Goal: Obtain resource: Download file/media

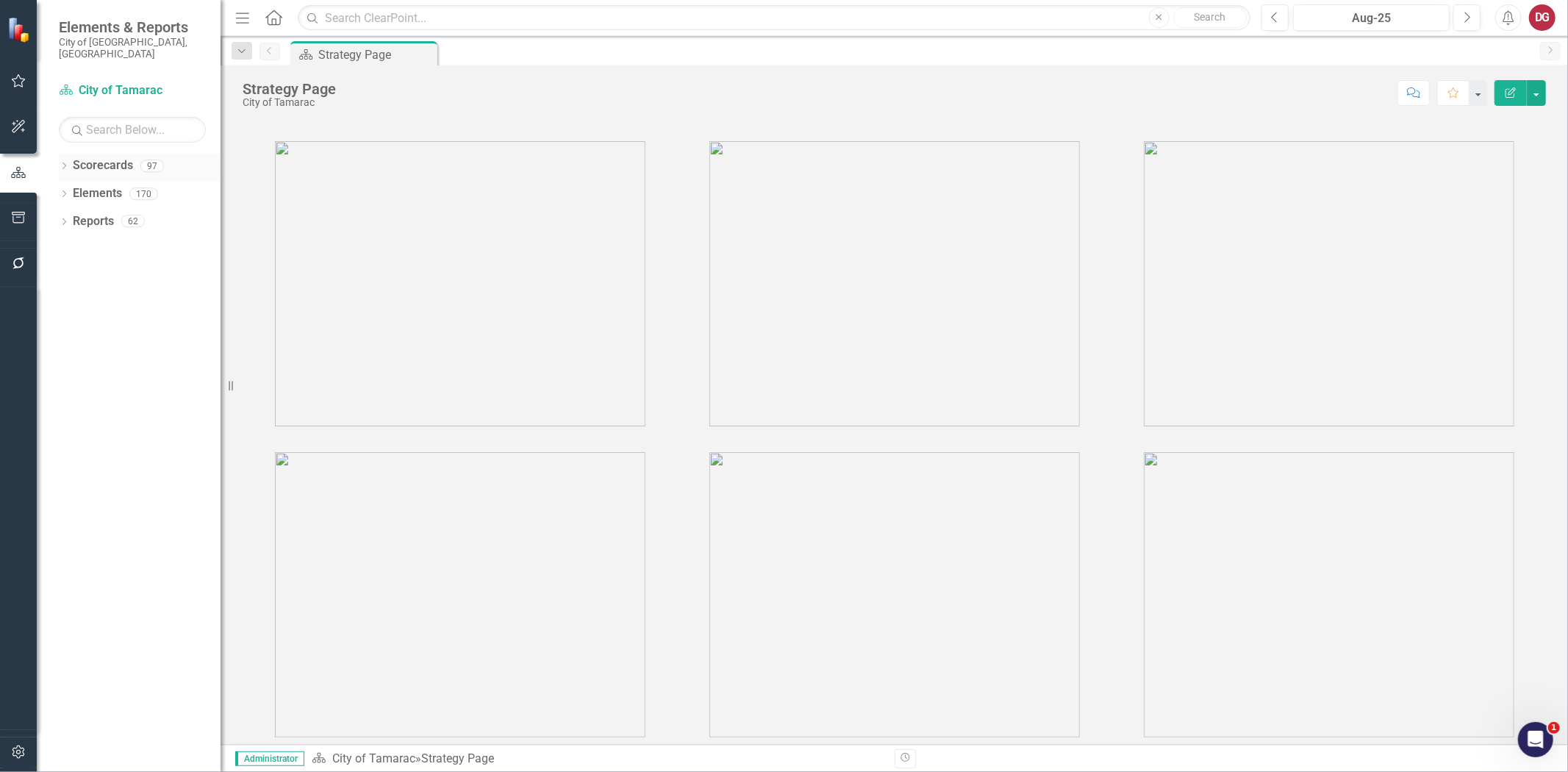
click at [66, 164] on icon "Dropdown" at bounding box center [64, 167] width 10 height 8
click at [74, 189] on icon "Dropdown" at bounding box center [72, 193] width 11 height 9
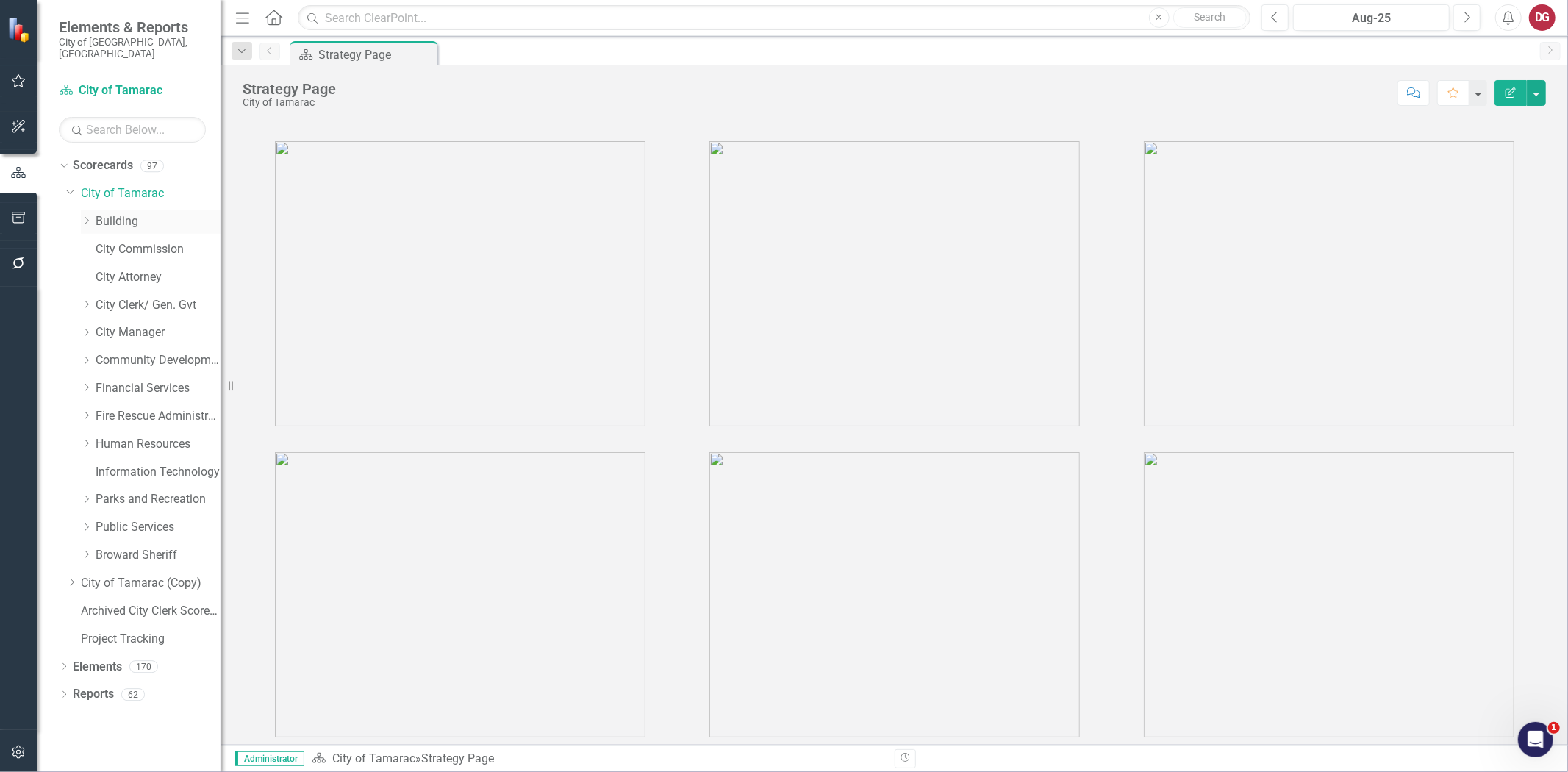
click at [99, 214] on link "Building" at bounding box center [157, 222] width 125 height 17
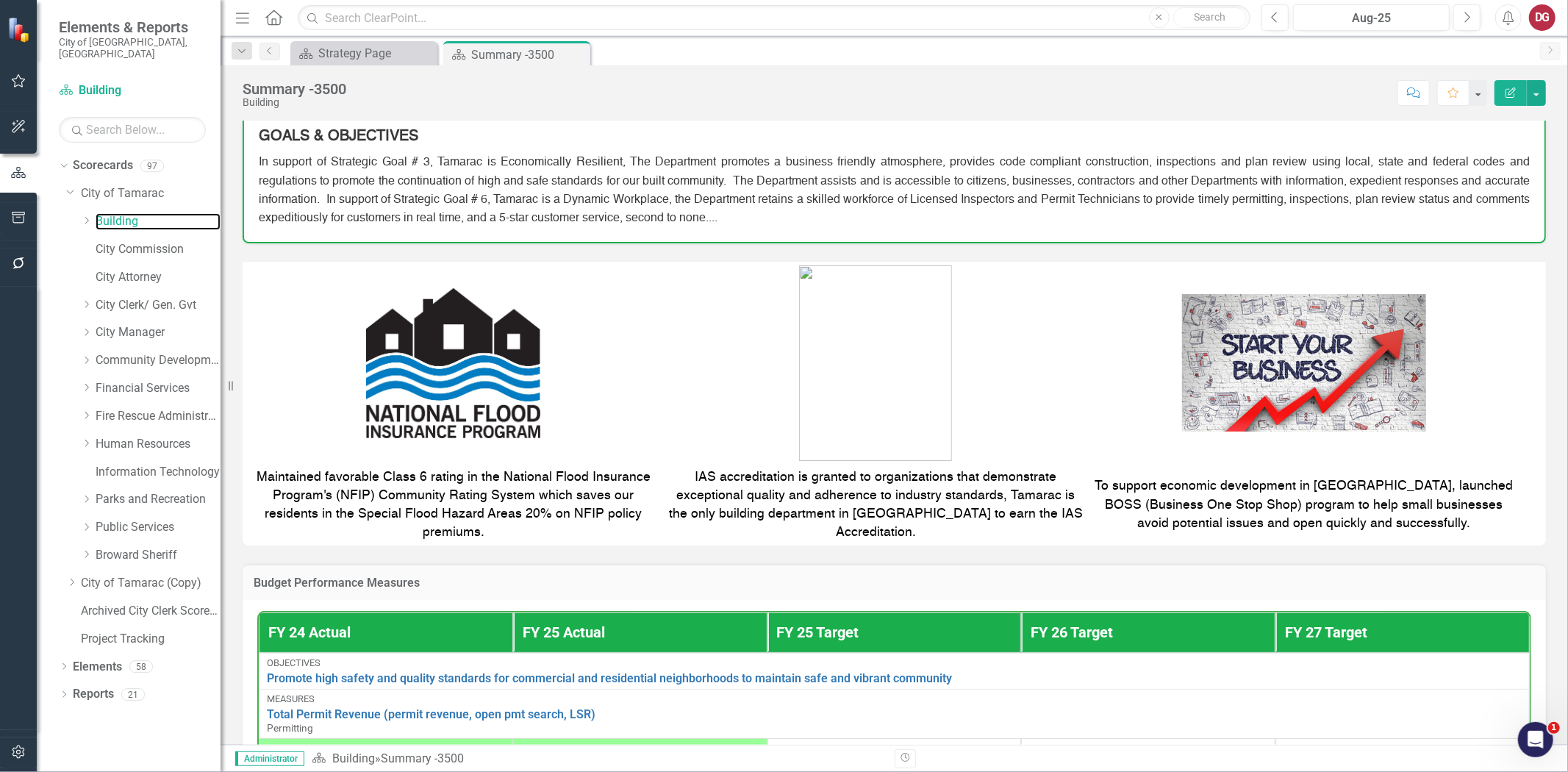
scroll to position [145, 0]
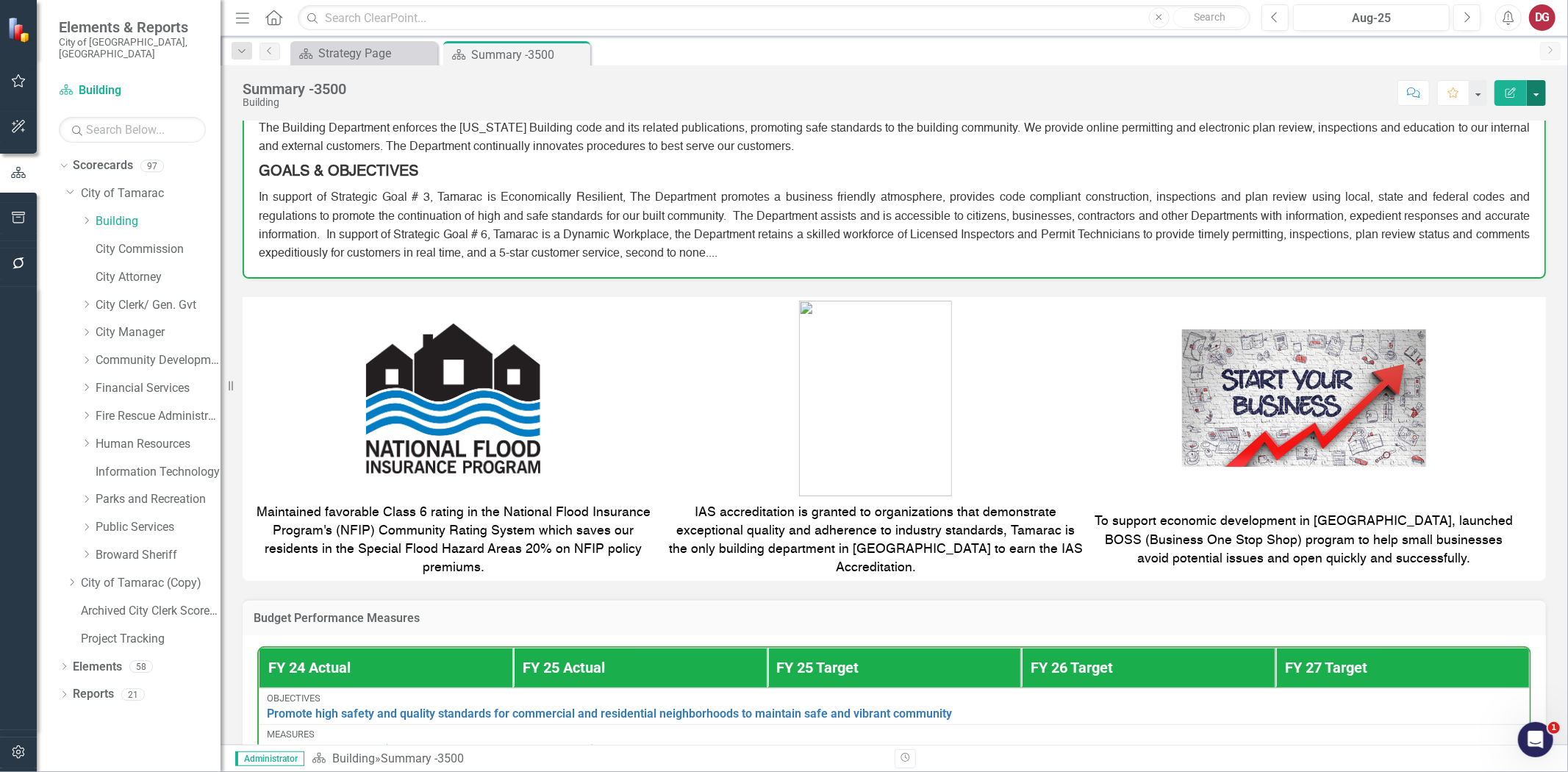
click at [1539, 93] on button "button" at bounding box center [1537, 93] width 19 height 25
click at [1493, 208] on link "PDF Export to PDF" at bounding box center [1486, 206] width 119 height 27
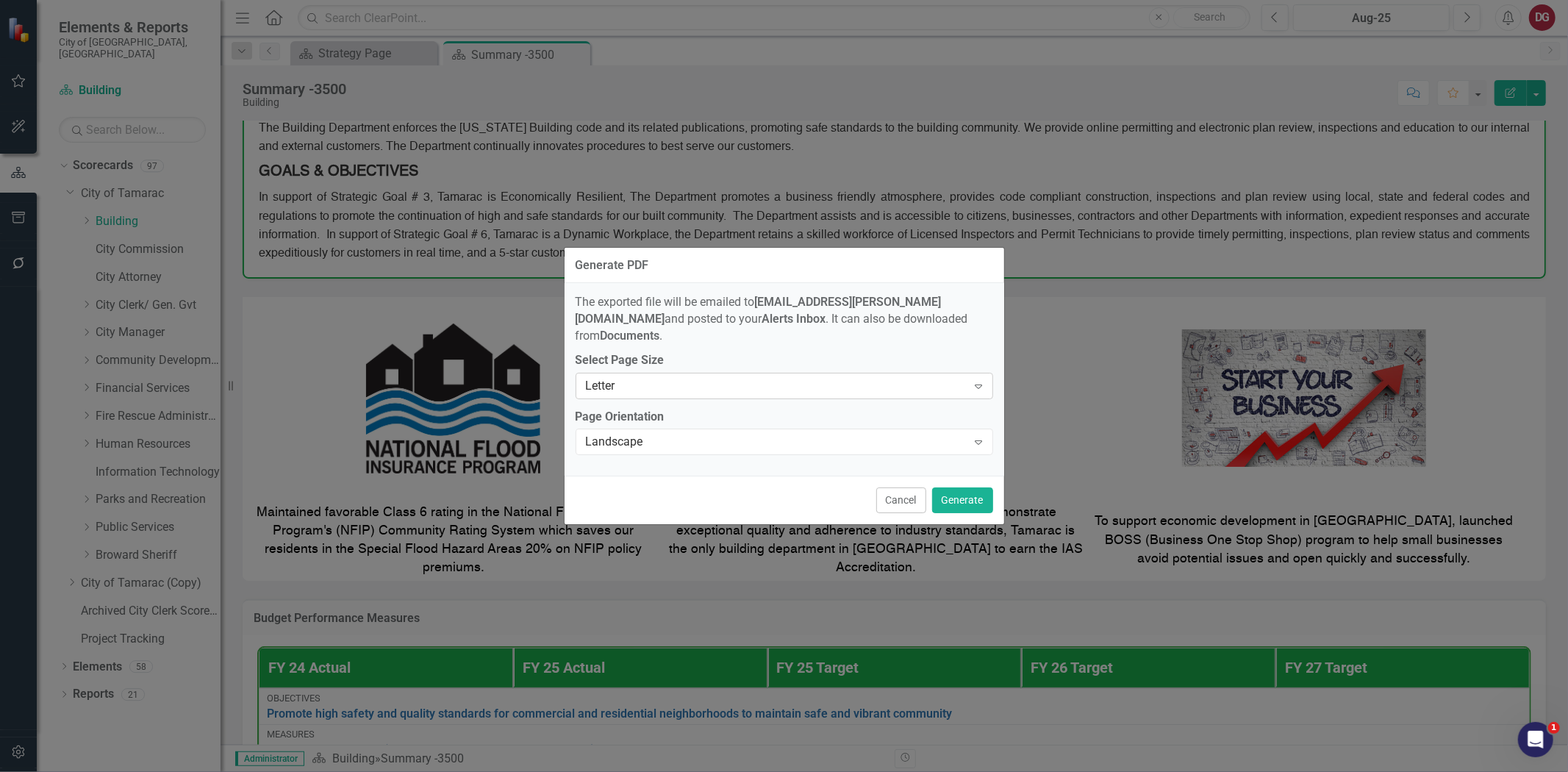
click at [684, 378] on div "Letter" at bounding box center [776, 385] width 381 height 17
click at [970, 495] on button "Generate" at bounding box center [963, 500] width 61 height 25
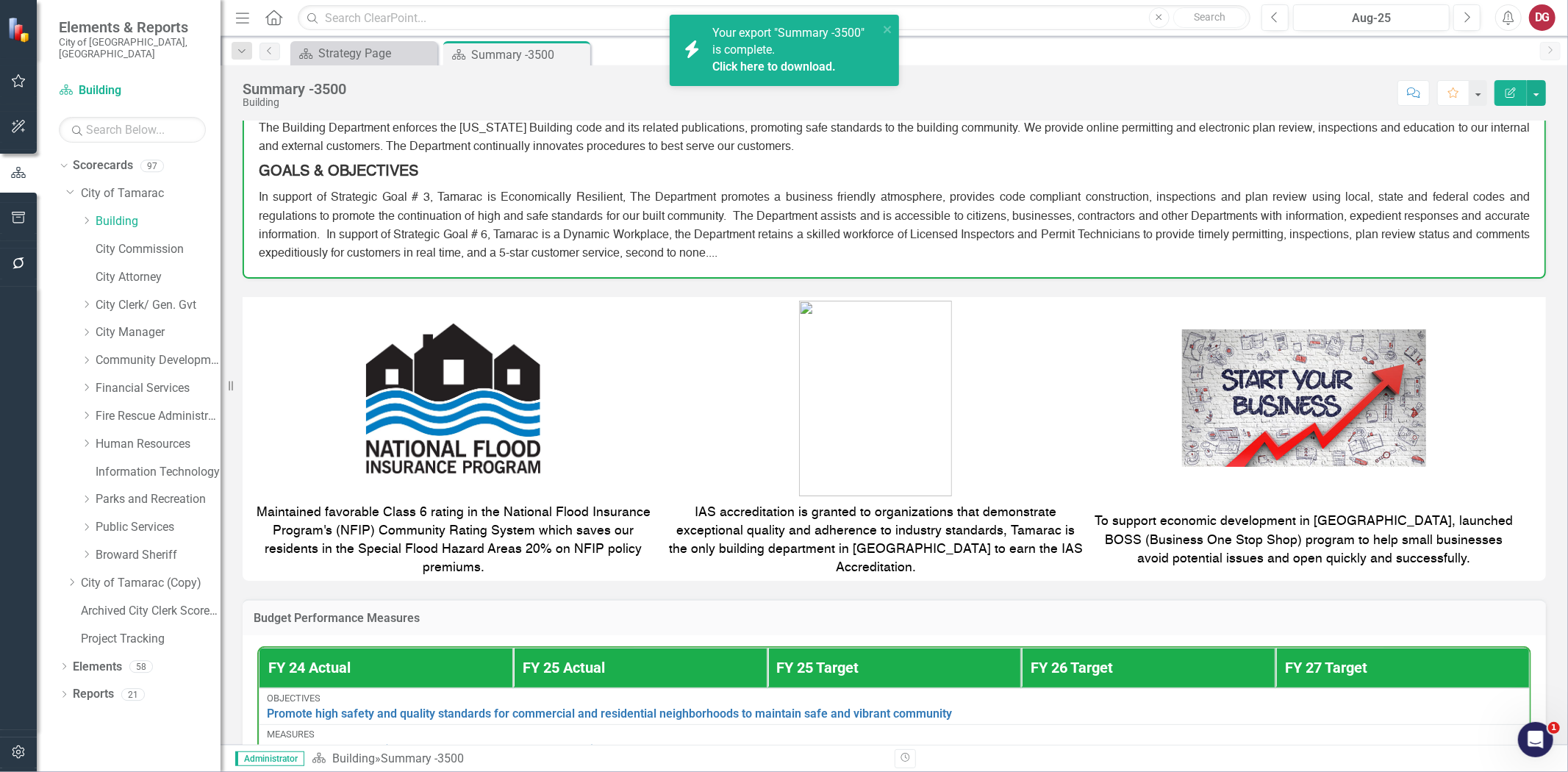
click at [812, 64] on link "Click here to download." at bounding box center [775, 66] width 124 height 14
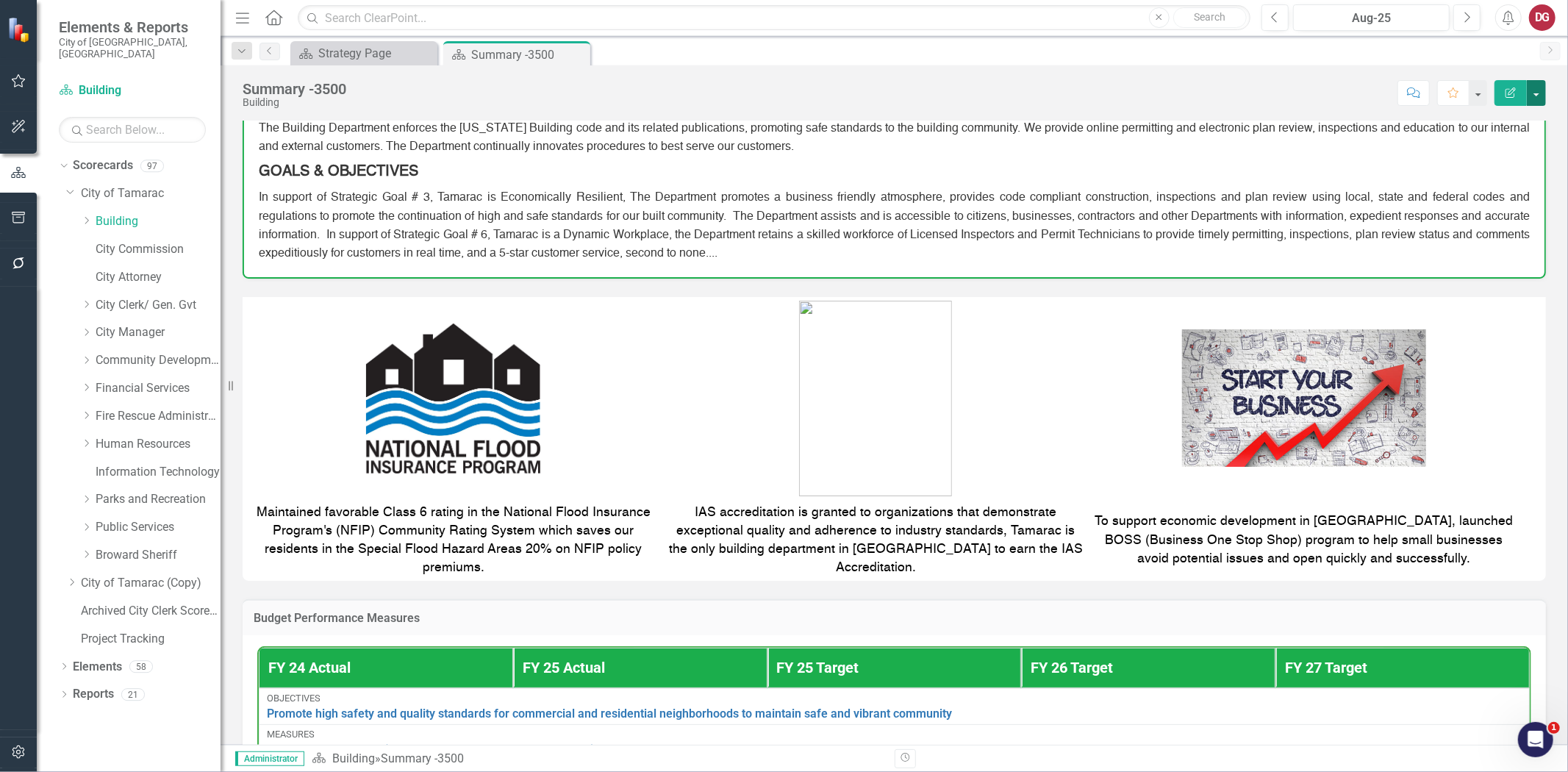
click at [1528, 96] on button "button" at bounding box center [1537, 93] width 19 height 25
click at [1475, 209] on link "PDF Export to PDF" at bounding box center [1486, 206] width 119 height 27
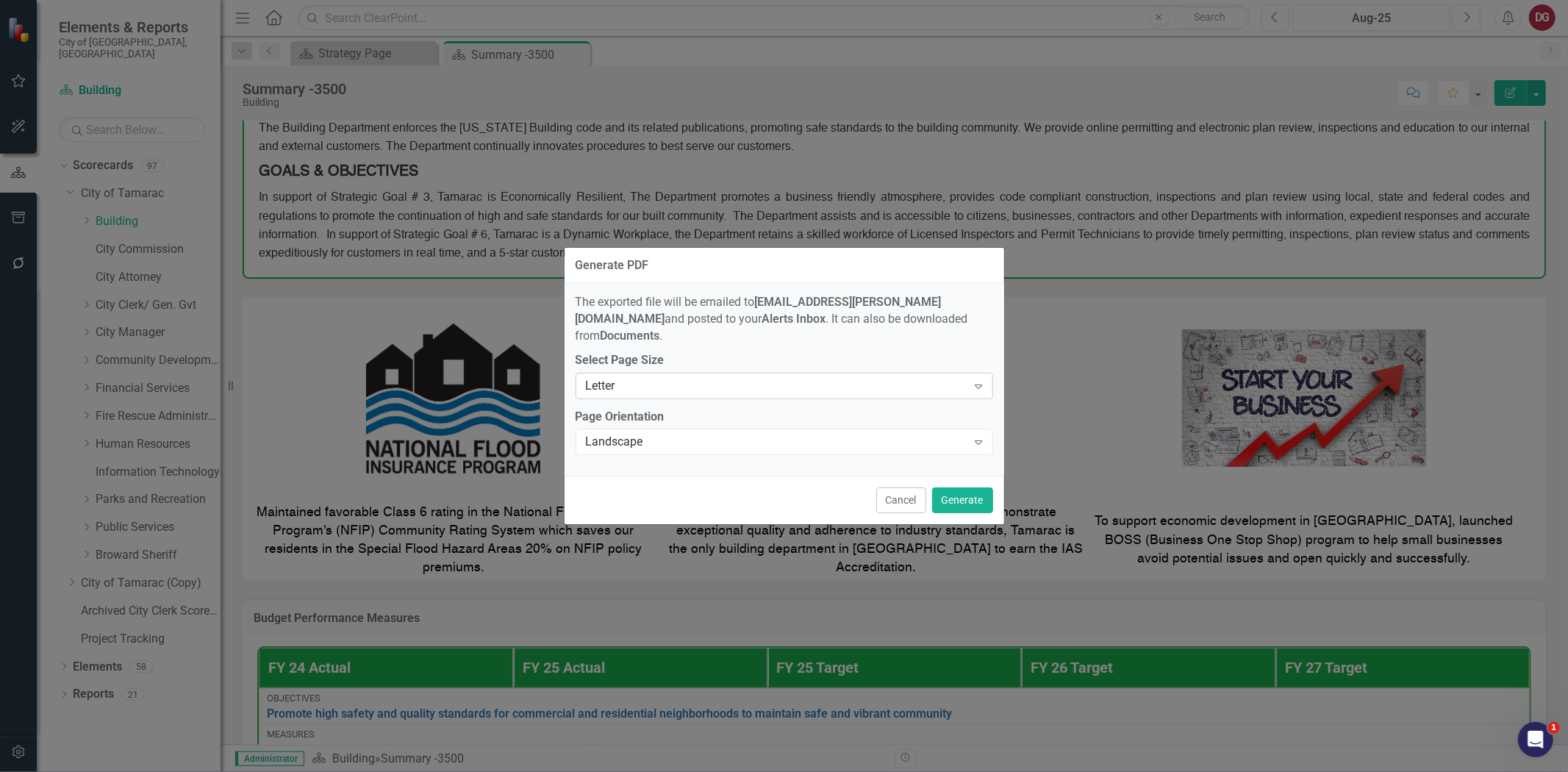
click at [645, 385] on div "Letter Expand" at bounding box center [784, 385] width 418 height 26
click at [678, 352] on label "Select Page Size" at bounding box center [784, 361] width 418 height 17
click at [663, 434] on div "Landscape" at bounding box center [776, 442] width 381 height 17
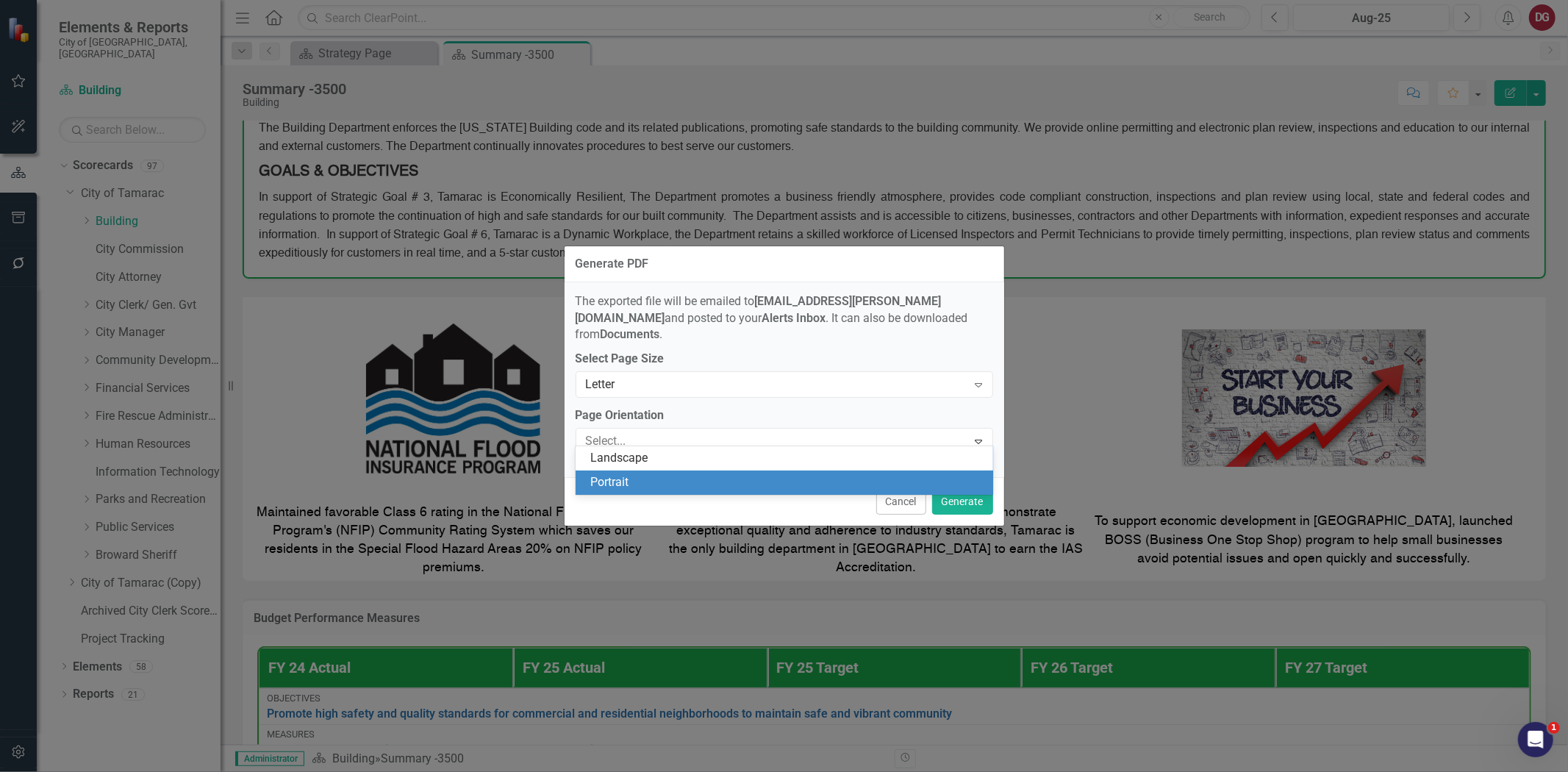
click at [626, 479] on div "Portrait" at bounding box center [787, 482] width 394 height 17
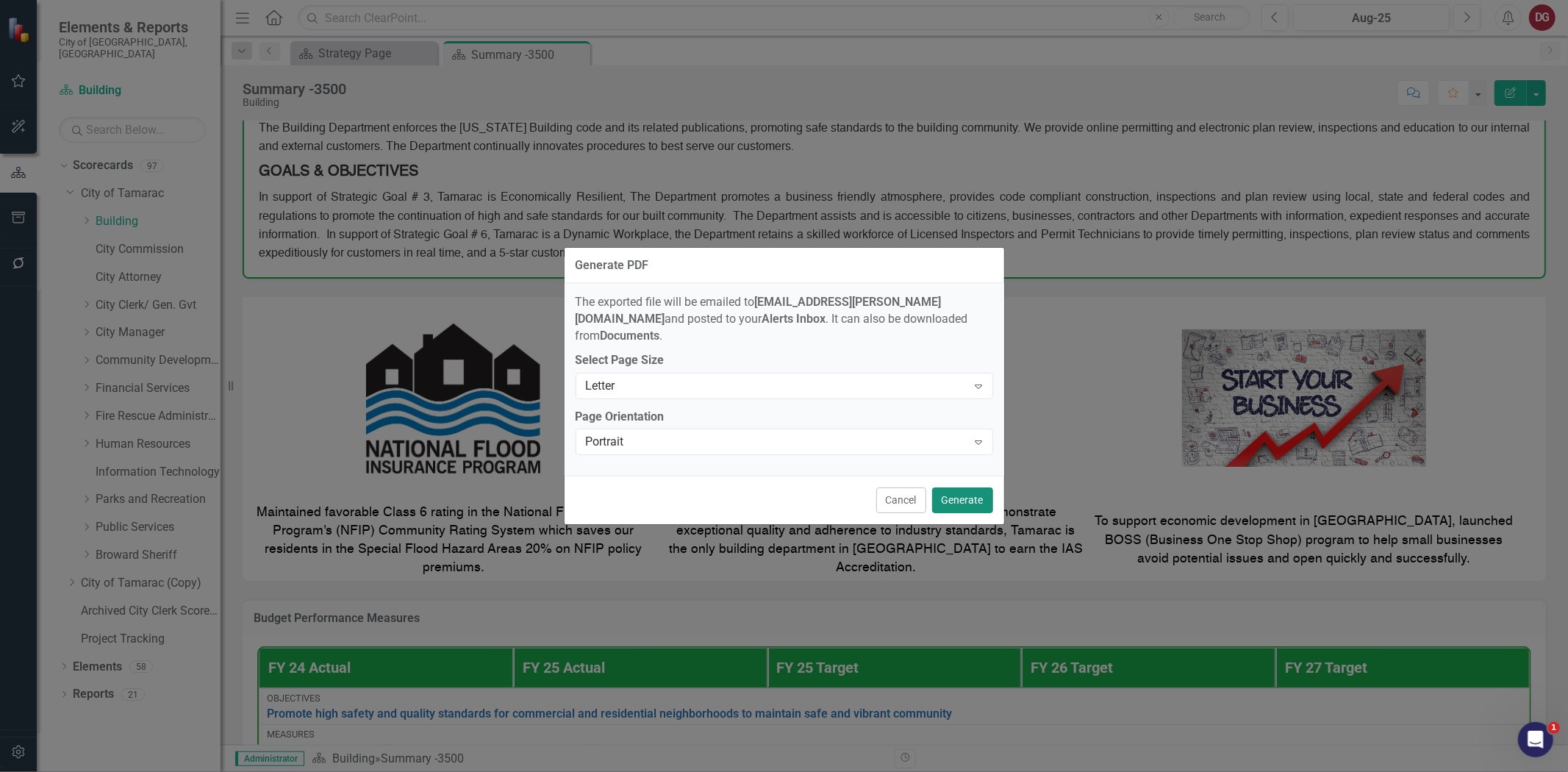
click at [943, 502] on button "Generate" at bounding box center [963, 500] width 61 height 25
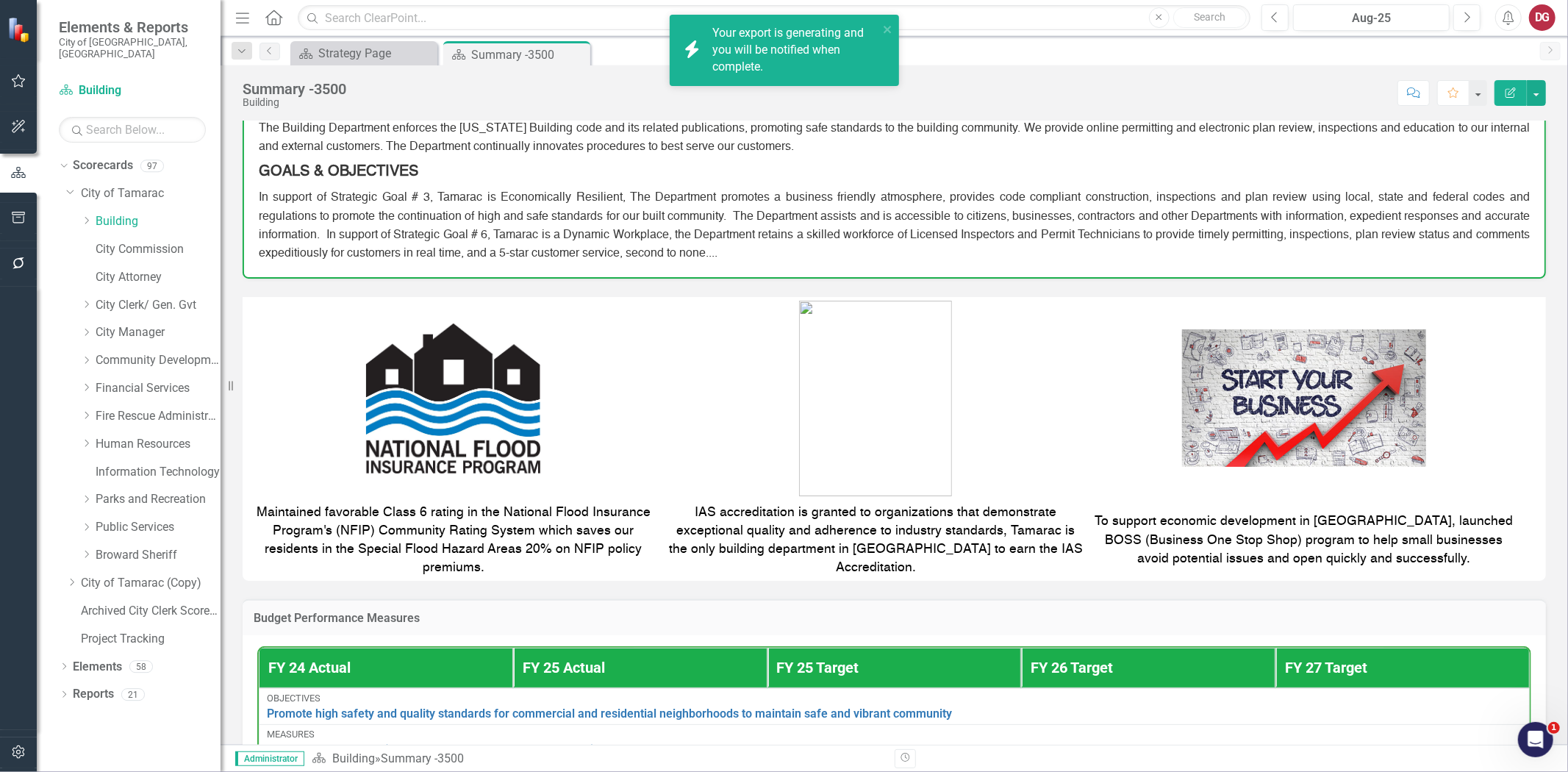
click at [737, 60] on div "Your export is generating and you will be notified when complete." at bounding box center [796, 50] width 166 height 51
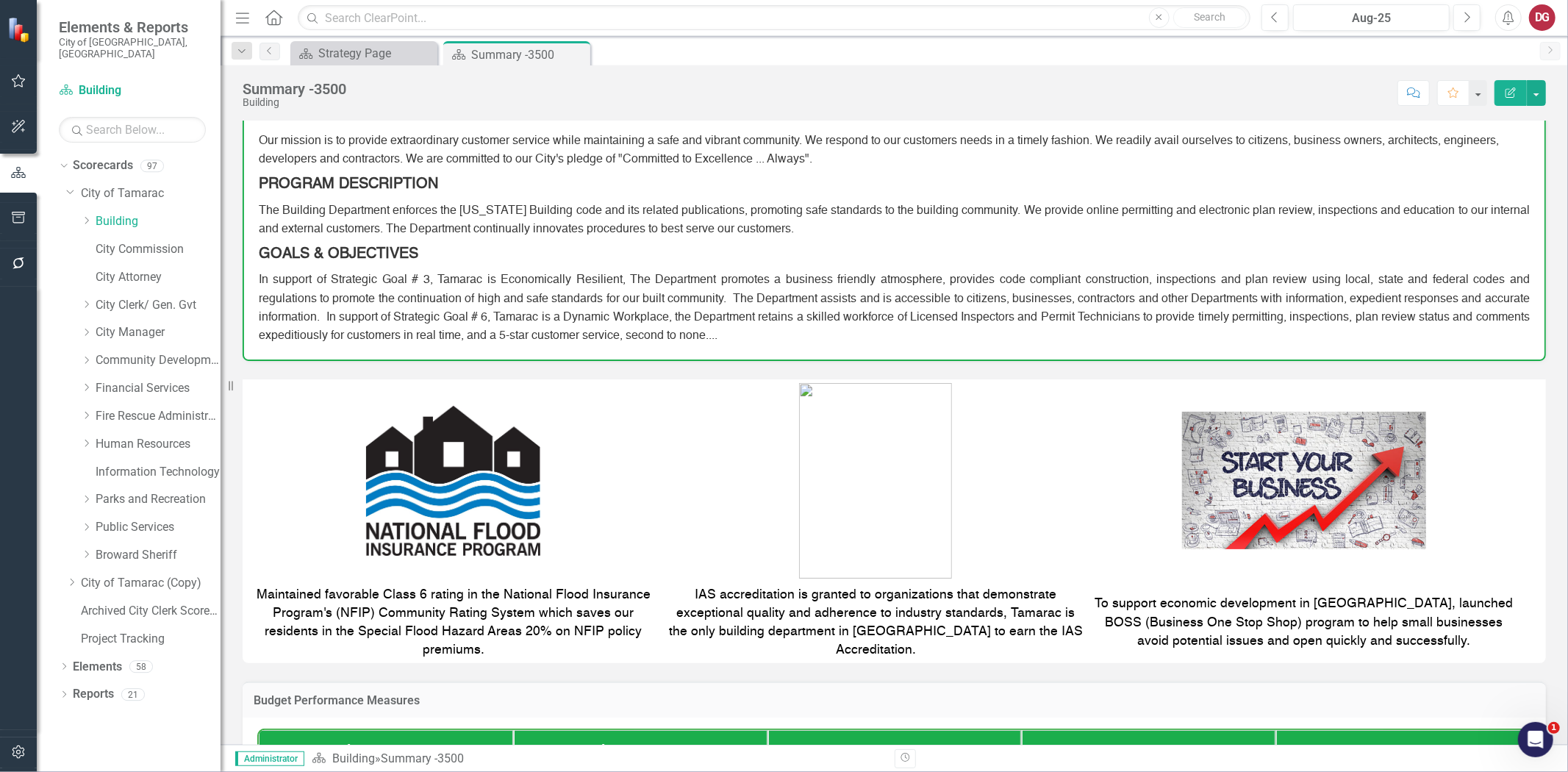
scroll to position [0, 0]
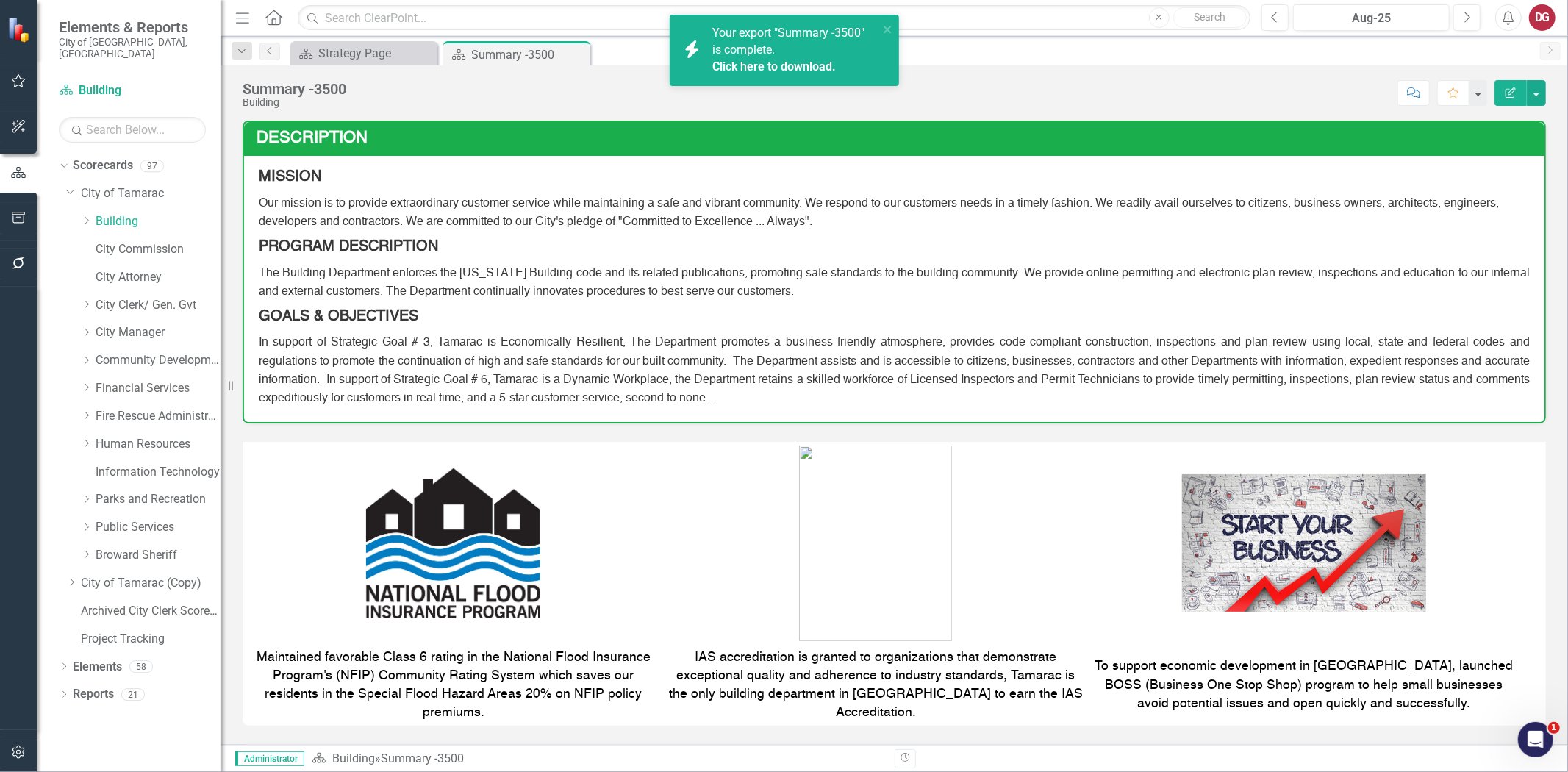
click at [802, 71] on link "Click here to download." at bounding box center [775, 66] width 124 height 14
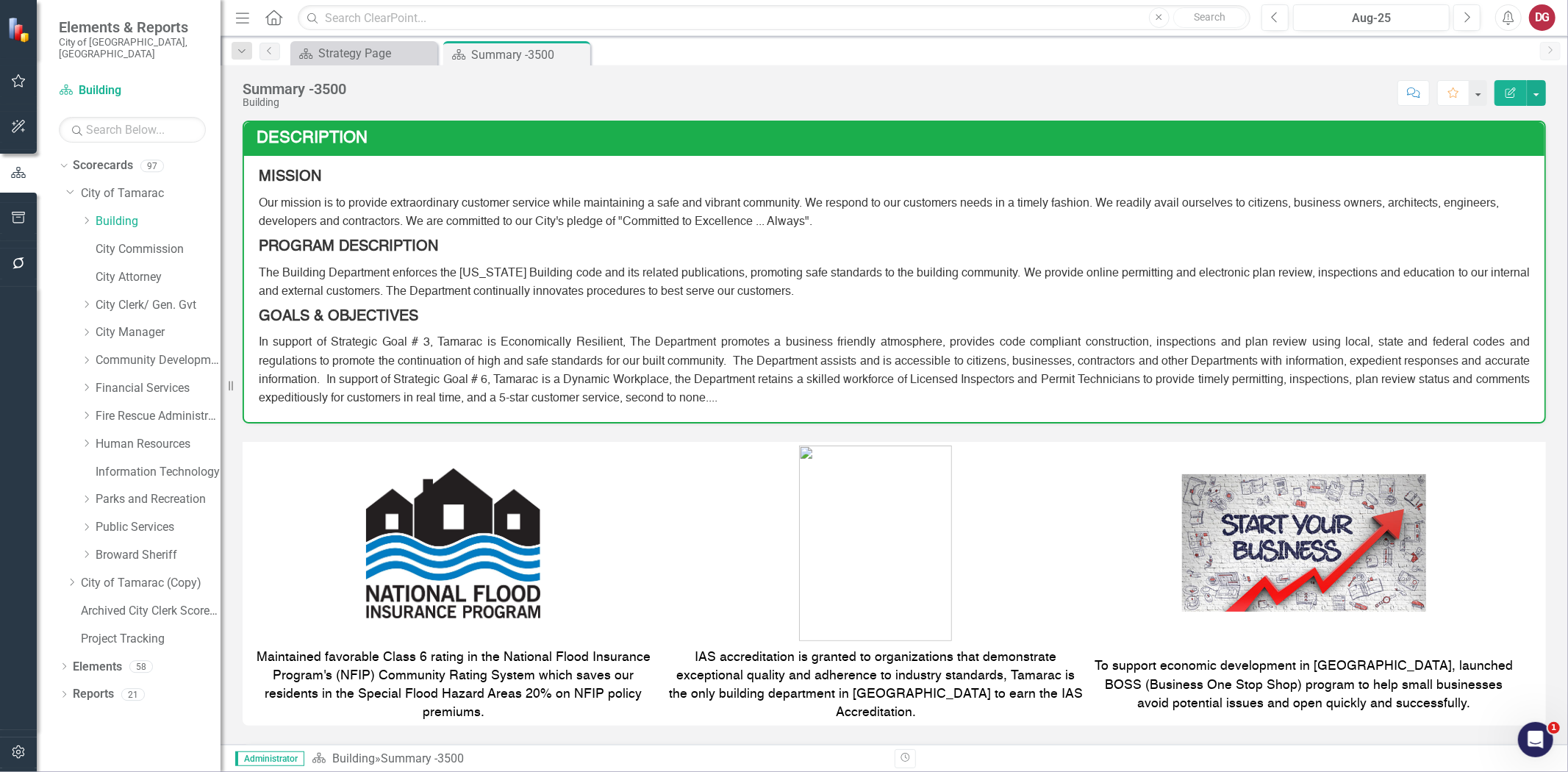
scroll to position [81, 0]
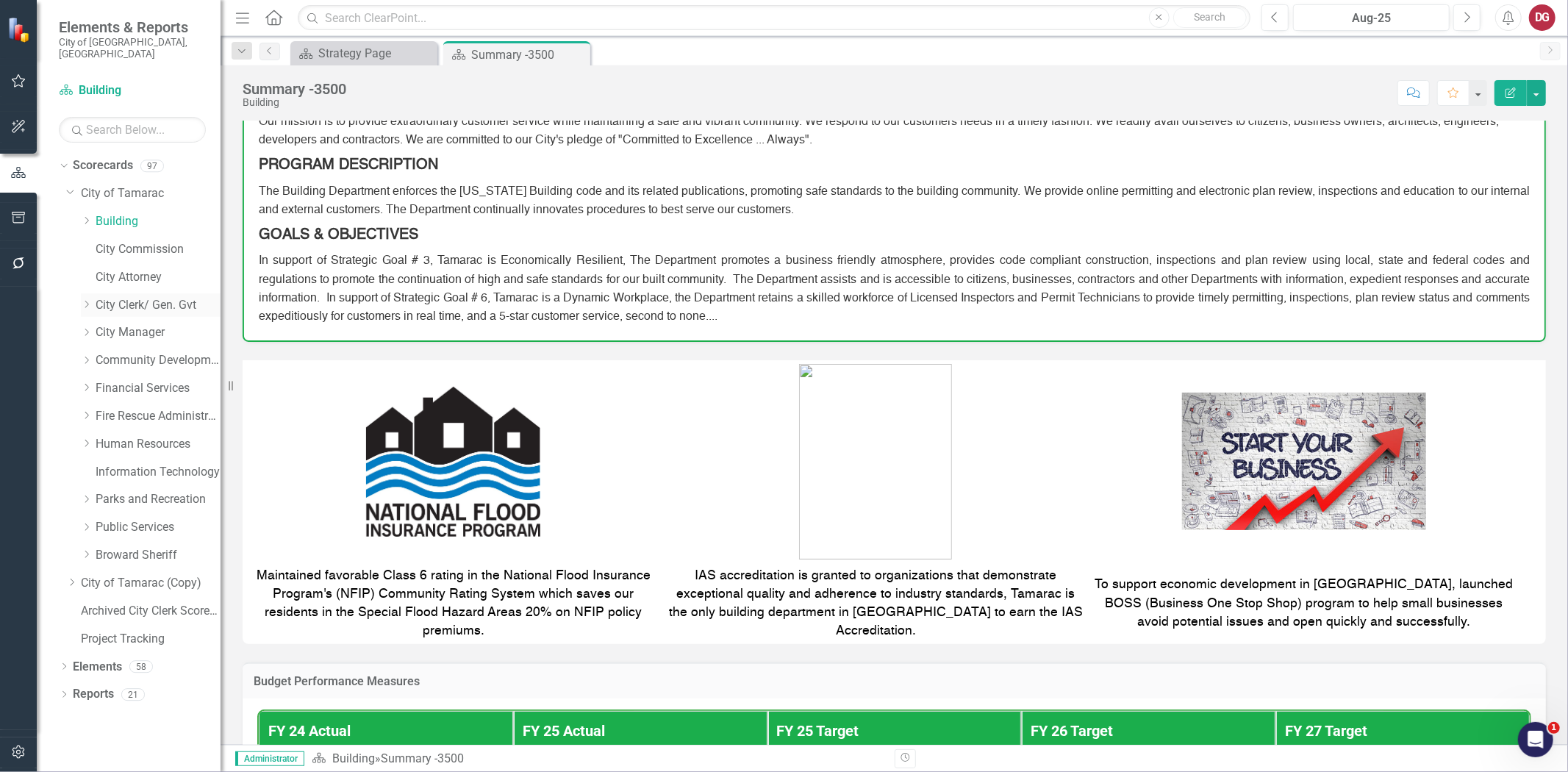
click at [114, 297] on link "City Clerk/ Gen. Gvt" at bounding box center [157, 305] width 125 height 17
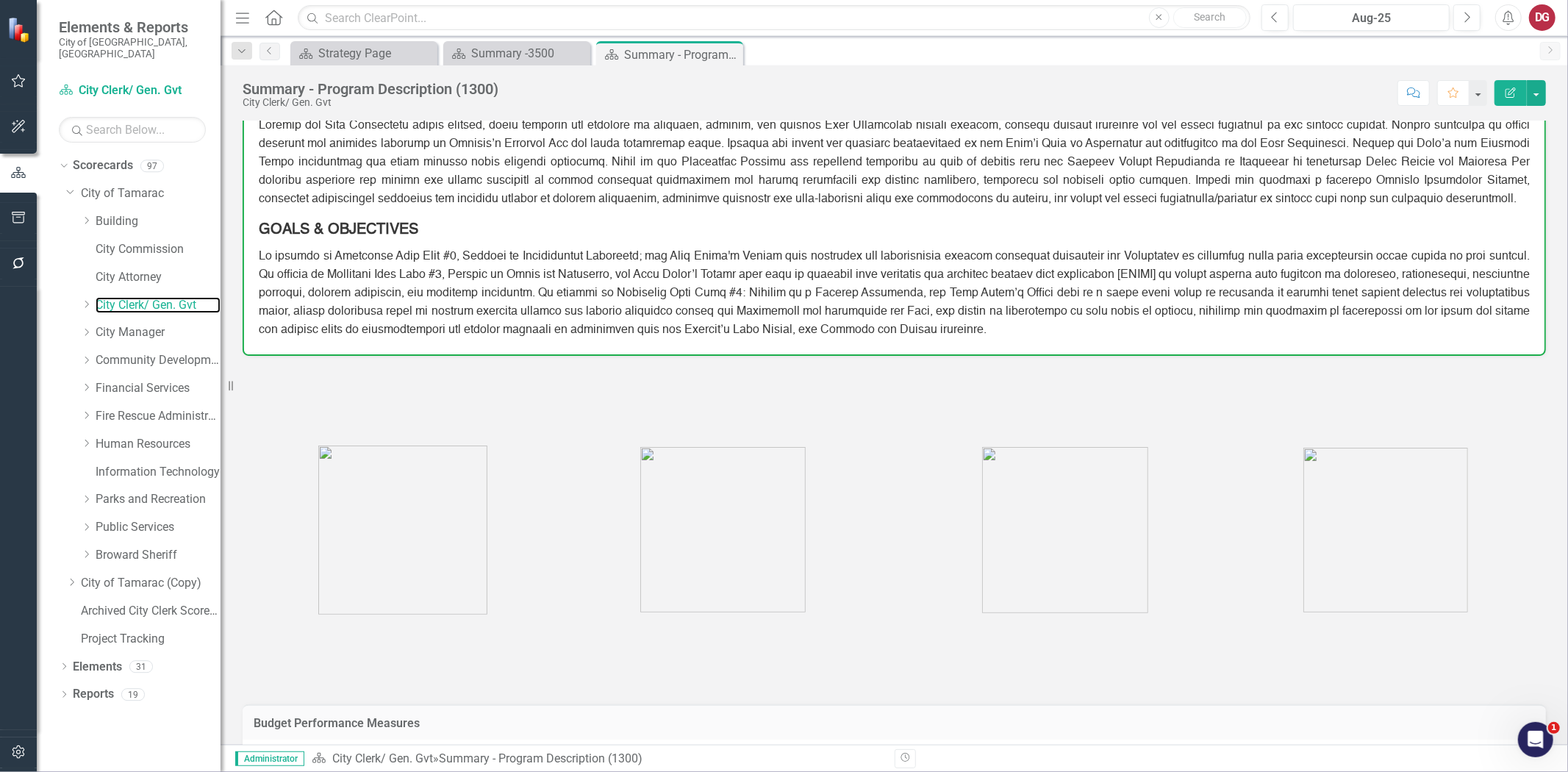
scroll to position [166, 0]
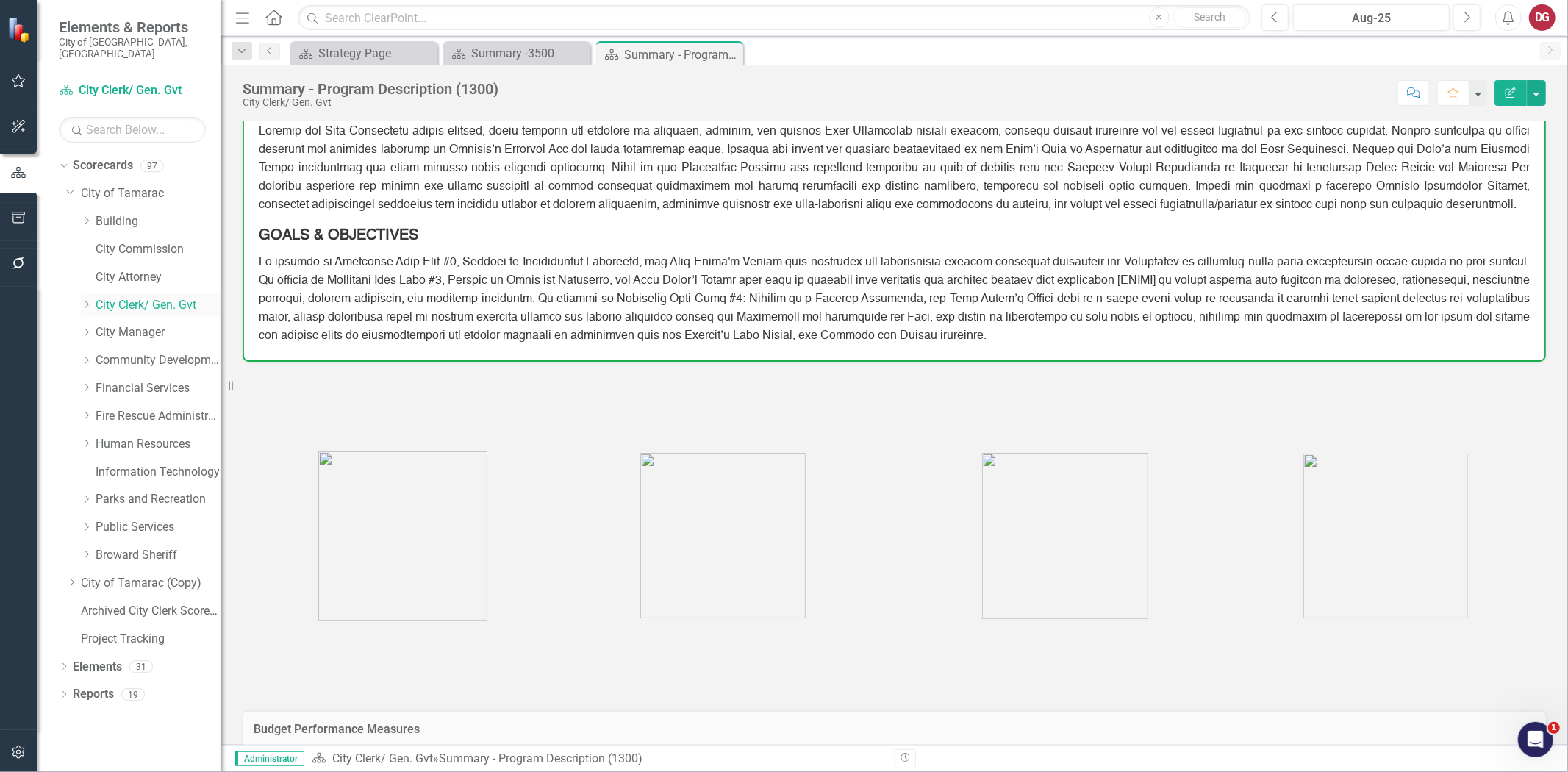
click at [81, 300] on icon "Dropdown" at bounding box center [86, 305] width 11 height 9
click at [151, 324] on link "Agenda and Meeting" at bounding box center [166, 332] width 110 height 17
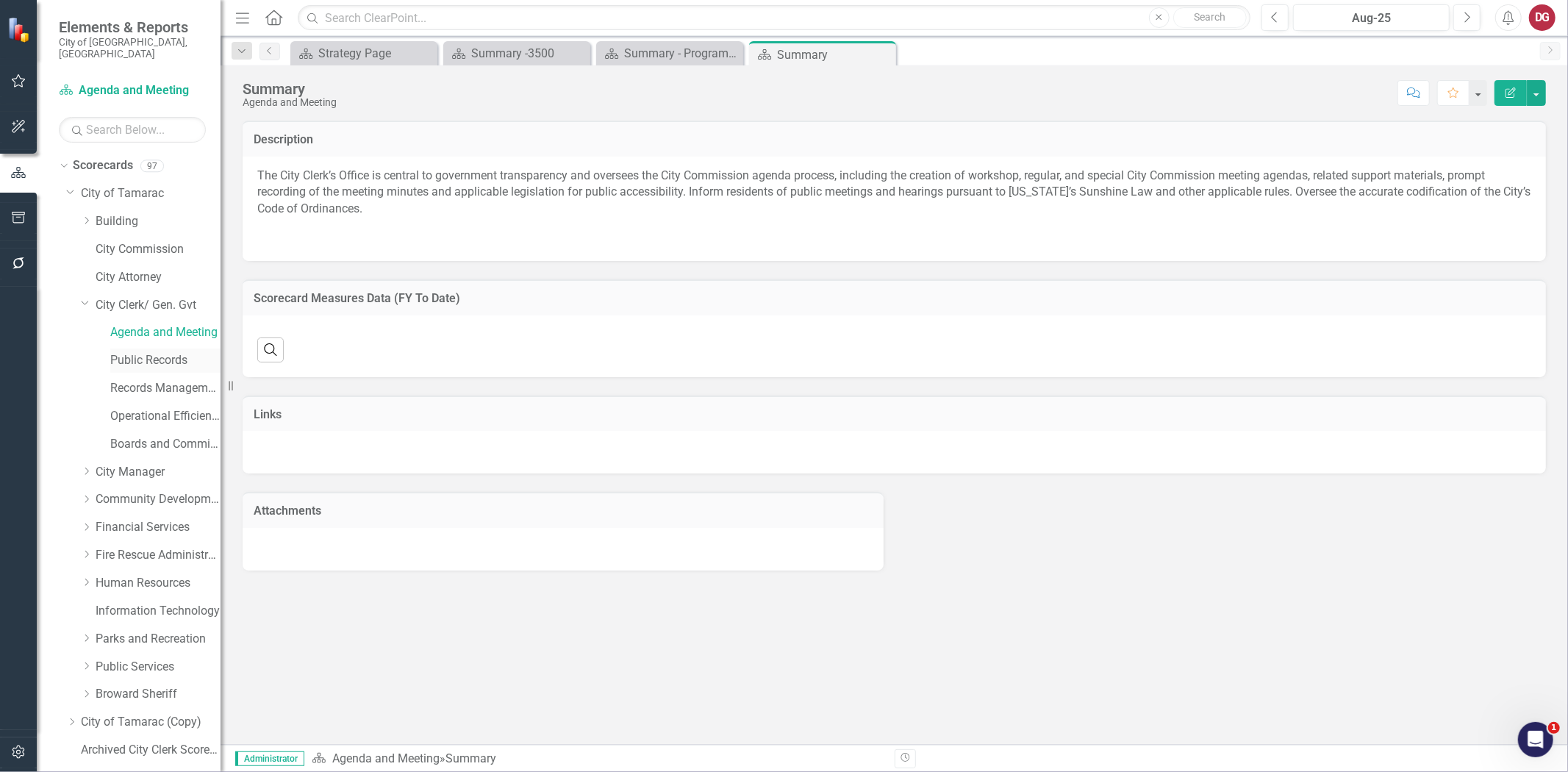
click at [144, 352] on link "Public Records" at bounding box center [166, 361] width 110 height 17
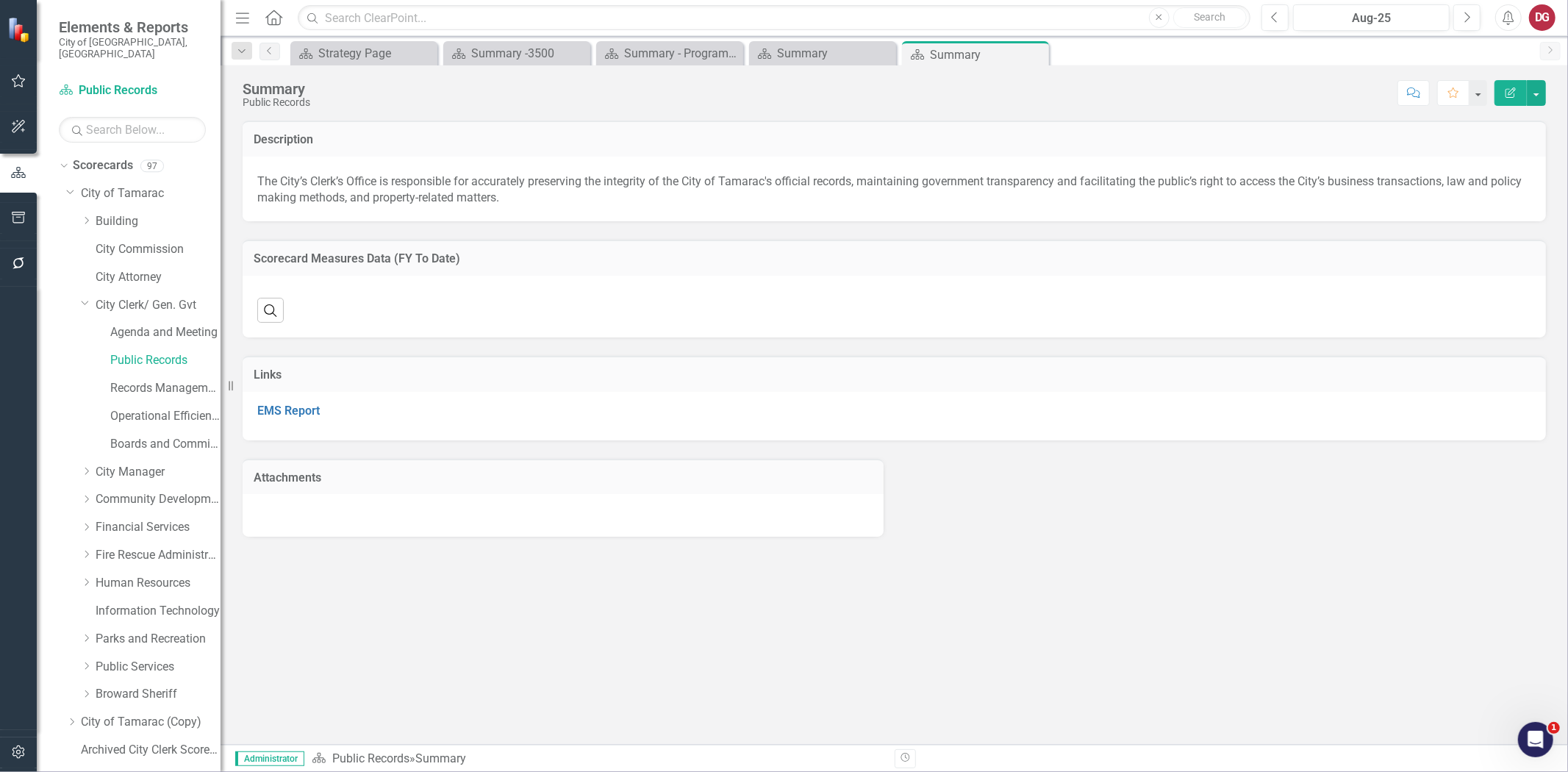
click at [143, 363] on div "Public Records" at bounding box center [150, 362] width 140 height 28
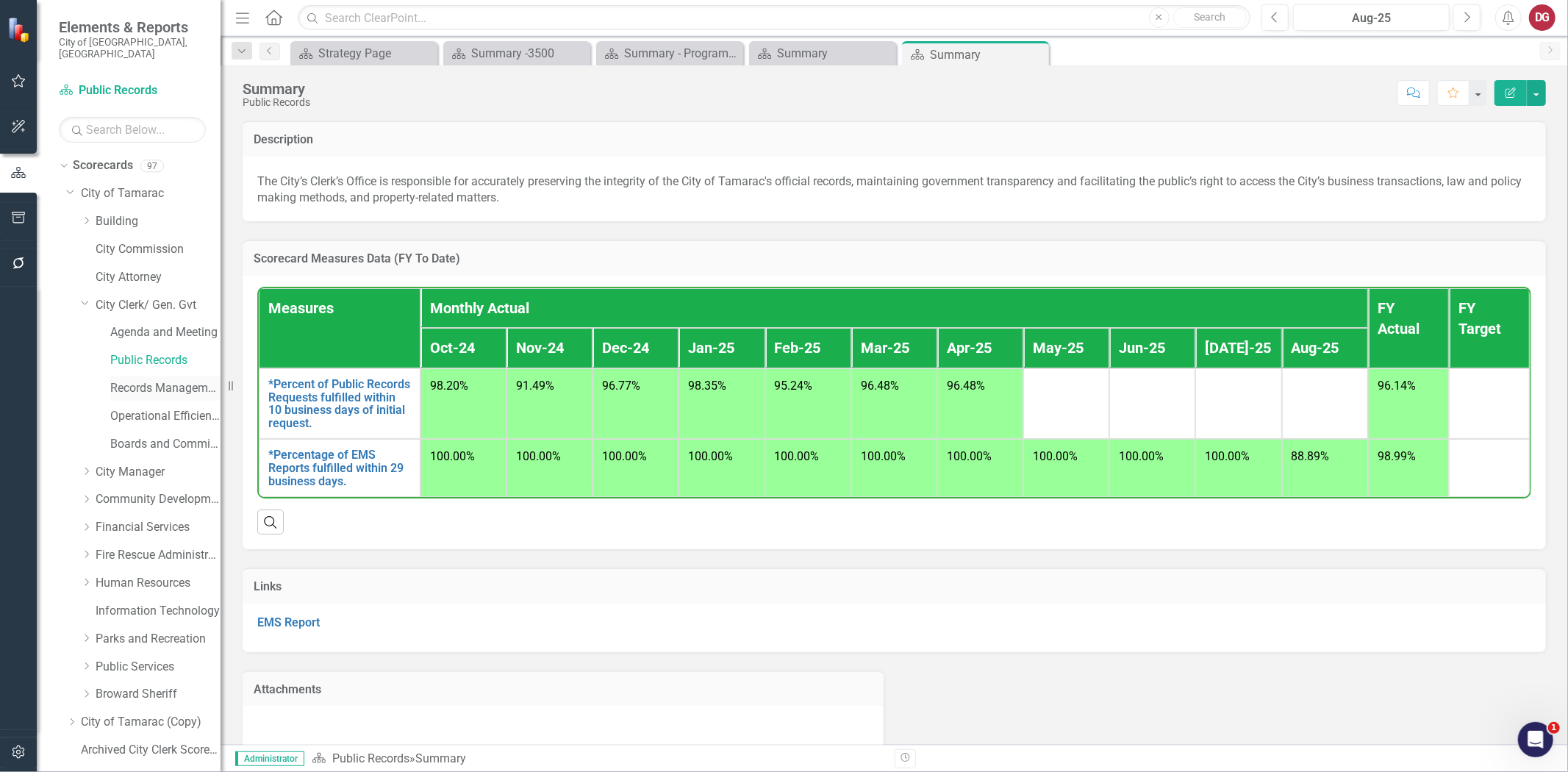
click at [141, 380] on link "Records Management Program" at bounding box center [166, 388] width 110 height 17
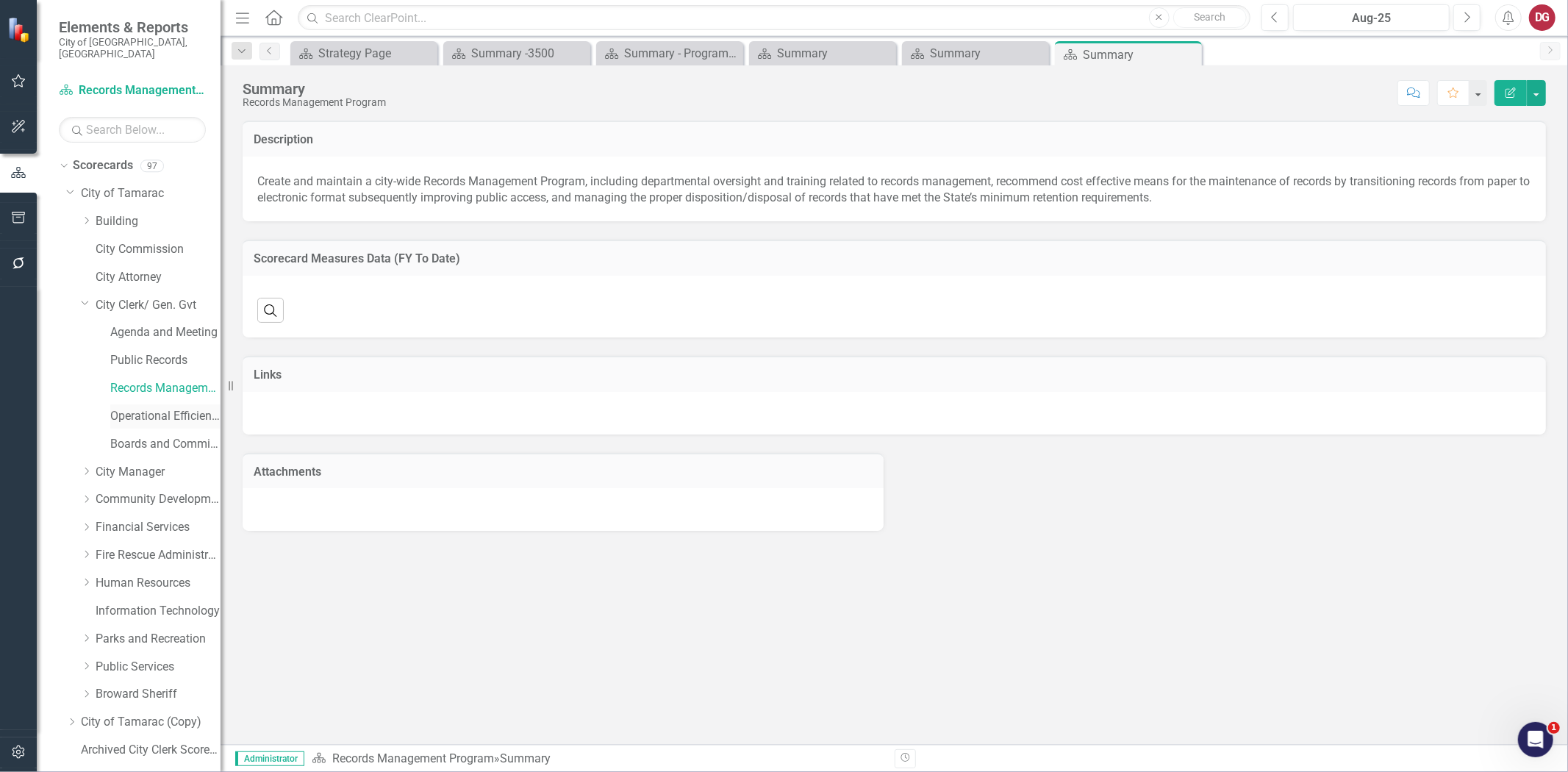
click at [140, 408] on link "Operational Efficiency" at bounding box center [166, 417] width 110 height 17
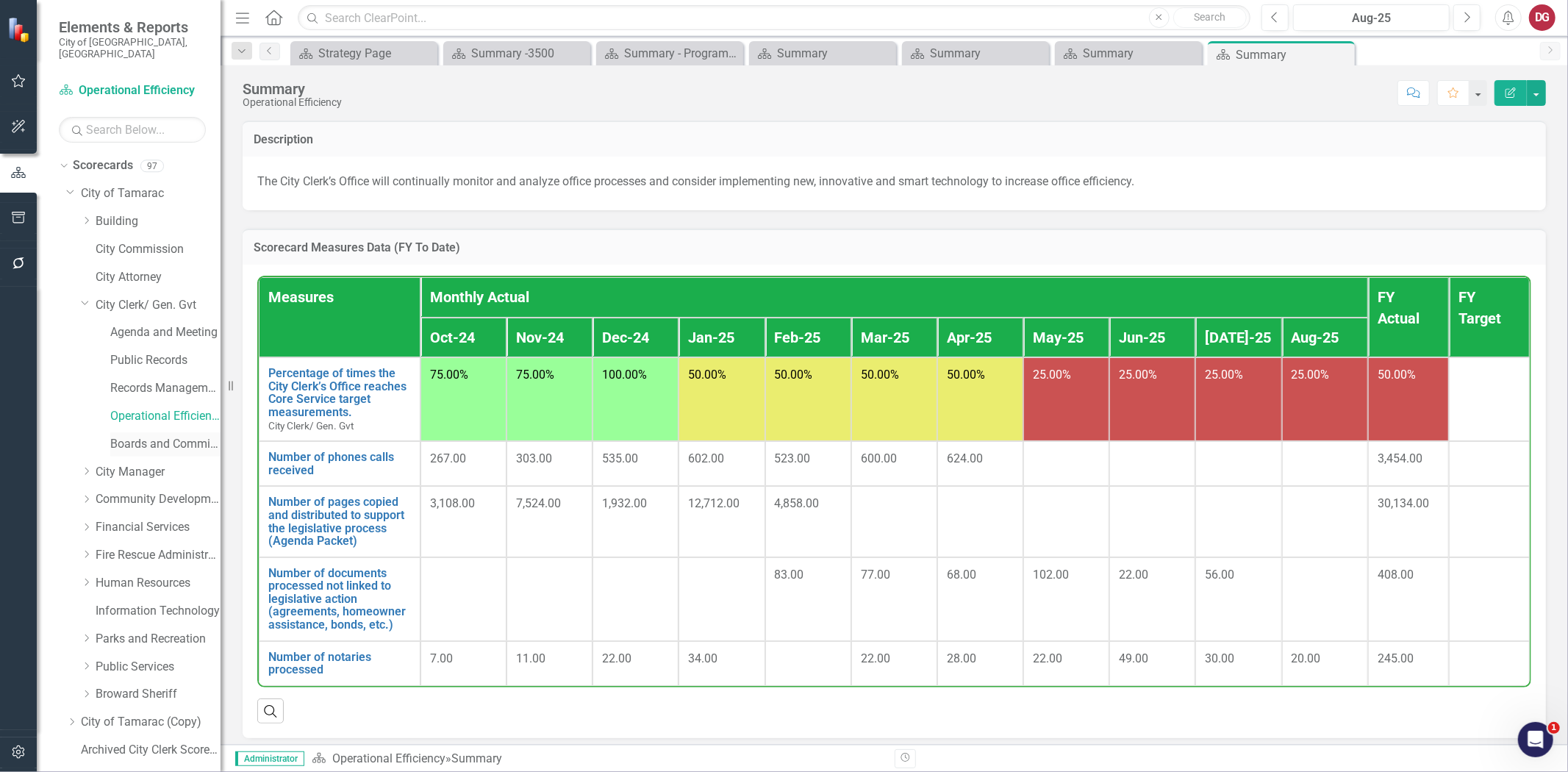
click at [148, 436] on link "Boards and Committees" at bounding box center [166, 444] width 110 height 17
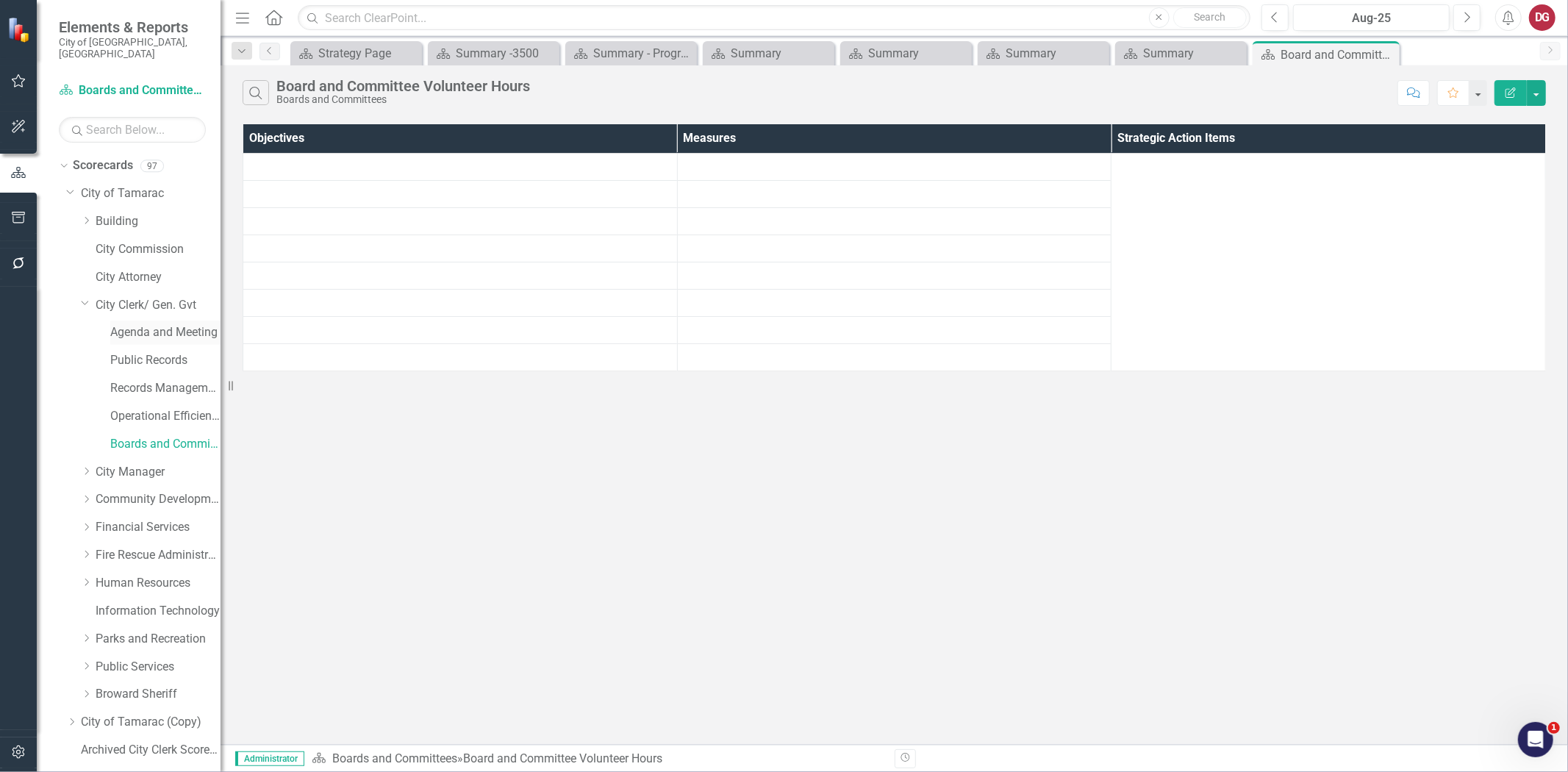
click at [158, 324] on link "Agenda and Meeting" at bounding box center [166, 332] width 110 height 17
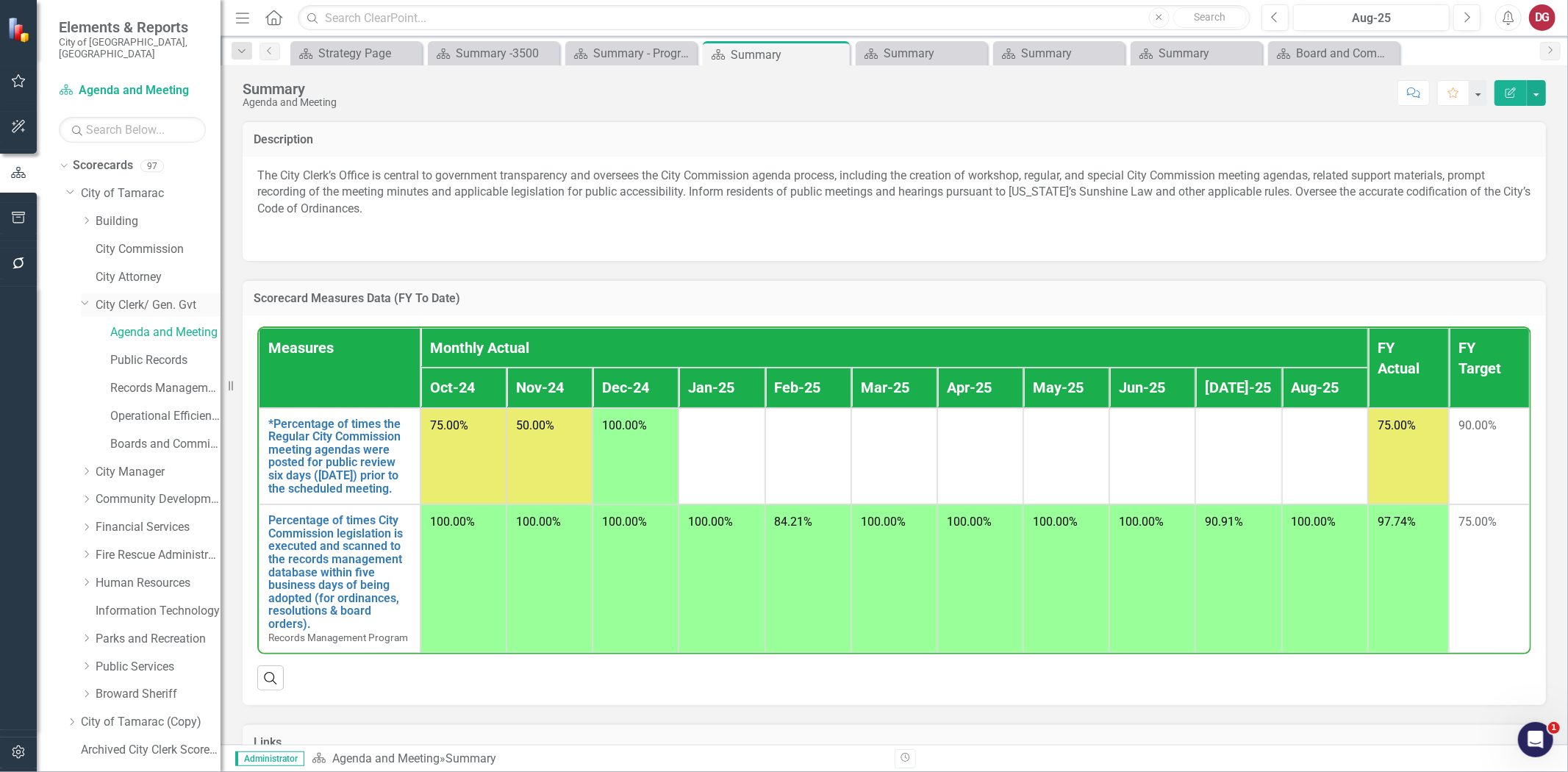
click at [158, 297] on link "City Clerk/ Gen. Gvt" at bounding box center [157, 305] width 125 height 17
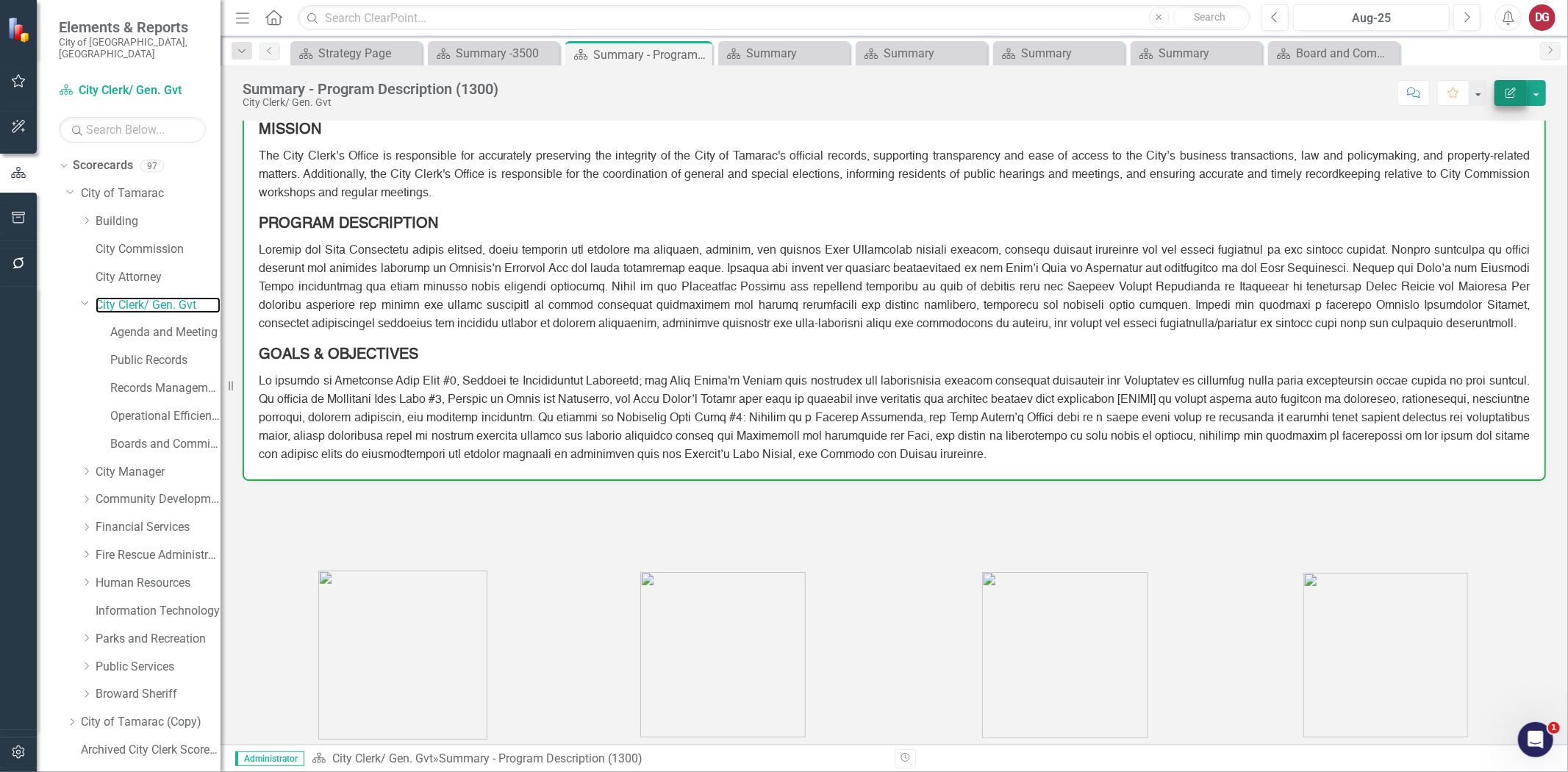
scroll to position [3, 0]
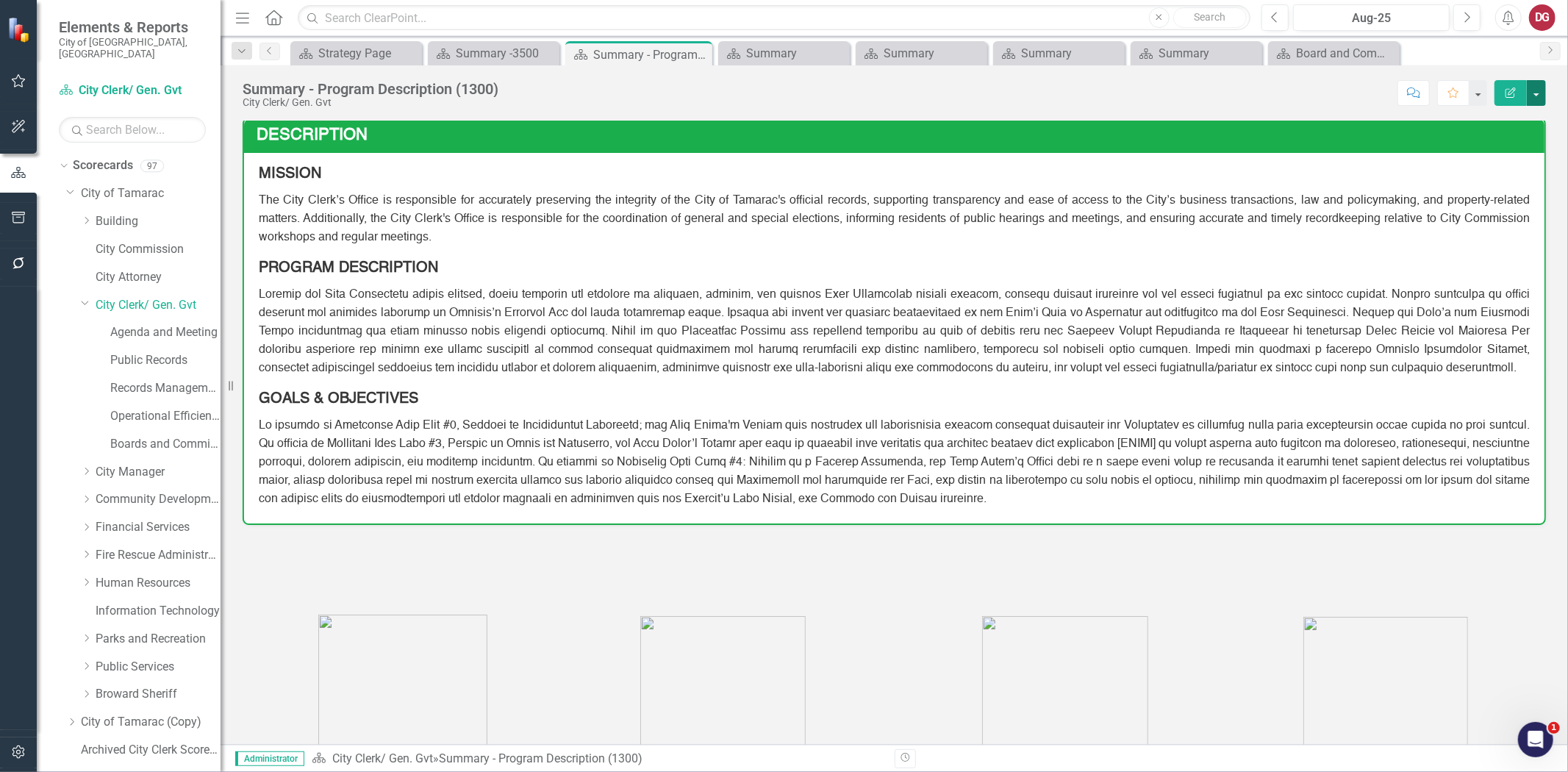
click at [1532, 81] on button "button" at bounding box center [1537, 93] width 19 height 25
click at [1463, 205] on link "PDF Export to PDF" at bounding box center [1486, 206] width 119 height 27
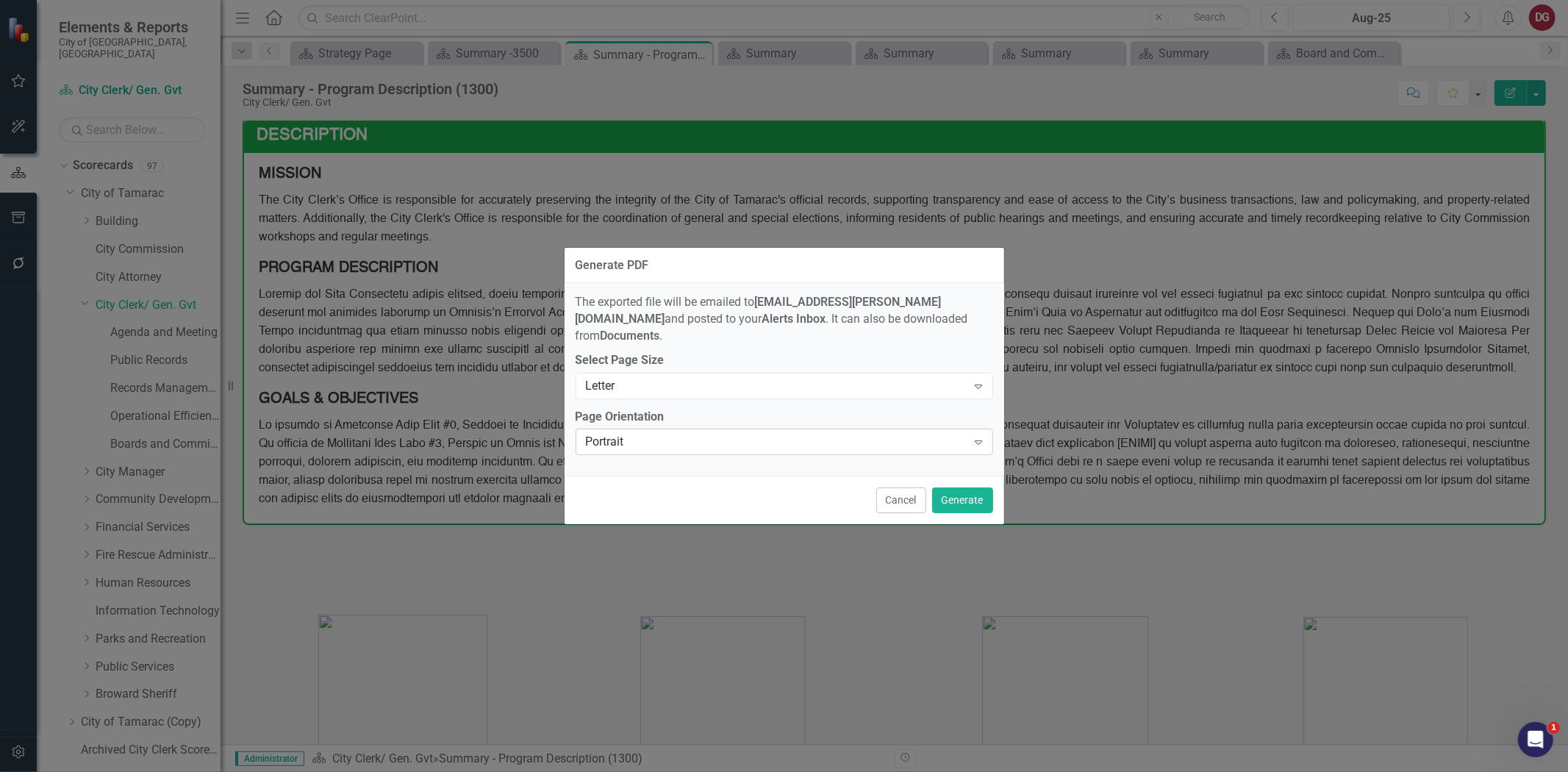
click at [670, 434] on div "Portrait" at bounding box center [776, 442] width 381 height 17
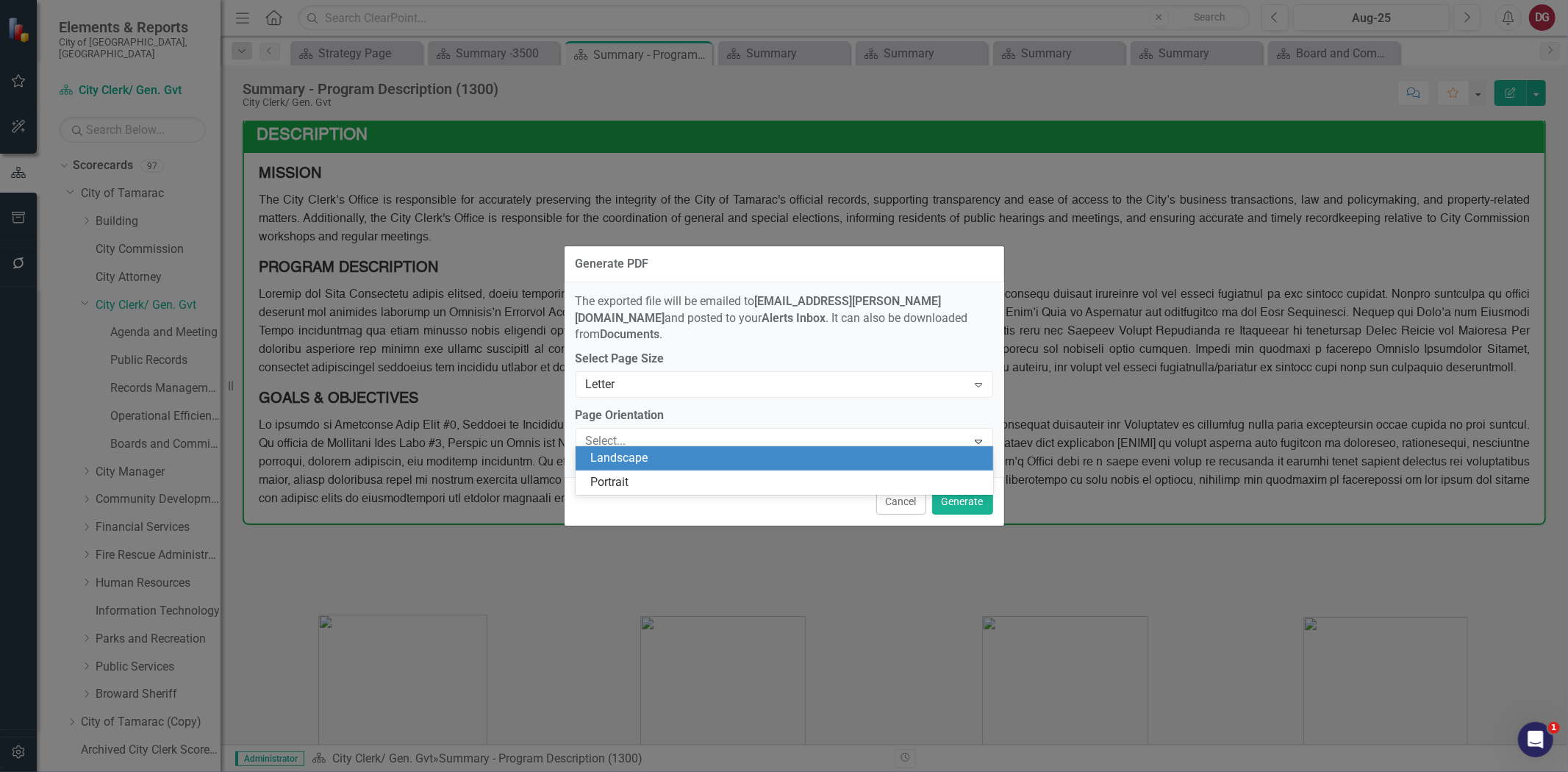
click at [628, 466] on div "Landscape" at bounding box center [787, 458] width 394 height 17
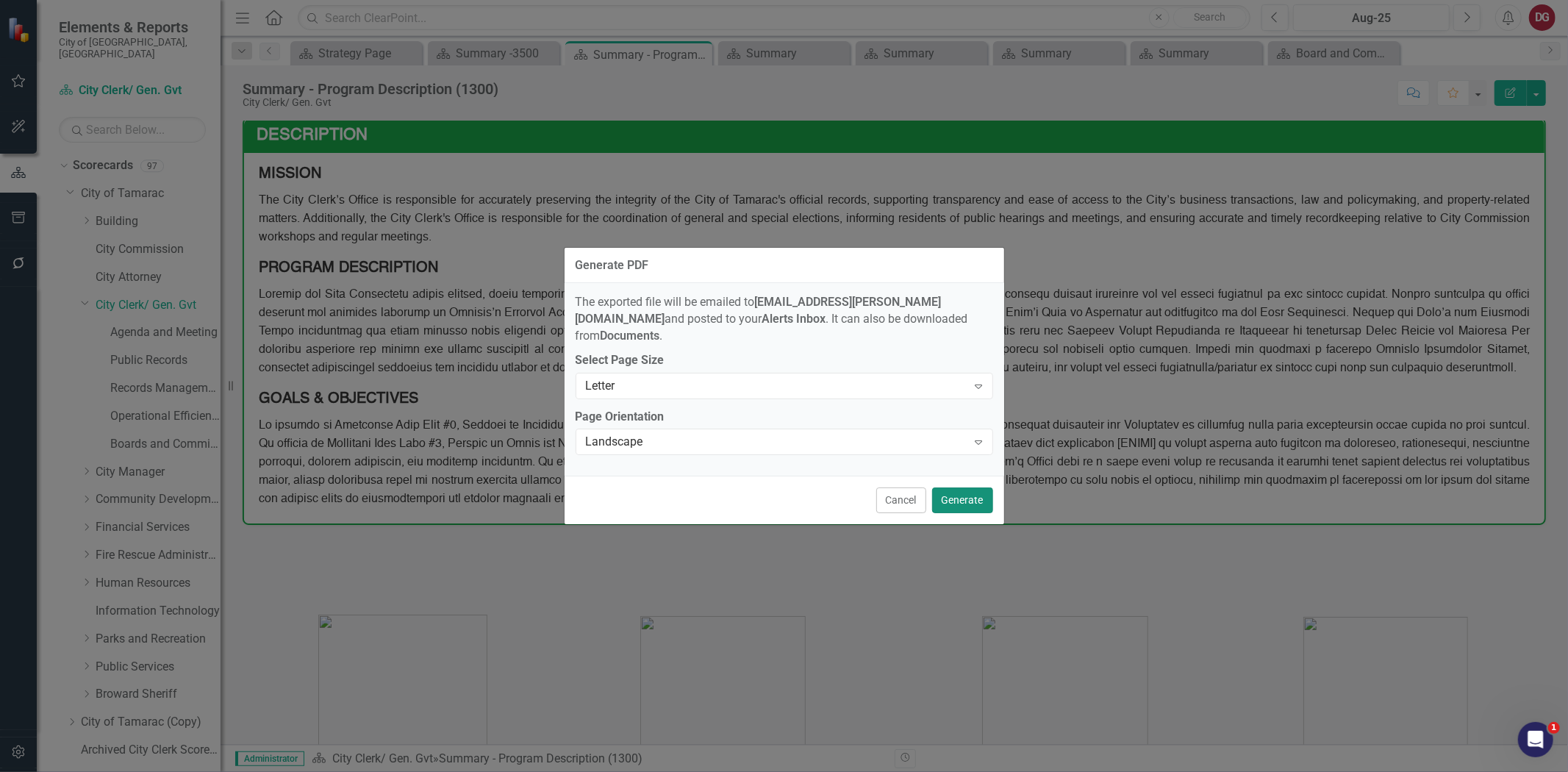
click at [972, 493] on button "Generate" at bounding box center [963, 500] width 61 height 25
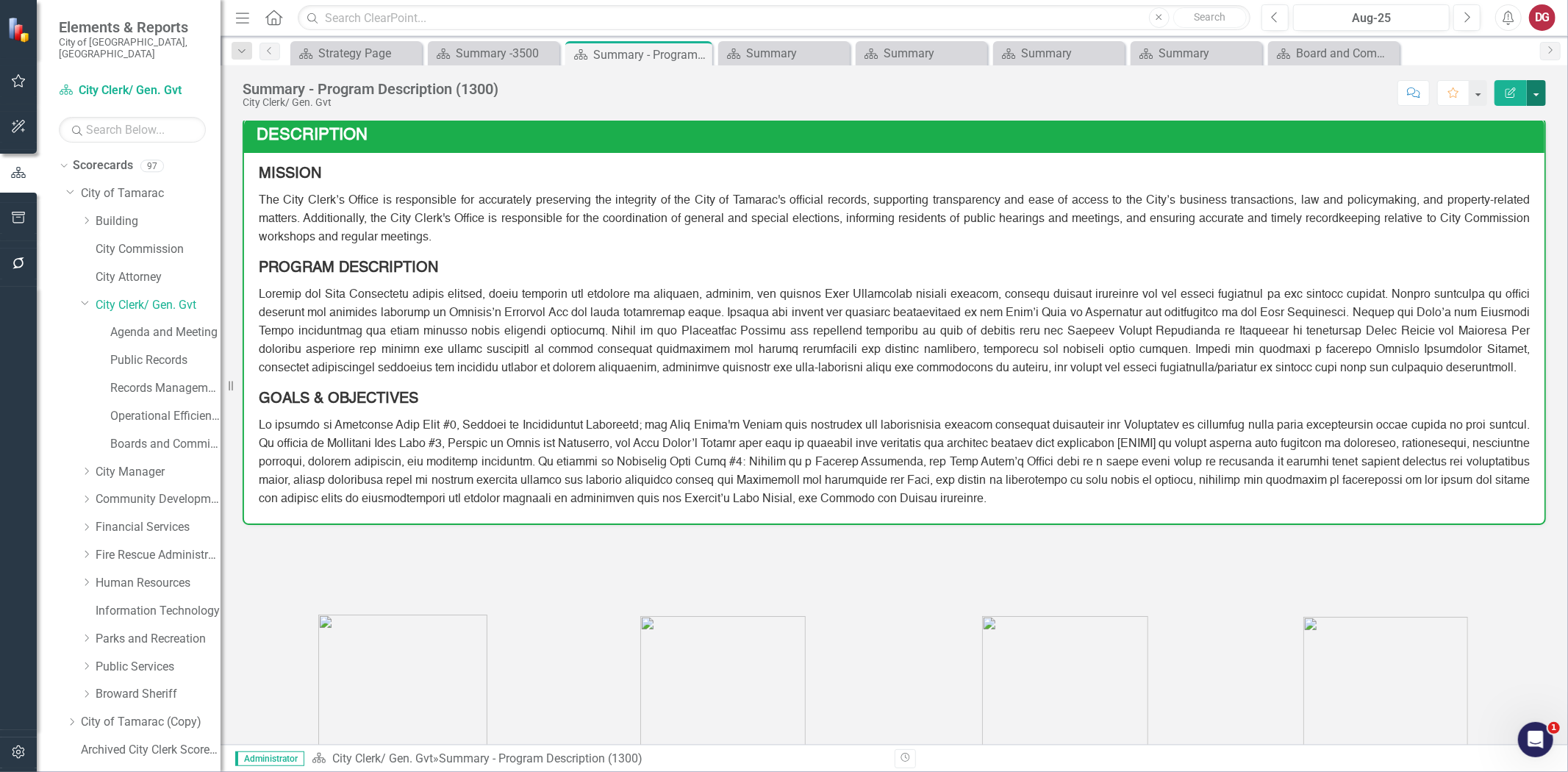
click at [1531, 93] on button "button" at bounding box center [1537, 93] width 19 height 25
click at [1471, 202] on link "PDF Export to PDF" at bounding box center [1486, 206] width 119 height 27
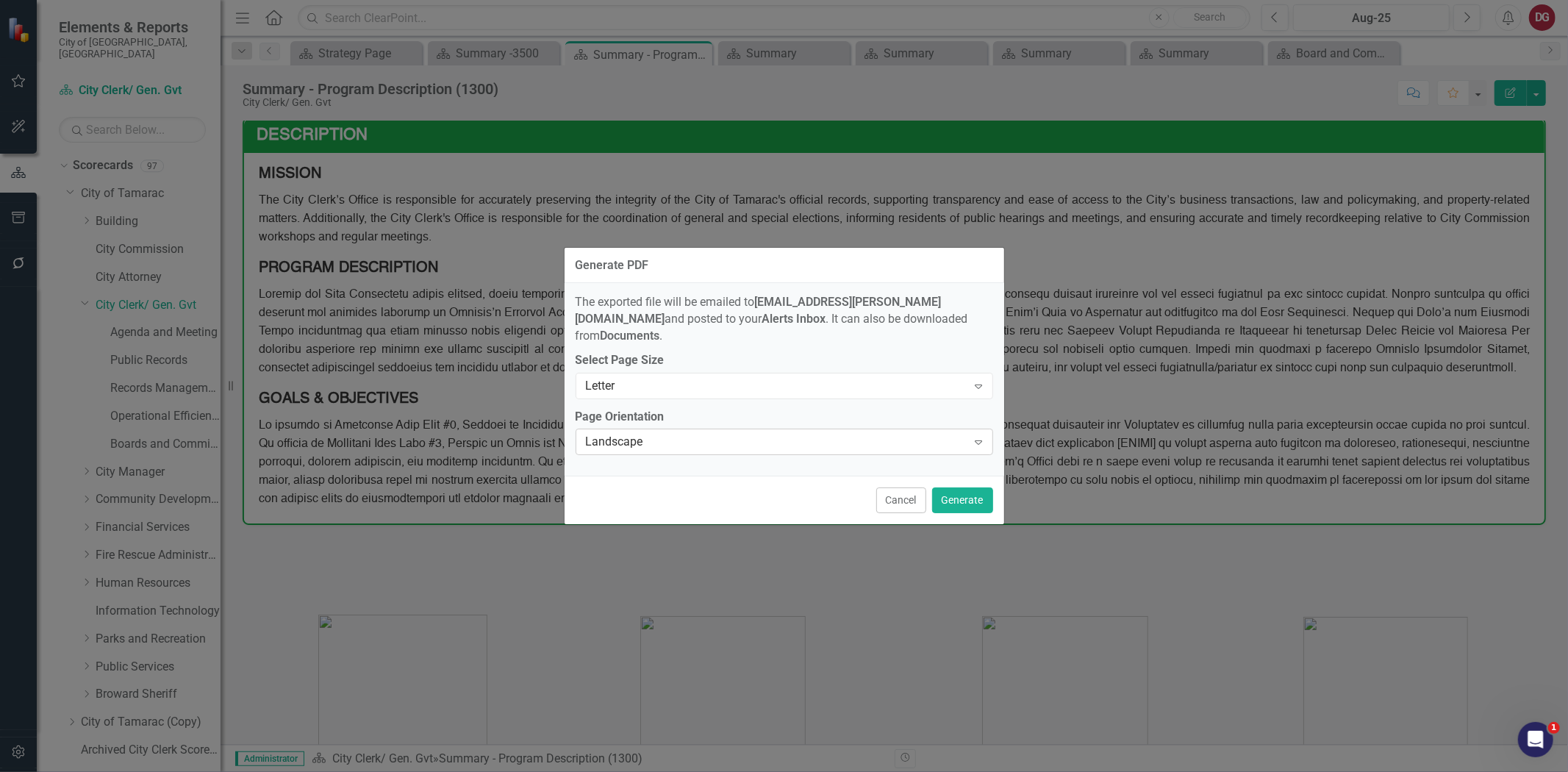
click at [813, 434] on div "Landscape" at bounding box center [776, 442] width 381 height 17
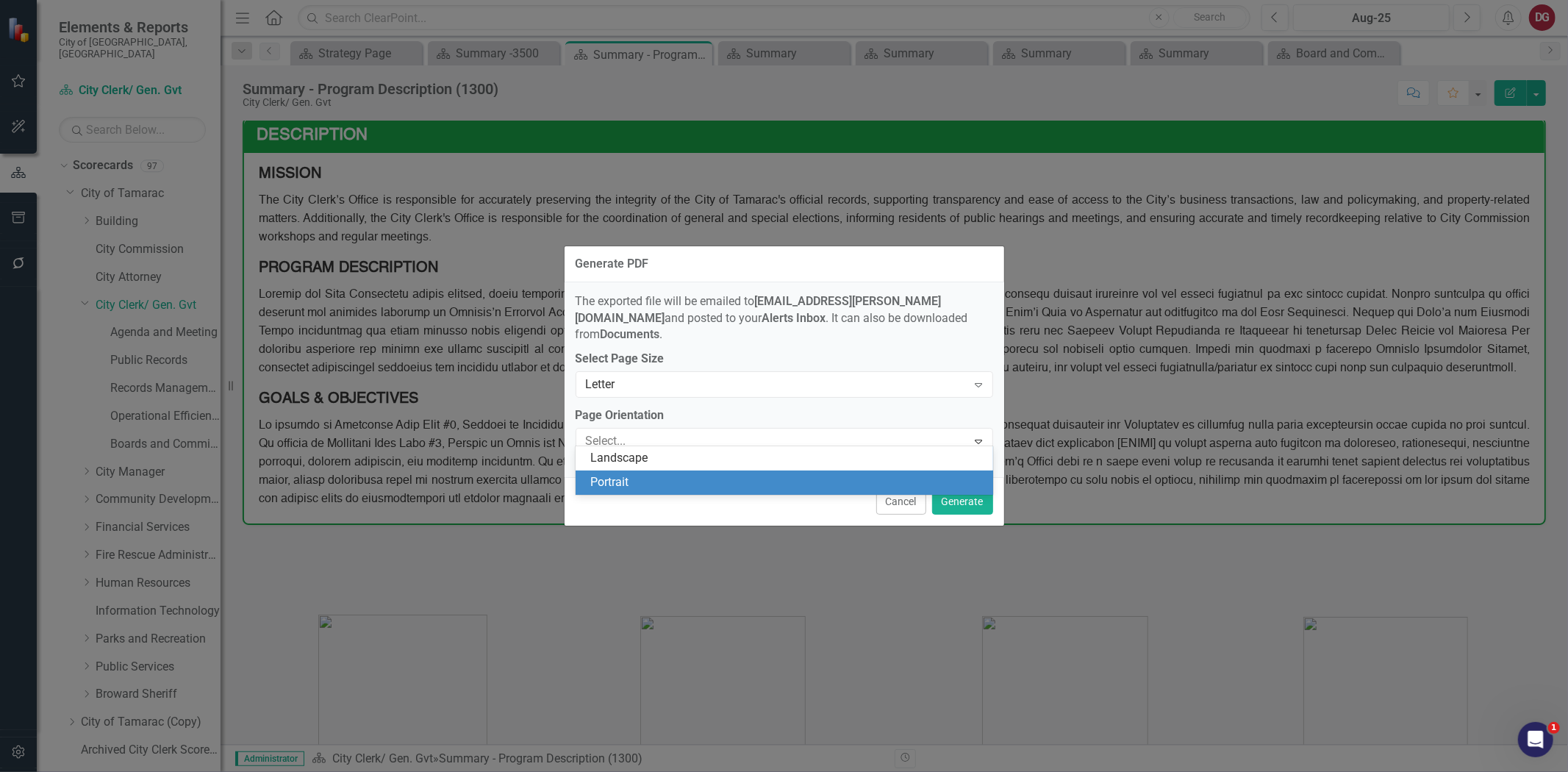
click at [633, 474] on div "Portrait" at bounding box center [787, 482] width 394 height 17
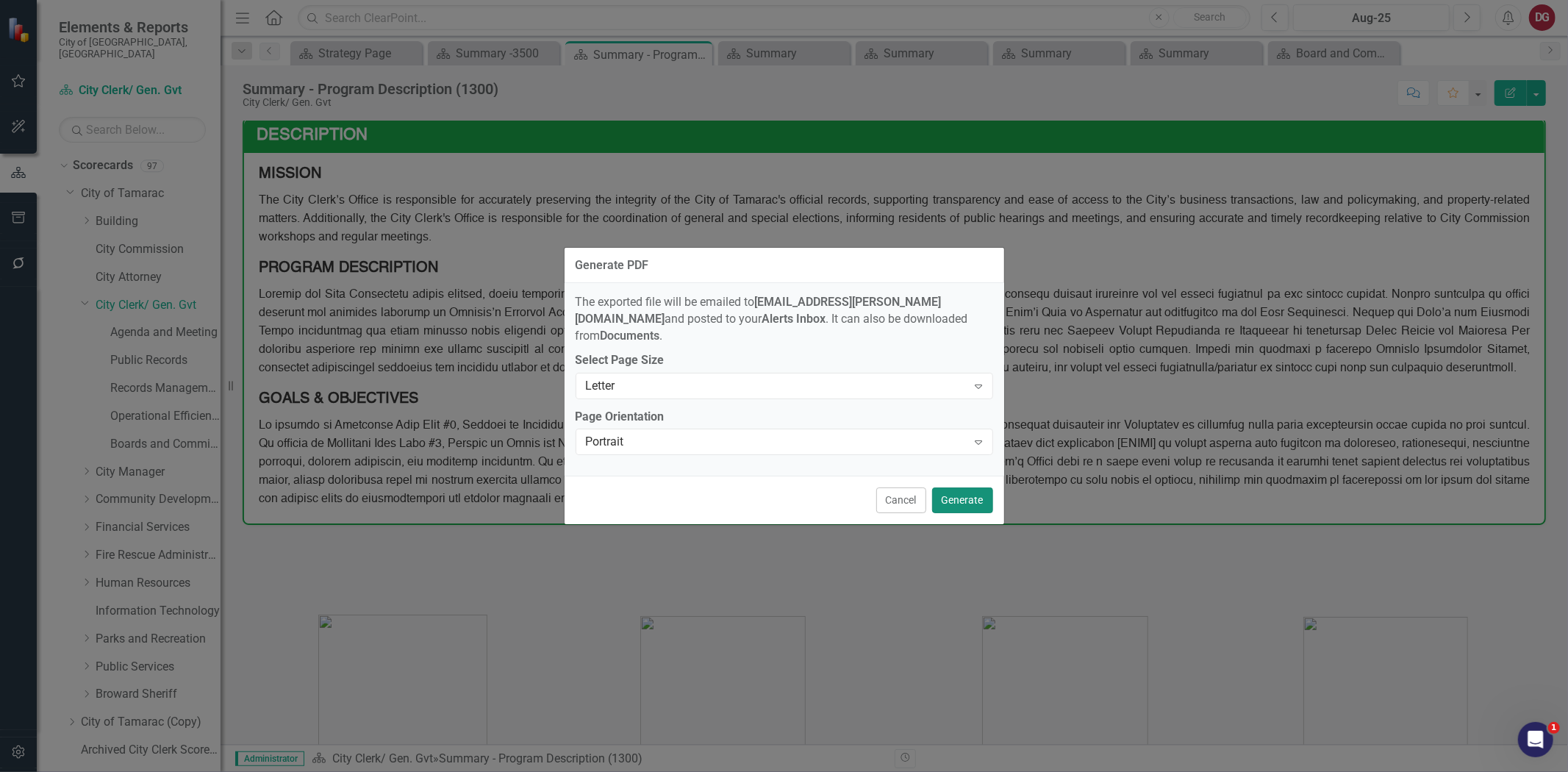
click at [981, 497] on button "Generate" at bounding box center [963, 500] width 61 height 25
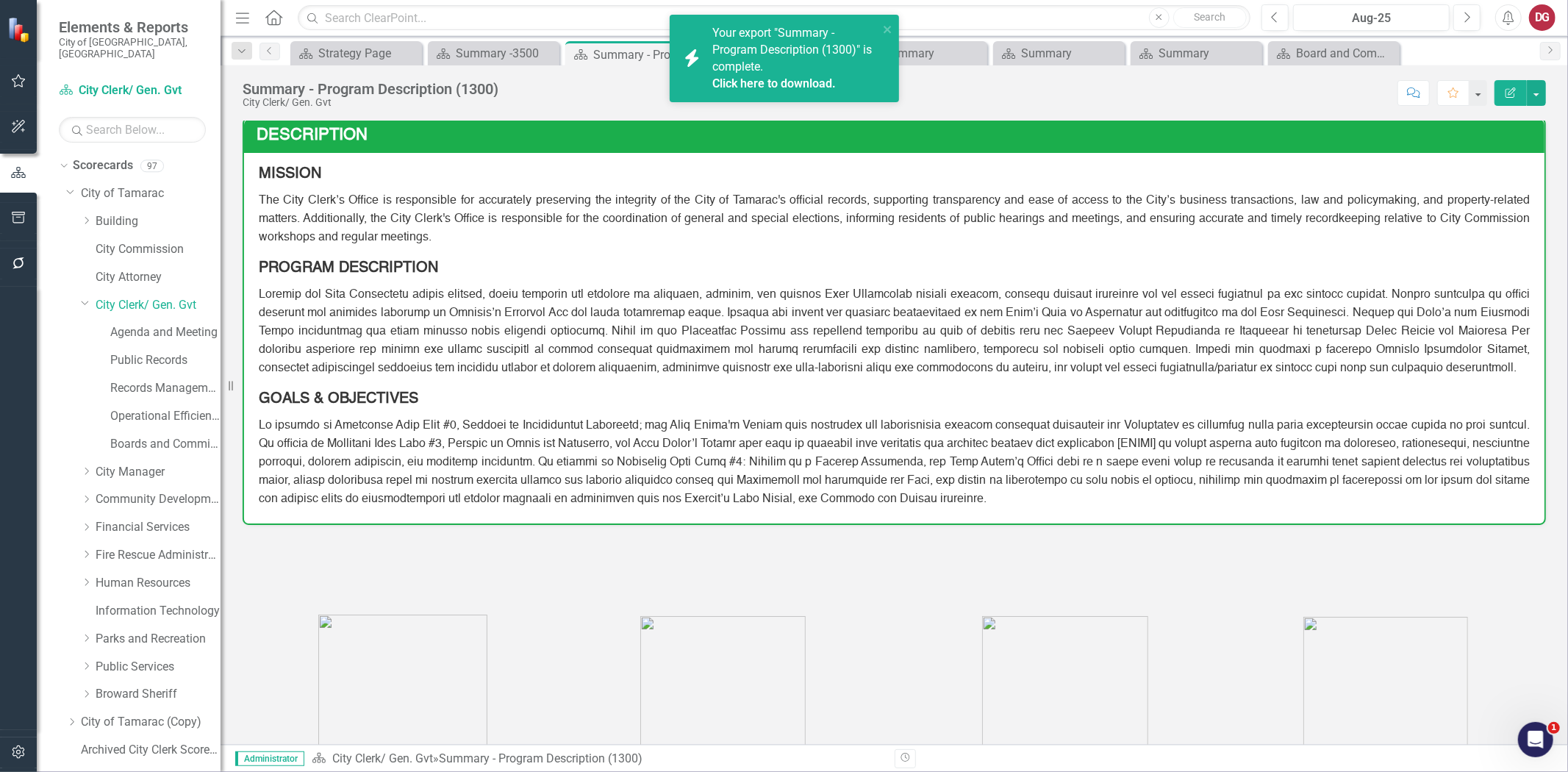
click at [772, 85] on link "Click here to download." at bounding box center [775, 83] width 124 height 14
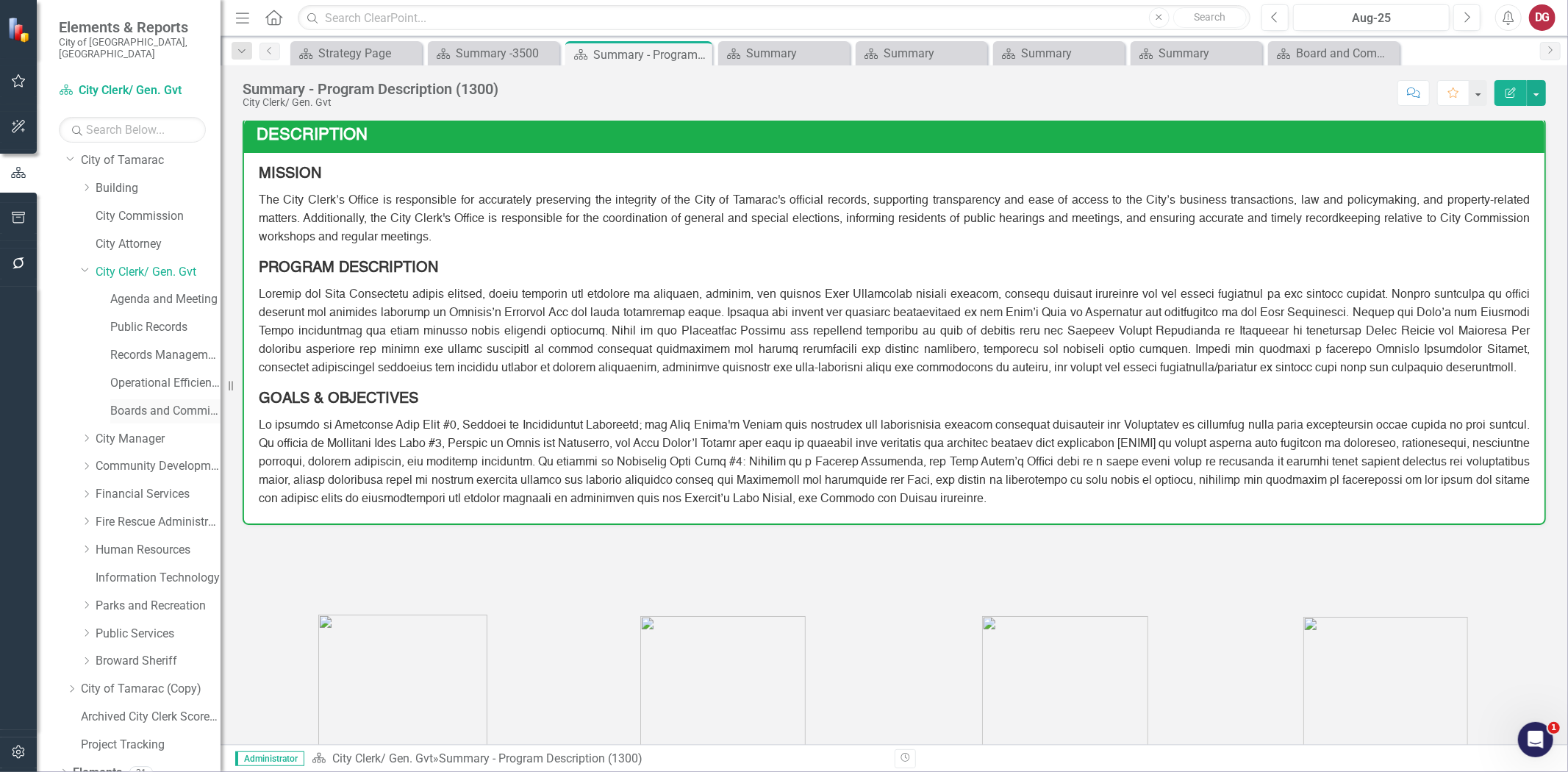
scroll to position [66, 0]
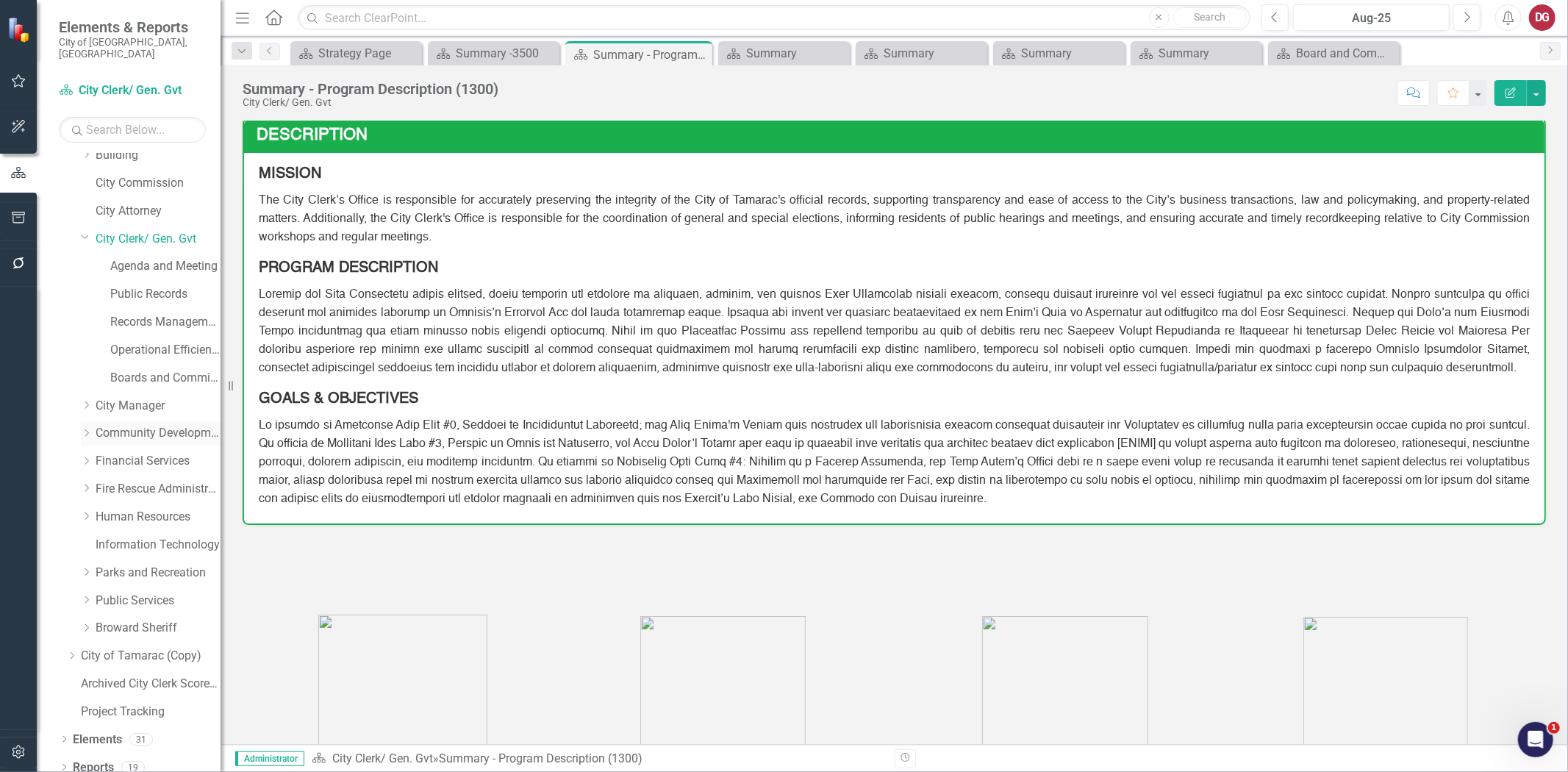
click at [89, 429] on icon "Dropdown" at bounding box center [86, 433] width 11 height 9
click at [133, 453] on link "Planning and Zoning" at bounding box center [166, 461] width 110 height 17
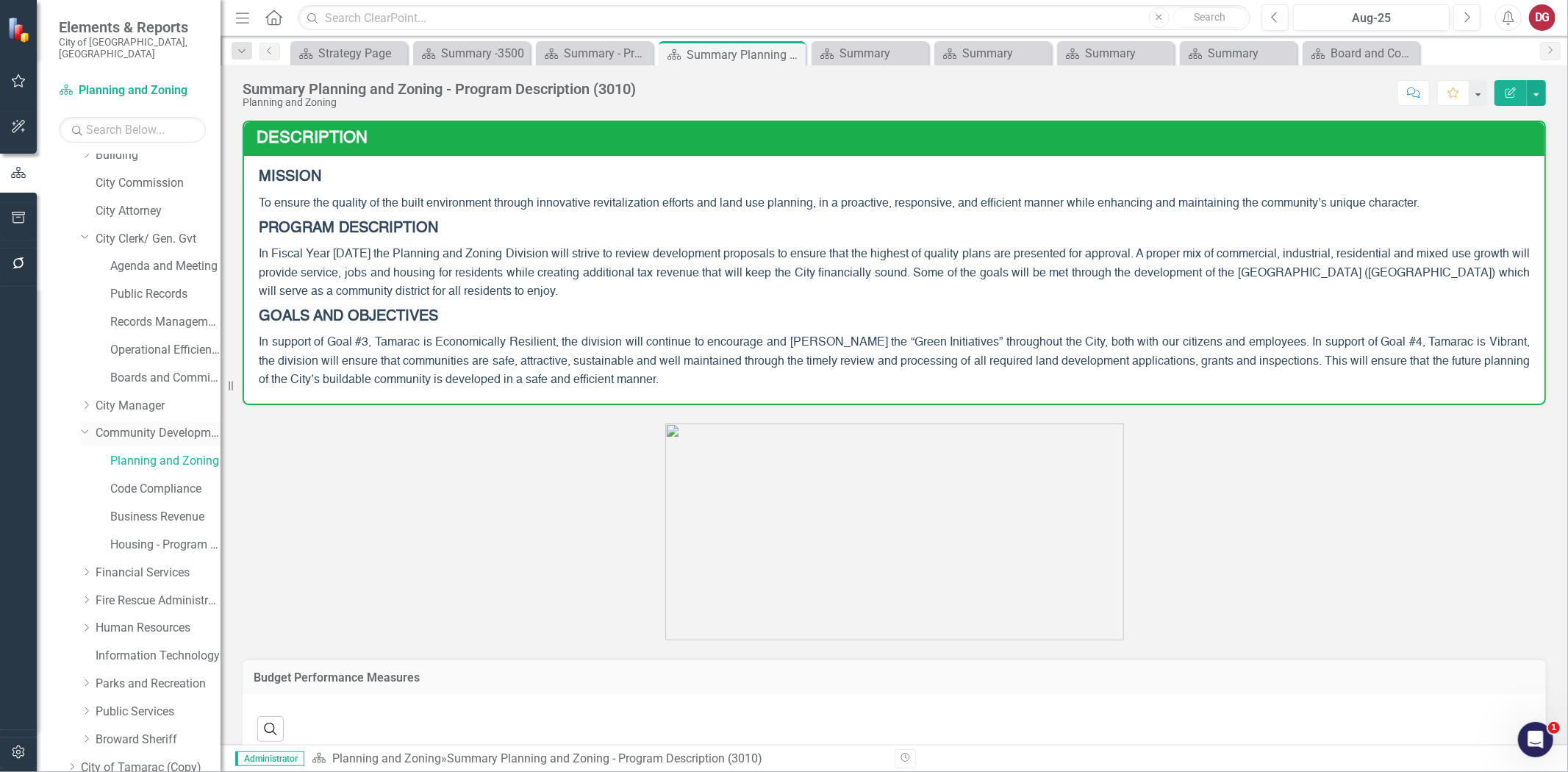
click at [138, 425] on link "Community Development" at bounding box center [157, 433] width 125 height 17
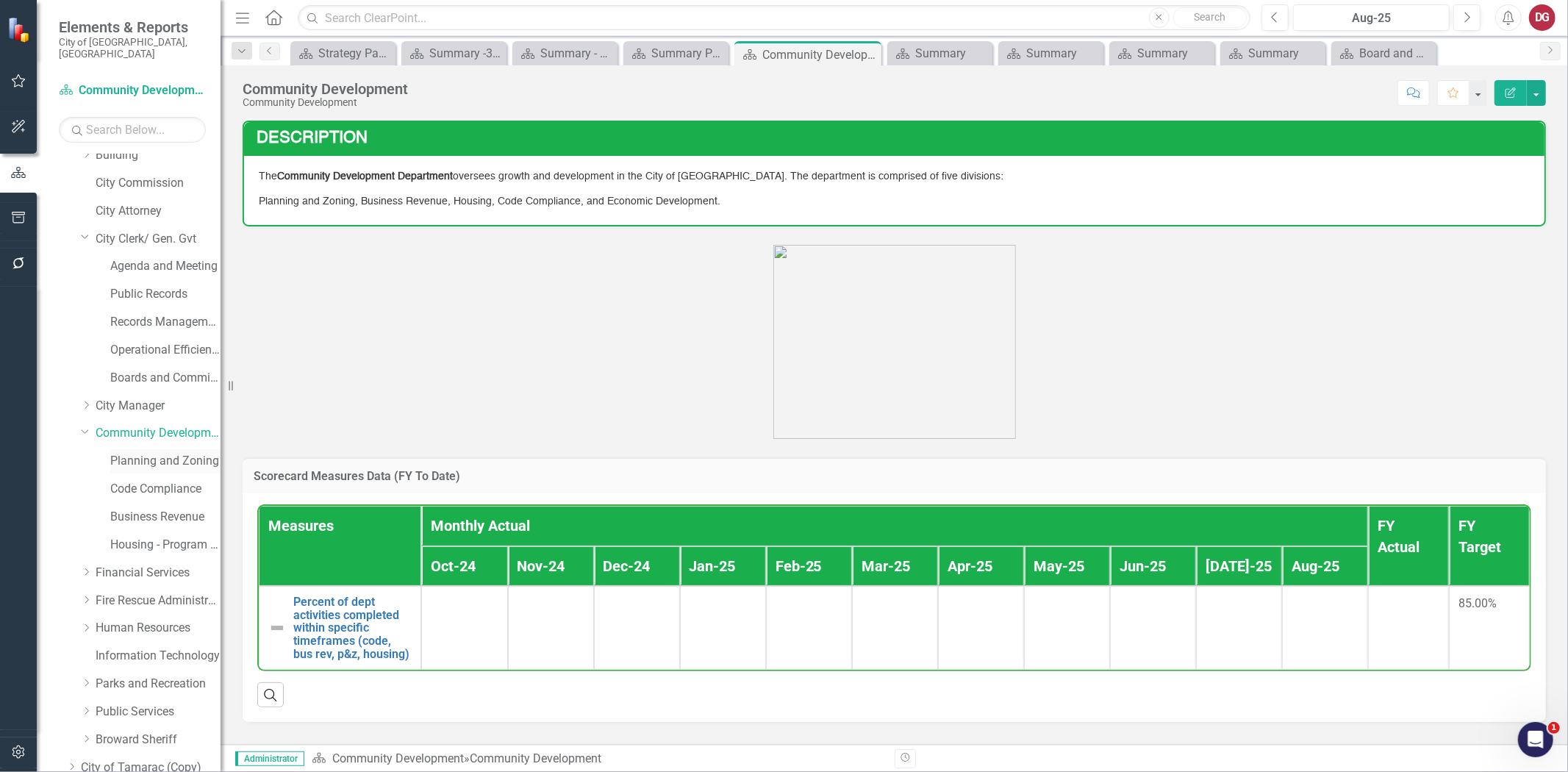
click at [155, 458] on link "Planning and Zoning" at bounding box center [166, 461] width 110 height 17
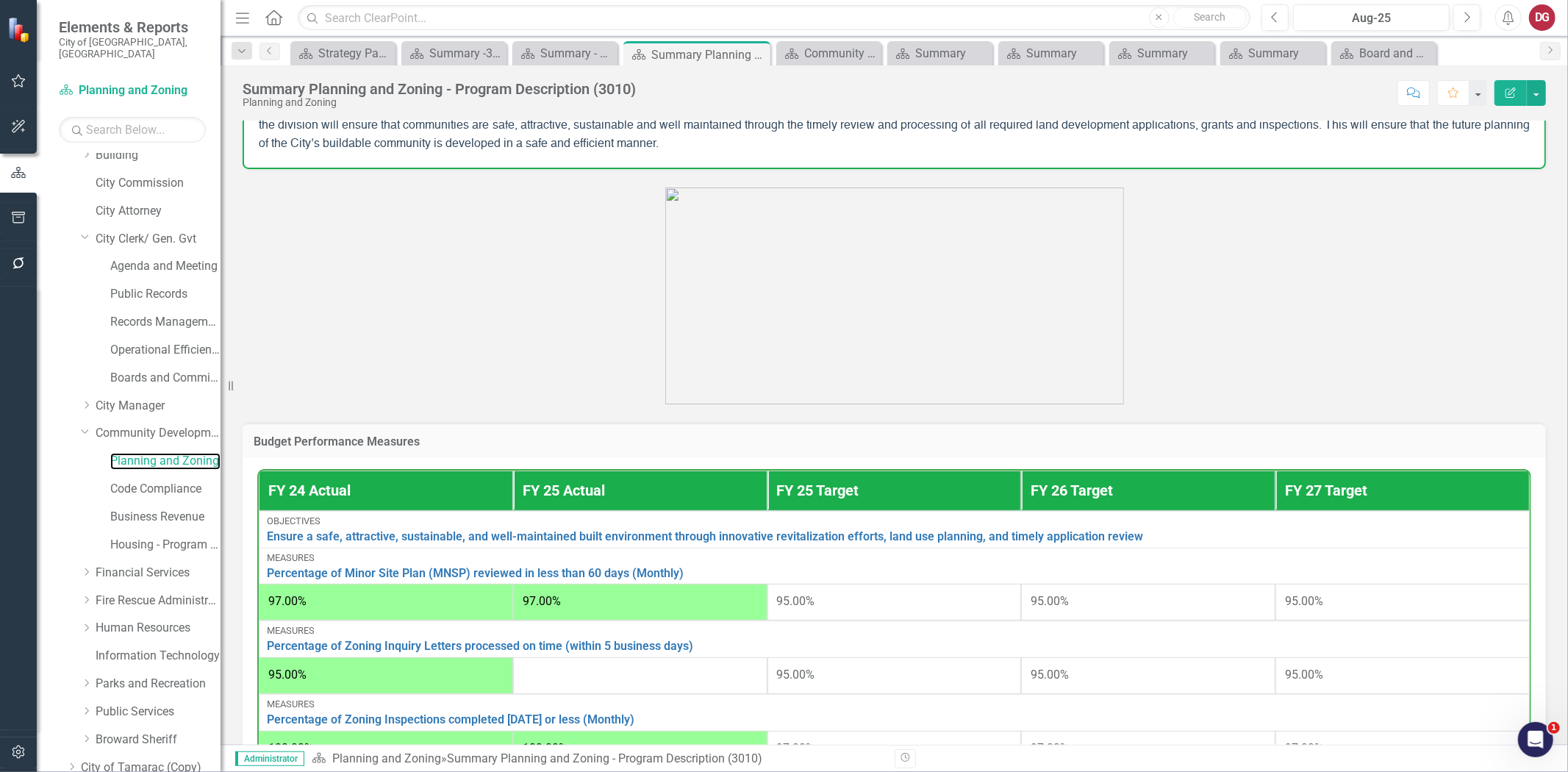
scroll to position [323, 0]
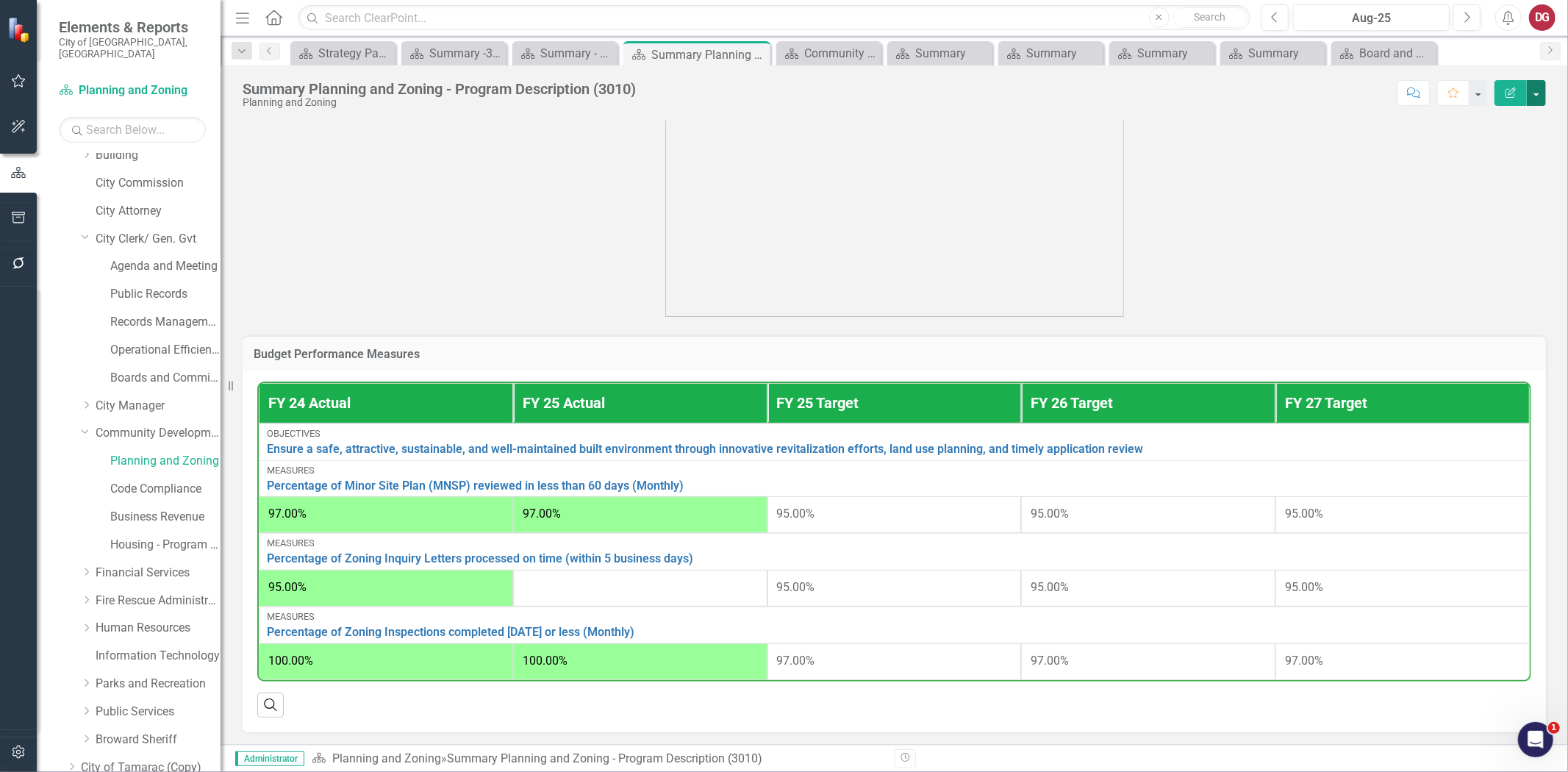
click at [1543, 92] on button "button" at bounding box center [1537, 93] width 19 height 25
click at [1465, 197] on link "PDF Export to PDF" at bounding box center [1486, 206] width 119 height 27
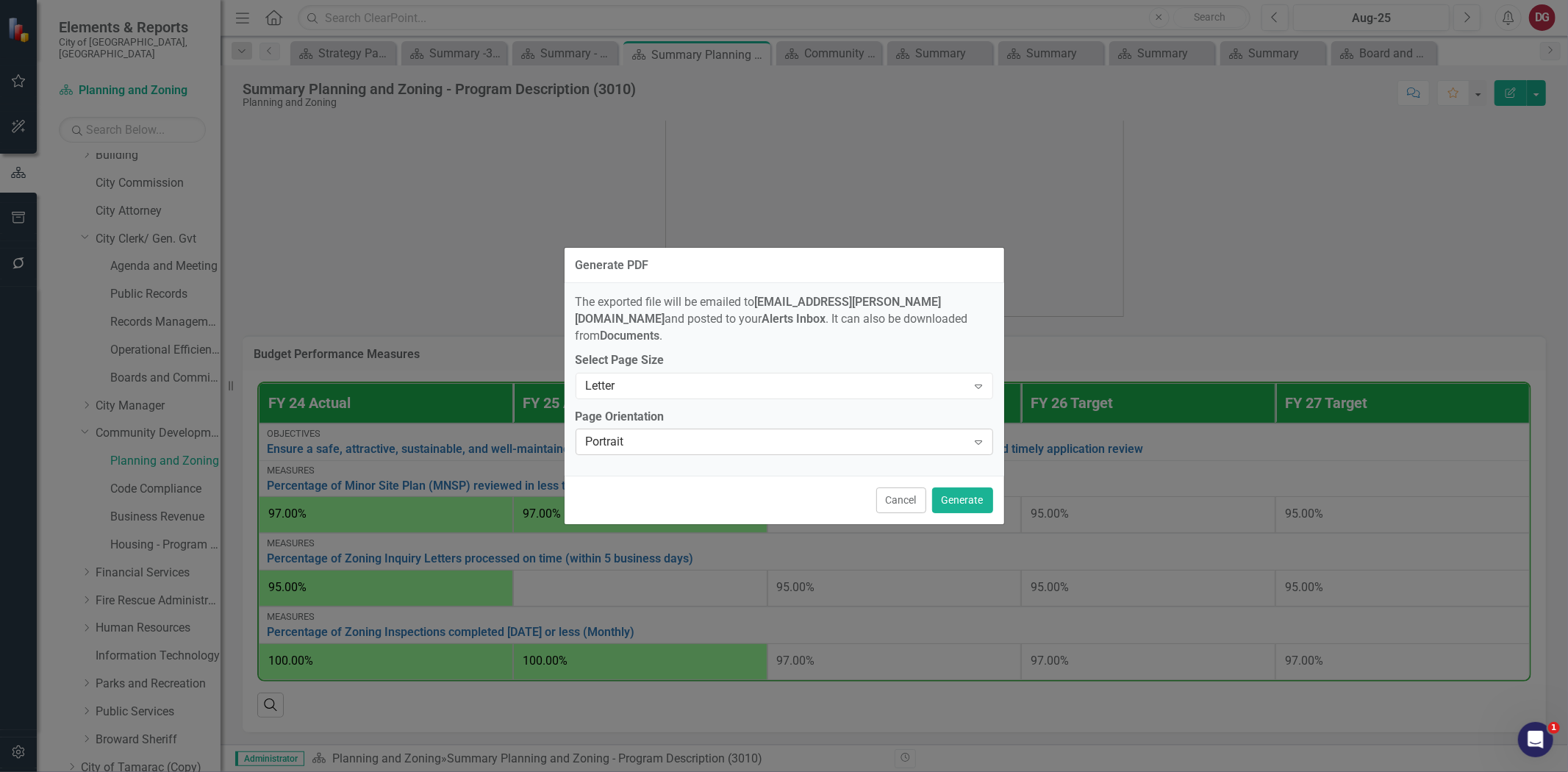
click at [660, 434] on div "Portrait" at bounding box center [776, 442] width 381 height 17
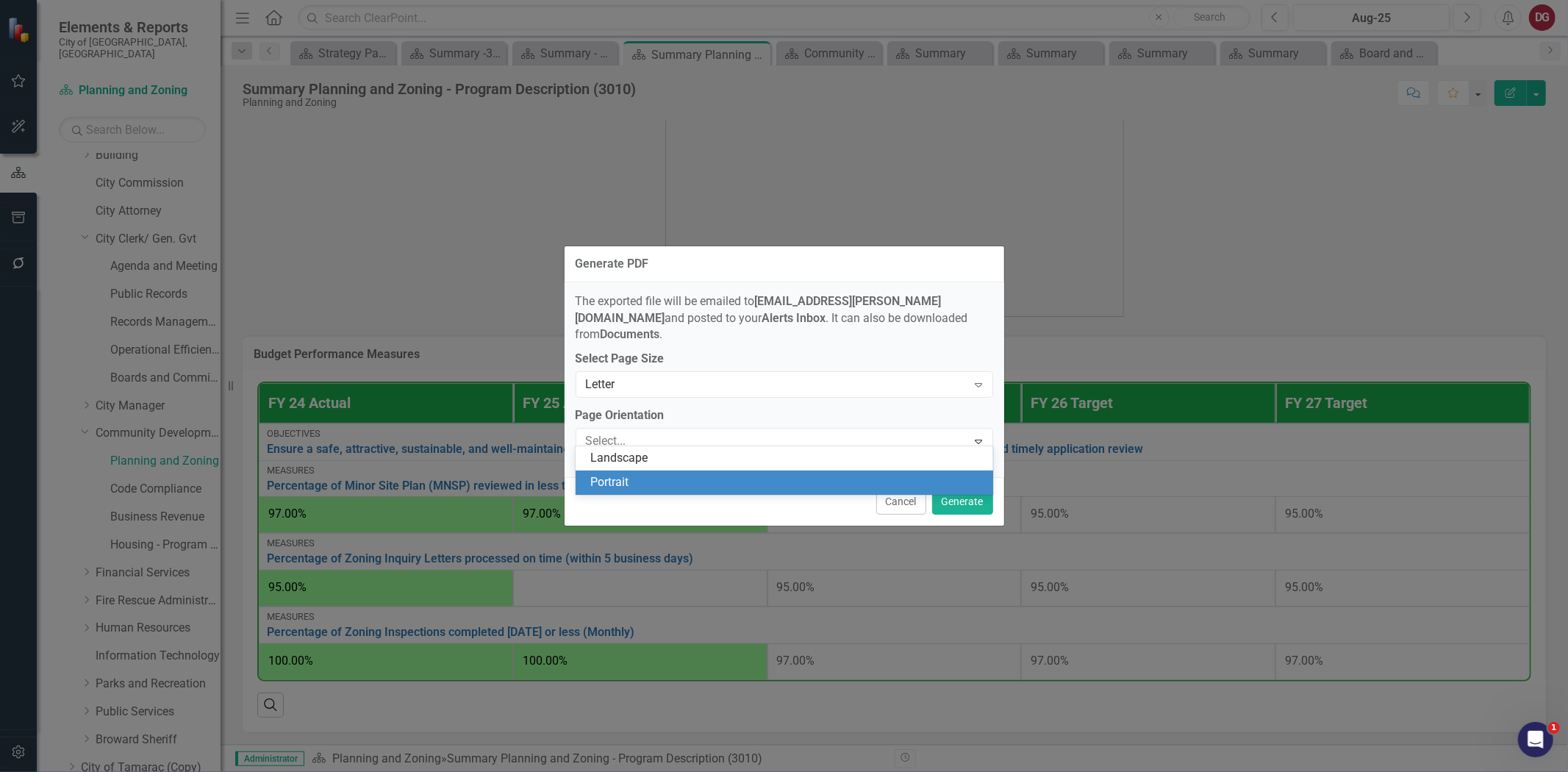
click at [686, 476] on div "Portrait" at bounding box center [787, 482] width 394 height 17
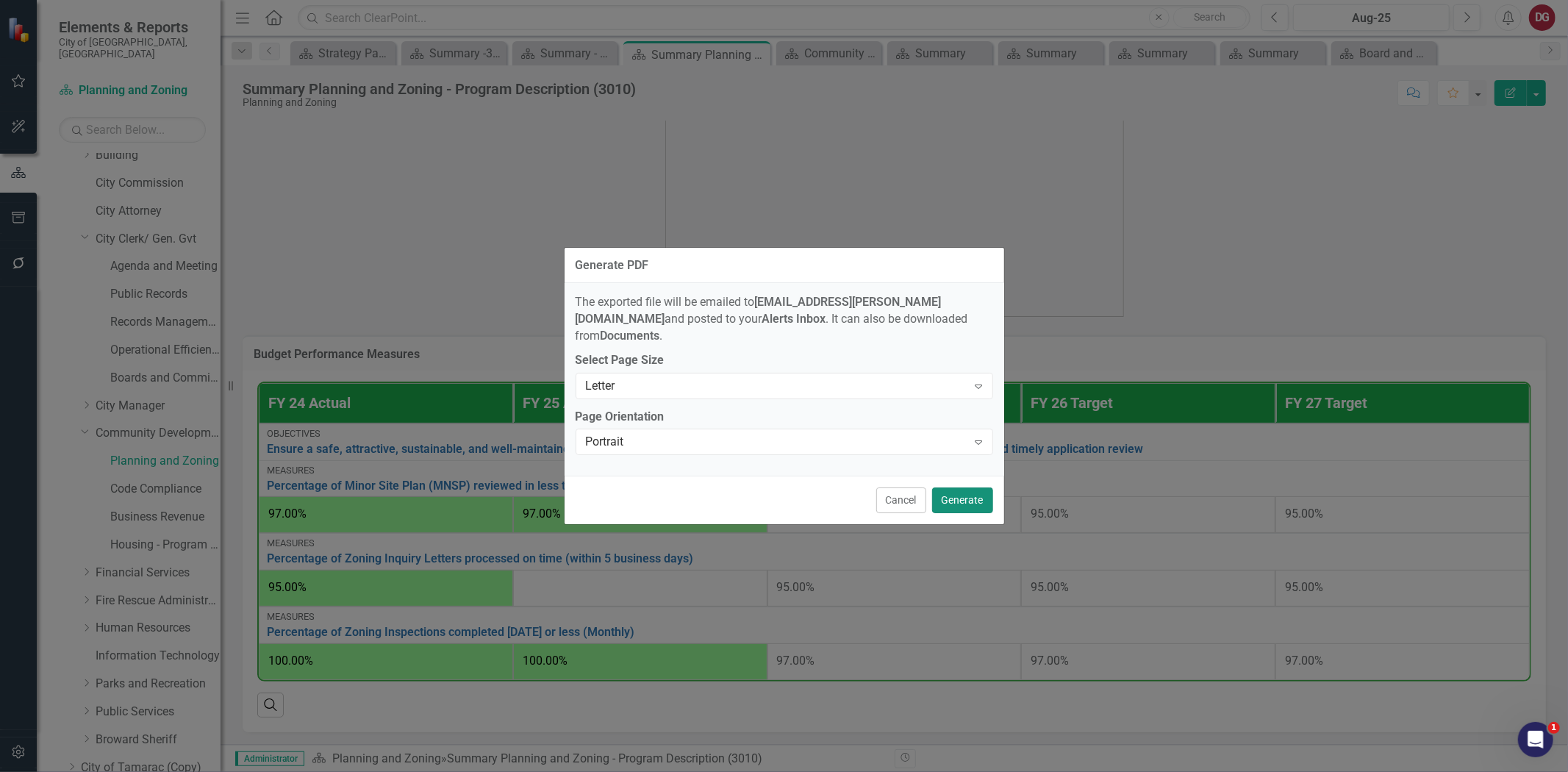
click at [960, 493] on button "Generate" at bounding box center [963, 500] width 61 height 25
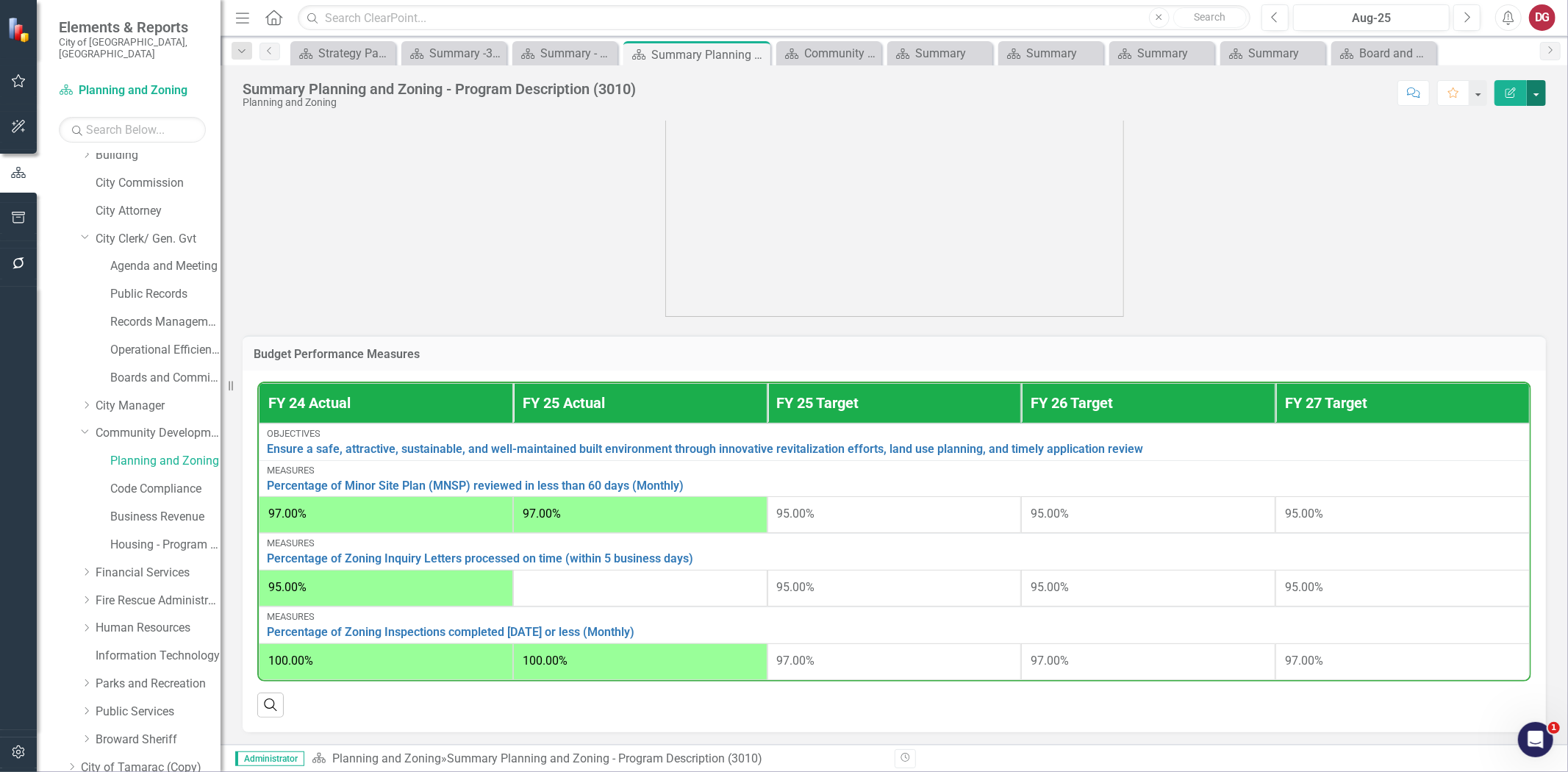
click at [1532, 97] on button "button" at bounding box center [1537, 93] width 19 height 25
click at [1479, 207] on link "PDF Export to PDF" at bounding box center [1486, 206] width 119 height 27
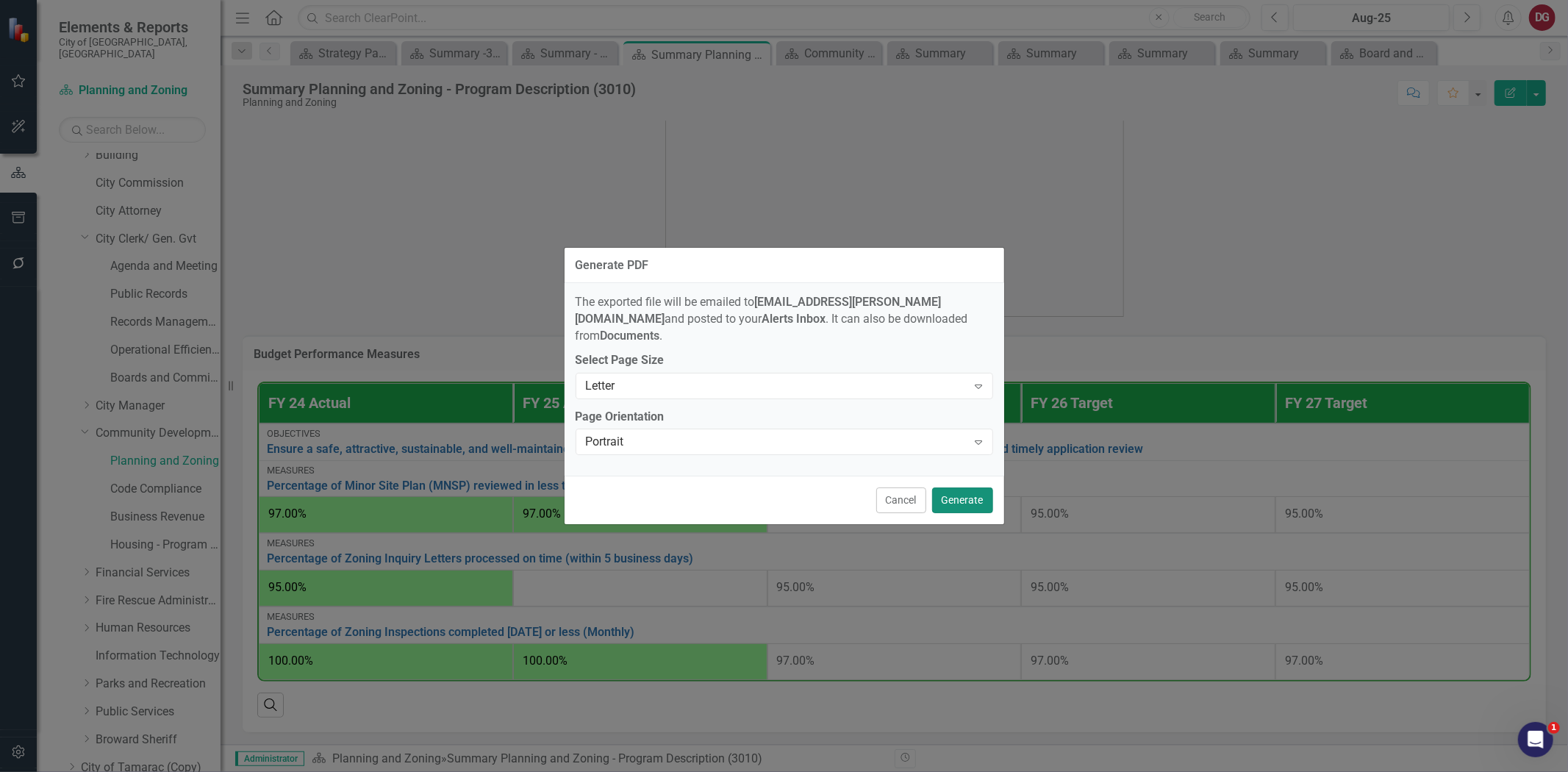
click at [961, 496] on button "Generate" at bounding box center [963, 500] width 61 height 25
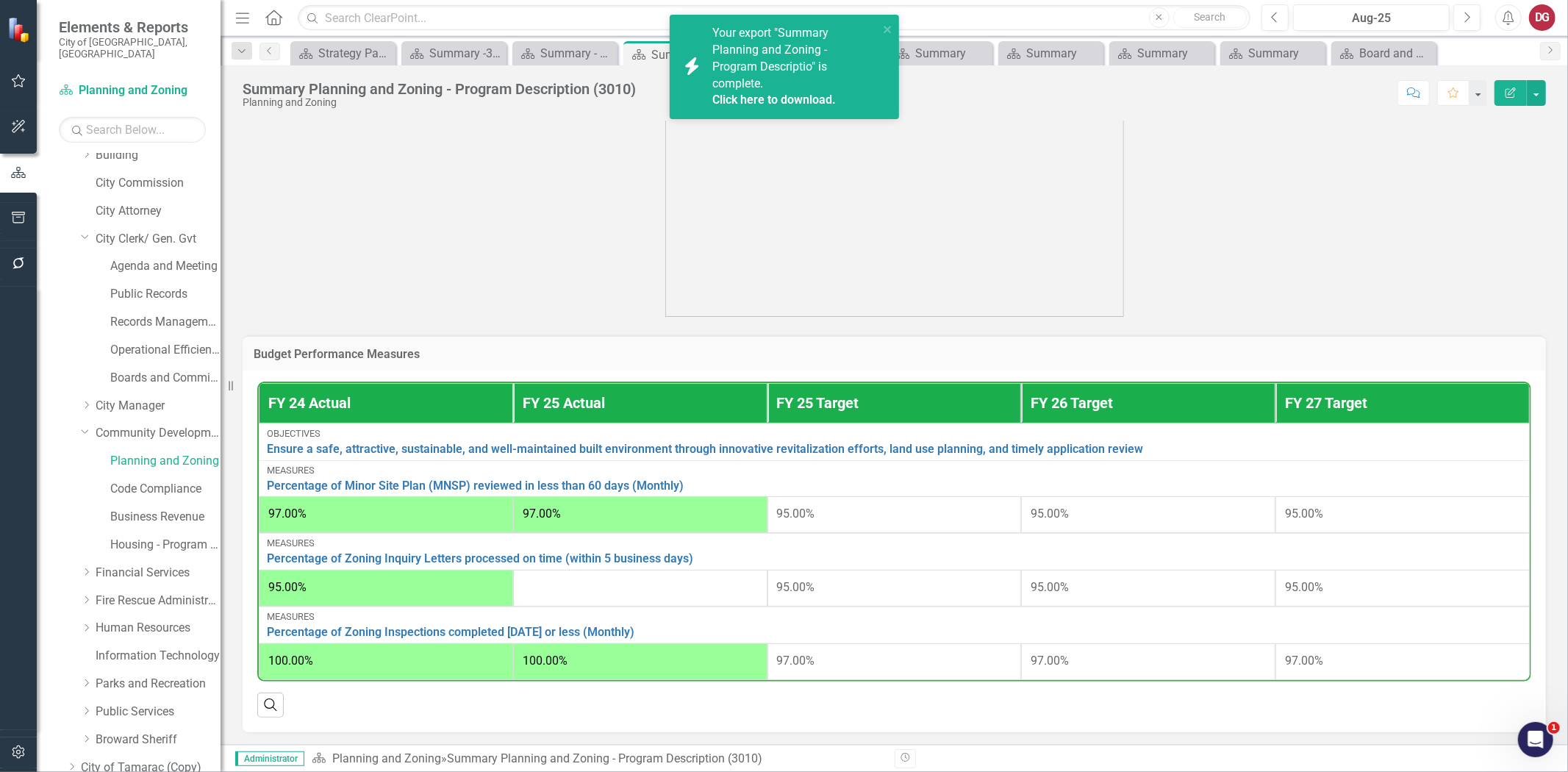
click at [808, 93] on link "Click here to download." at bounding box center [775, 99] width 124 height 14
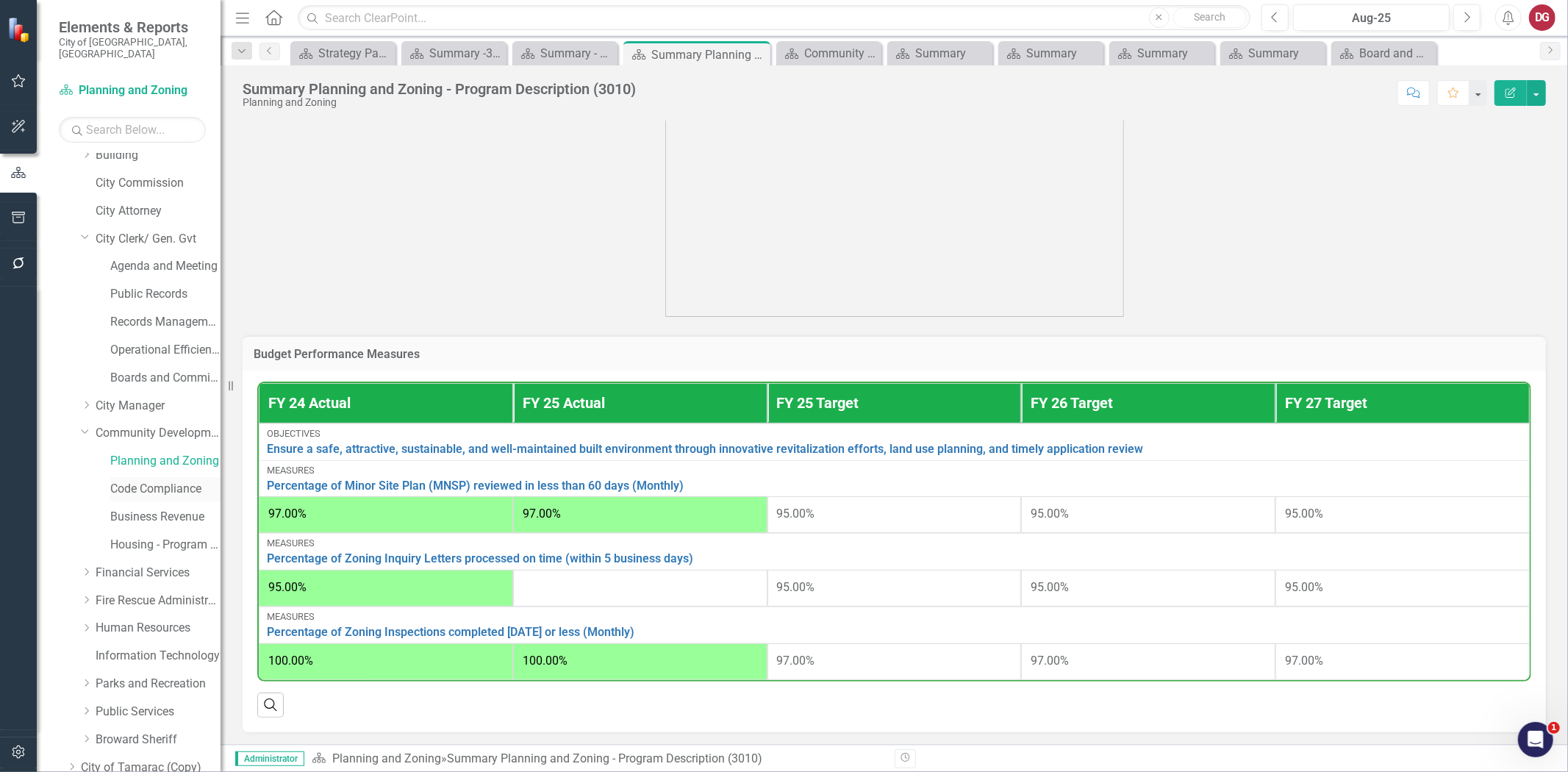
click at [137, 481] on link "Code Compliance" at bounding box center [166, 489] width 110 height 17
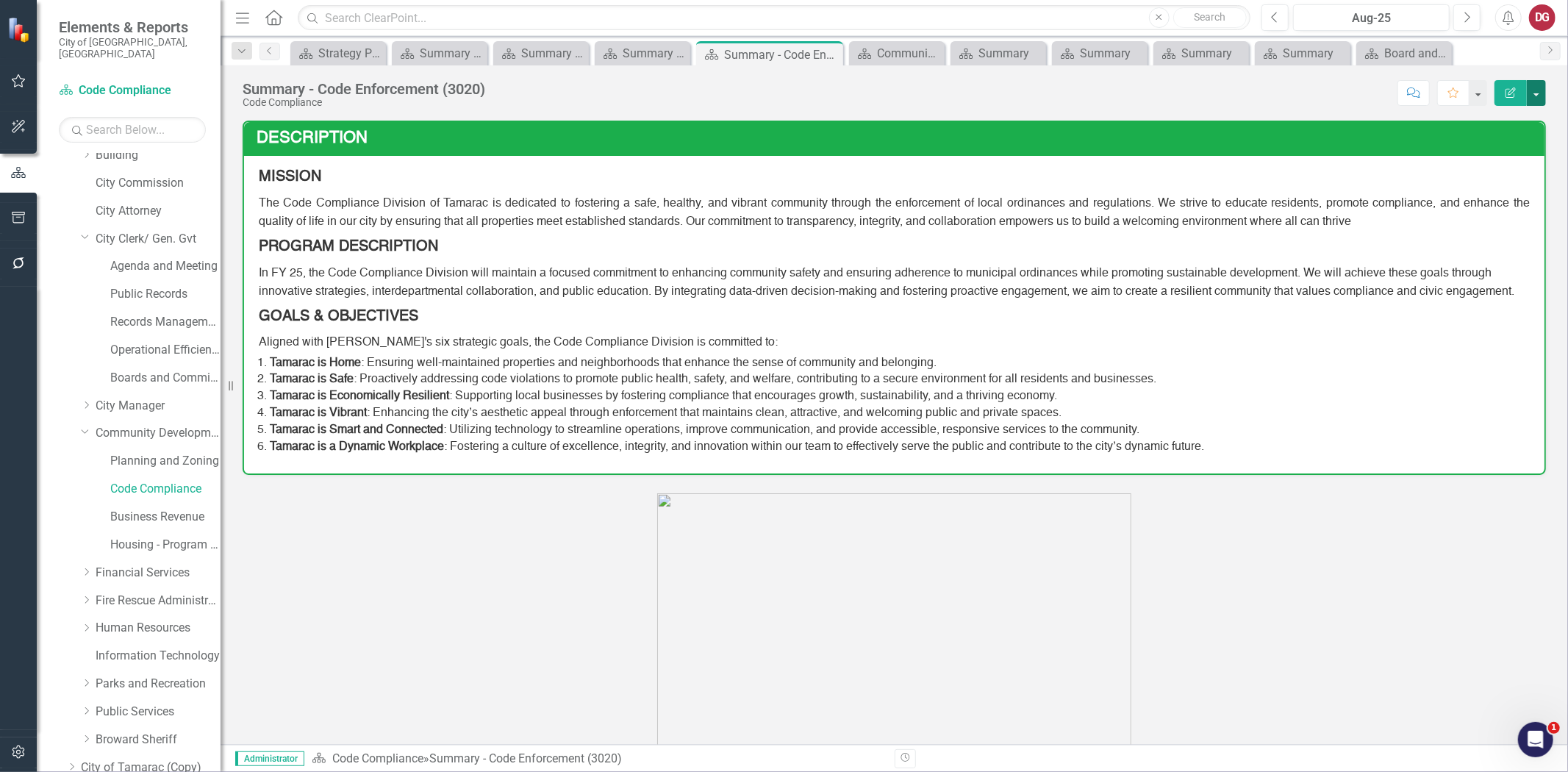
click at [1535, 93] on button "button" at bounding box center [1537, 93] width 19 height 25
click at [1481, 208] on link "PDF Export to PDF" at bounding box center [1486, 206] width 119 height 27
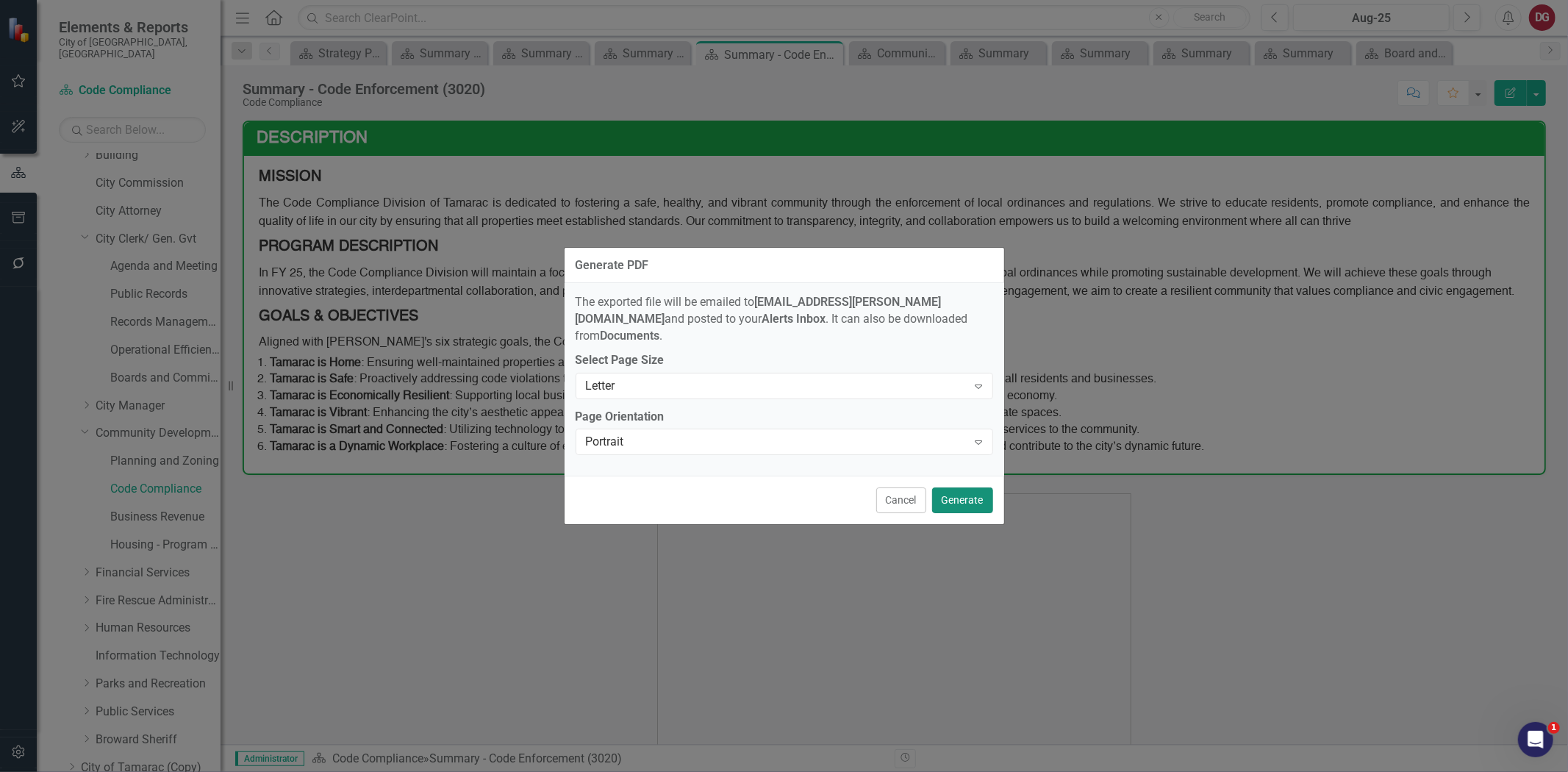
click at [958, 499] on button "Generate" at bounding box center [963, 500] width 61 height 25
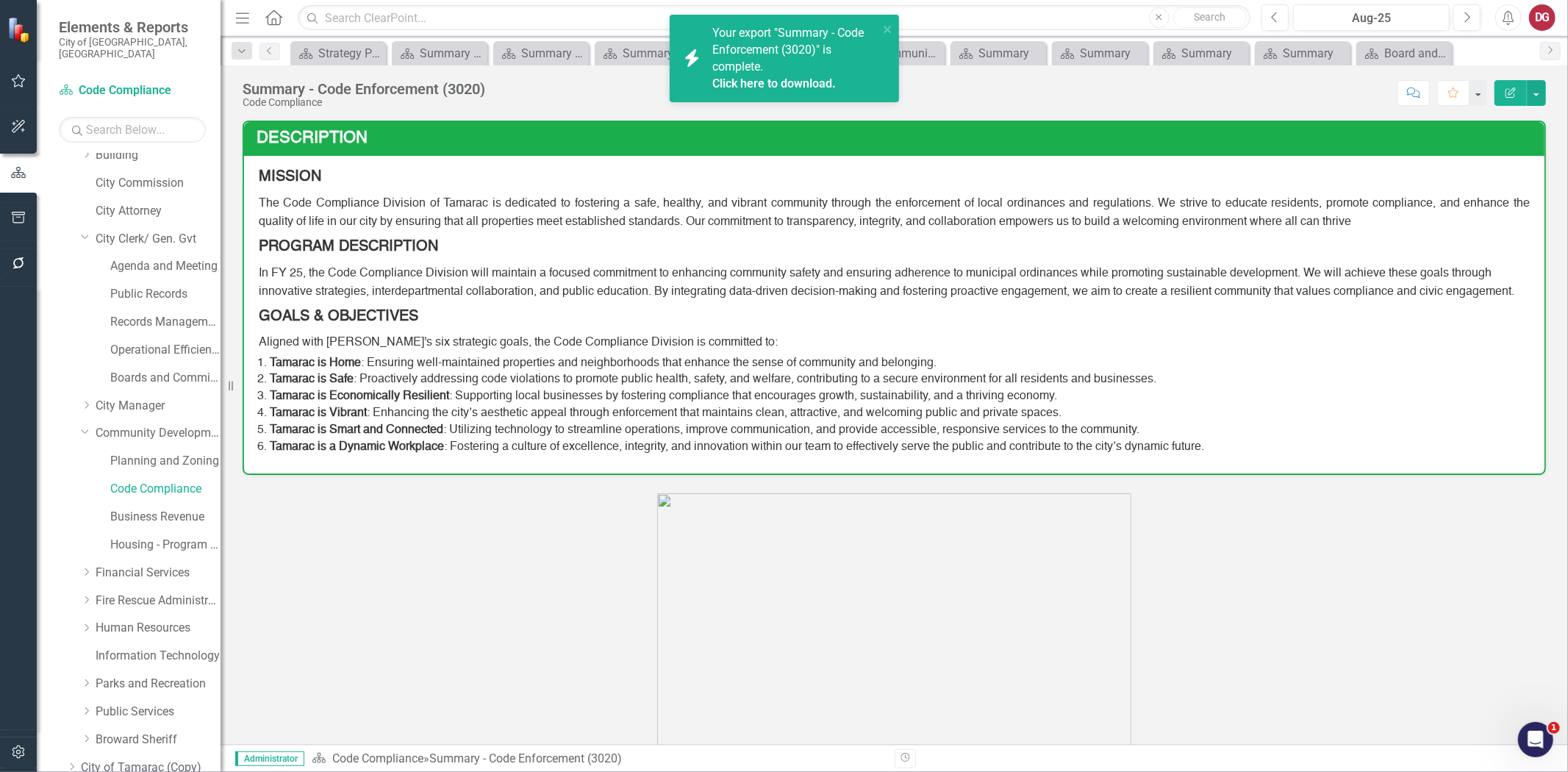
click at [781, 85] on link "Click here to download." at bounding box center [775, 83] width 124 height 14
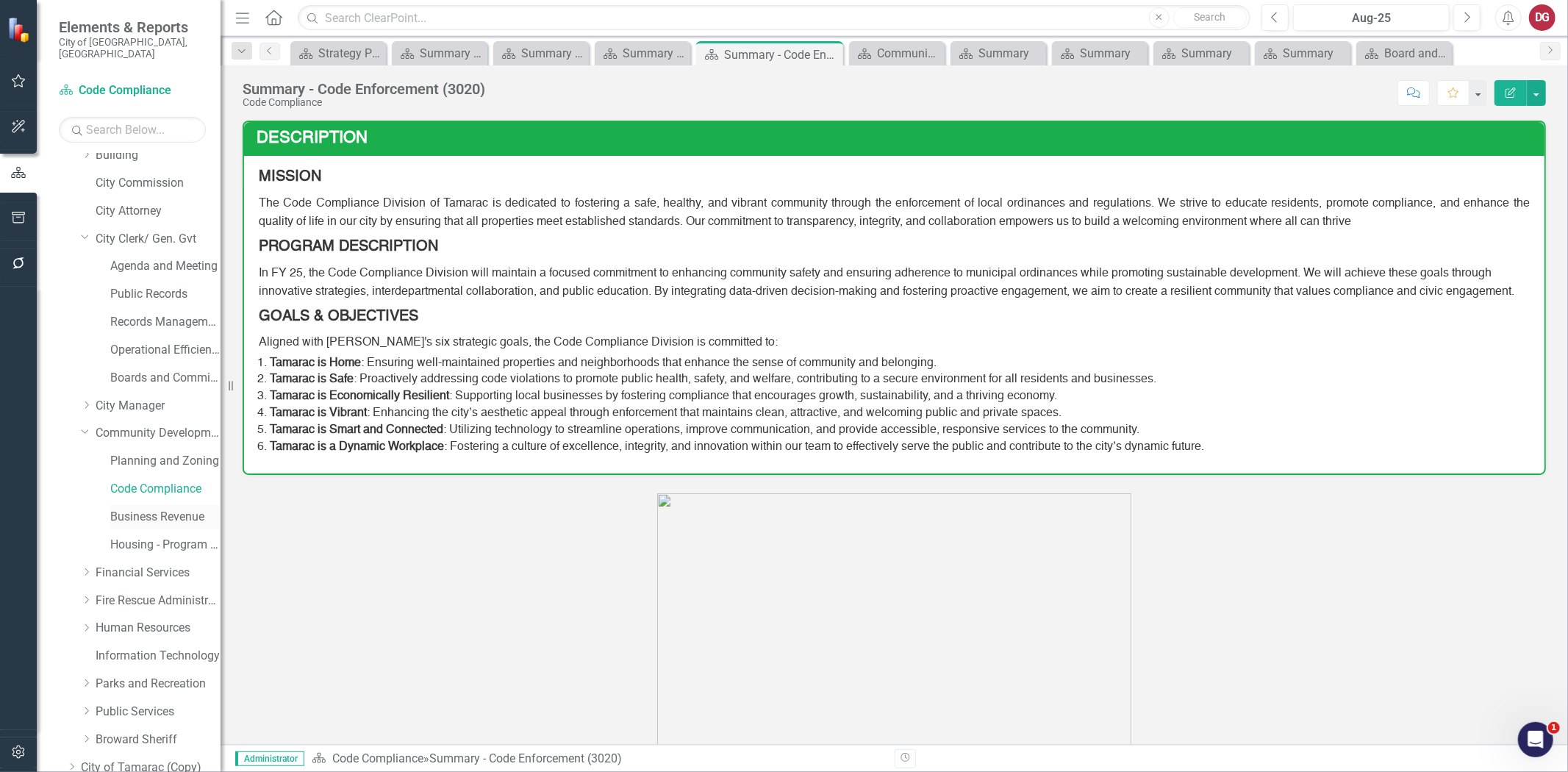
click at [130, 509] on link "Business Revenue" at bounding box center [166, 517] width 110 height 17
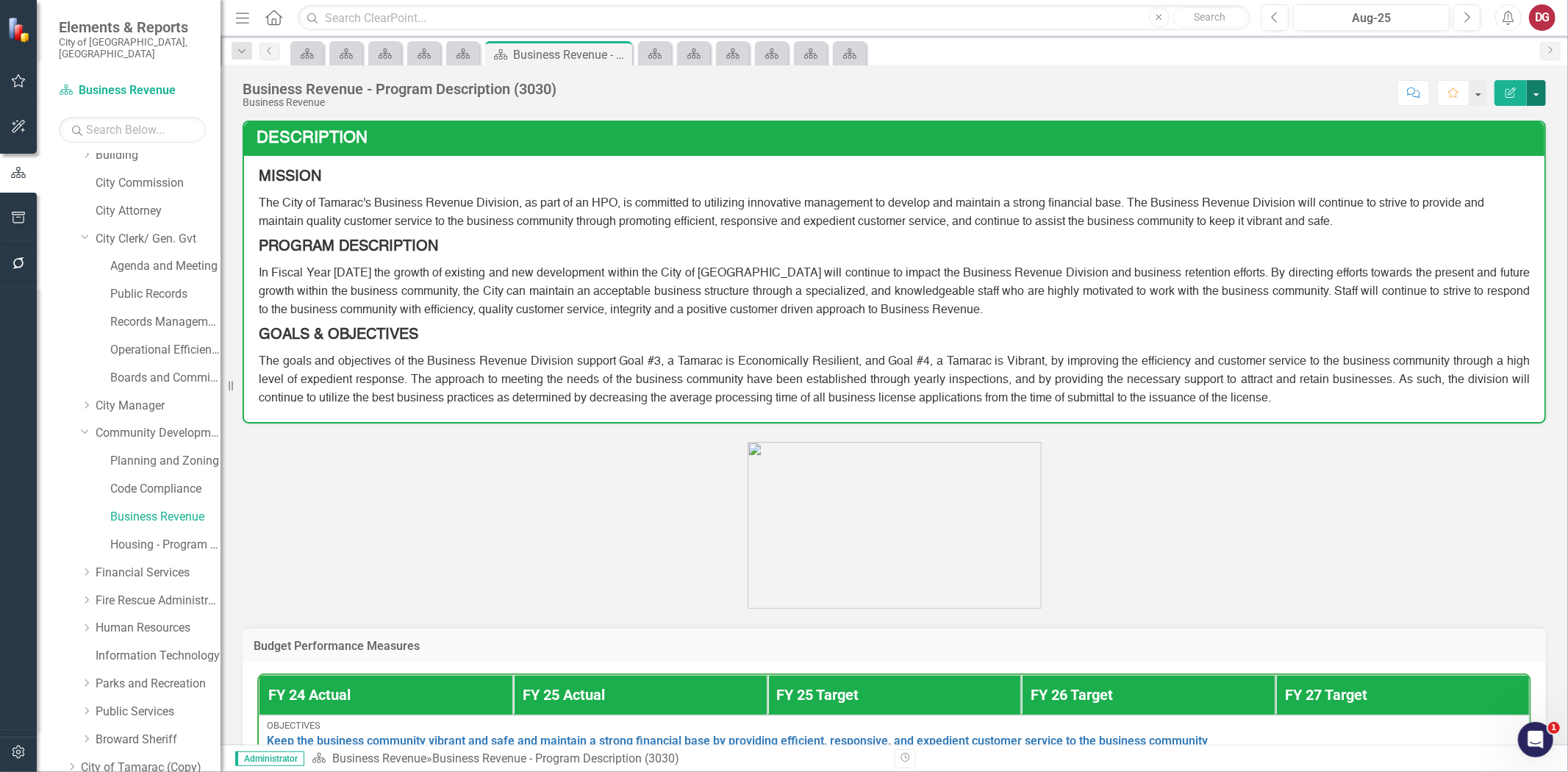
click at [1539, 97] on button "button" at bounding box center [1537, 93] width 19 height 25
click at [1471, 205] on link "PDF Export to PDF" at bounding box center [1486, 206] width 119 height 27
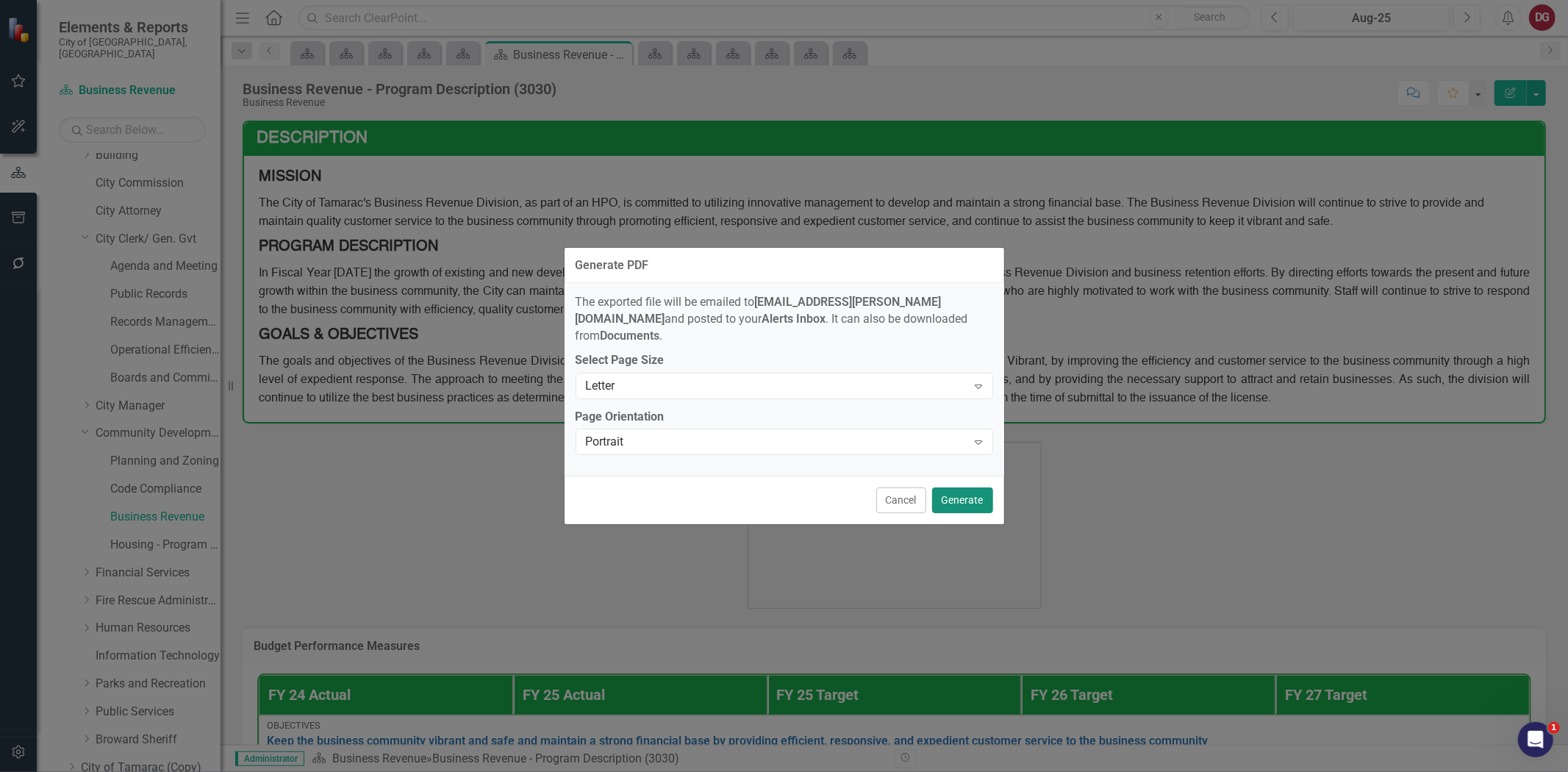
click at [968, 491] on button "Generate" at bounding box center [963, 500] width 61 height 25
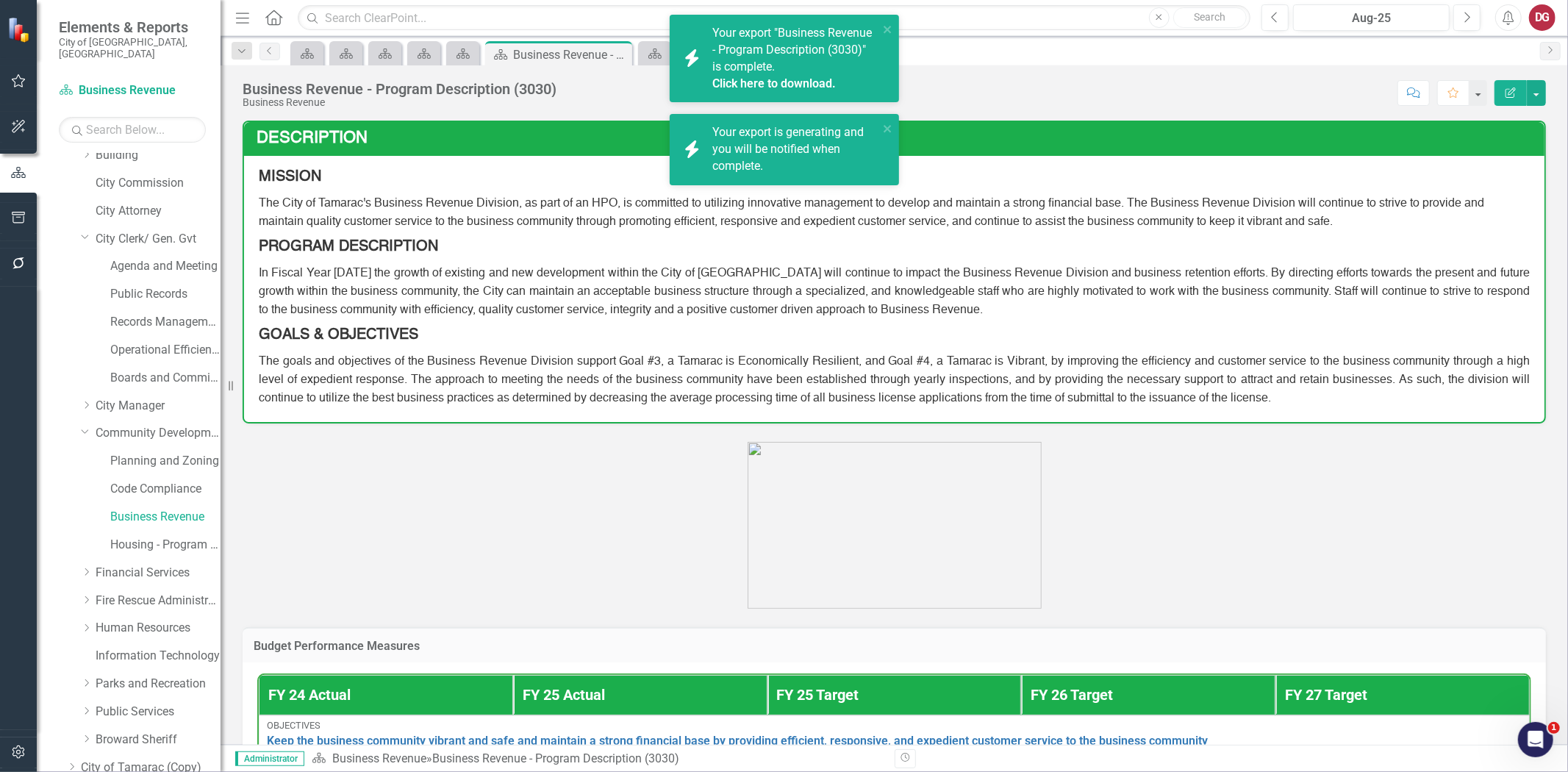
click at [722, 81] on link "Click here to download." at bounding box center [775, 83] width 124 height 14
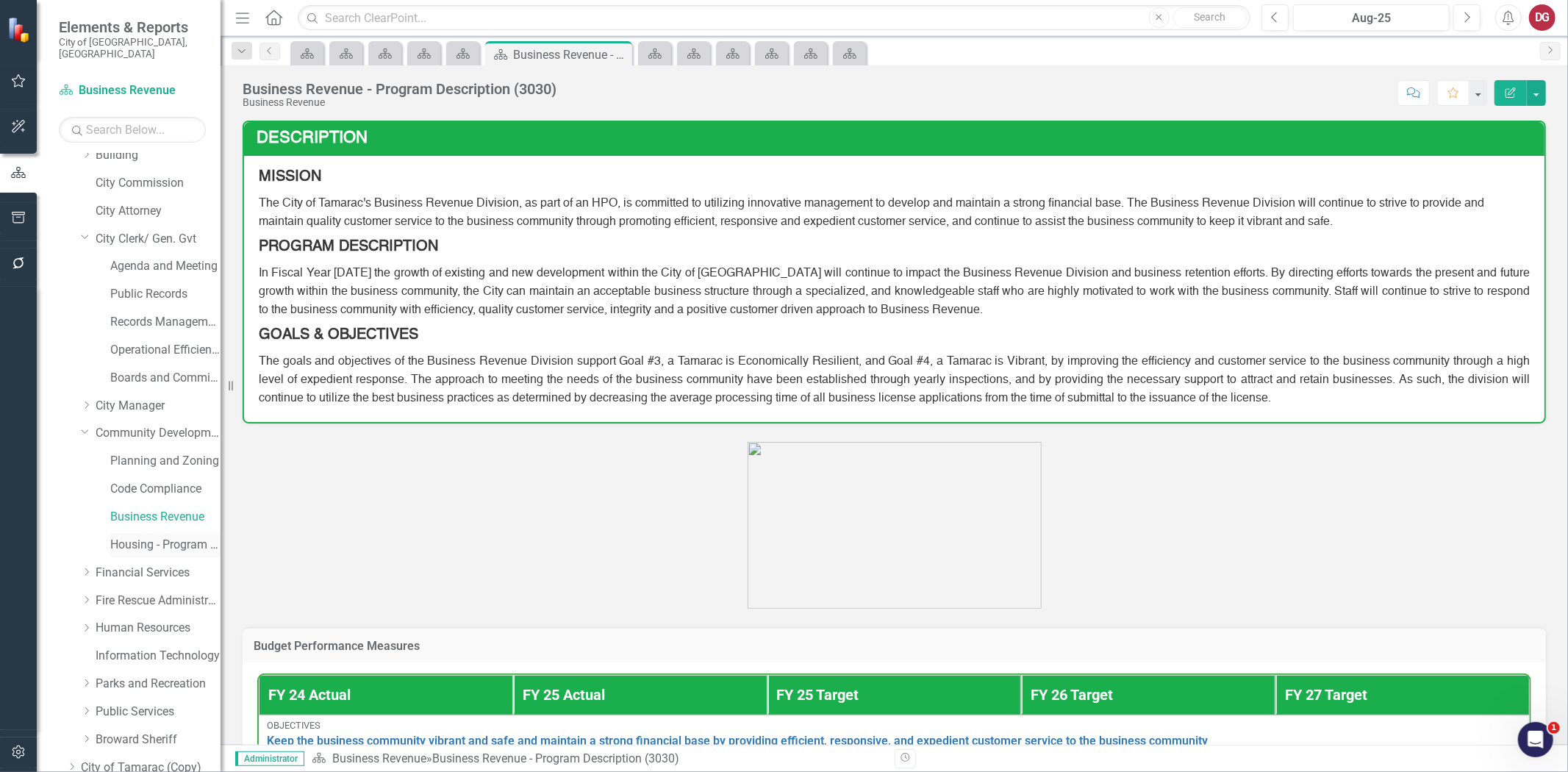
click at [148, 537] on link "Housing - Program Description (CDBG/SHIP/NSP/HOME)" at bounding box center [166, 545] width 110 height 17
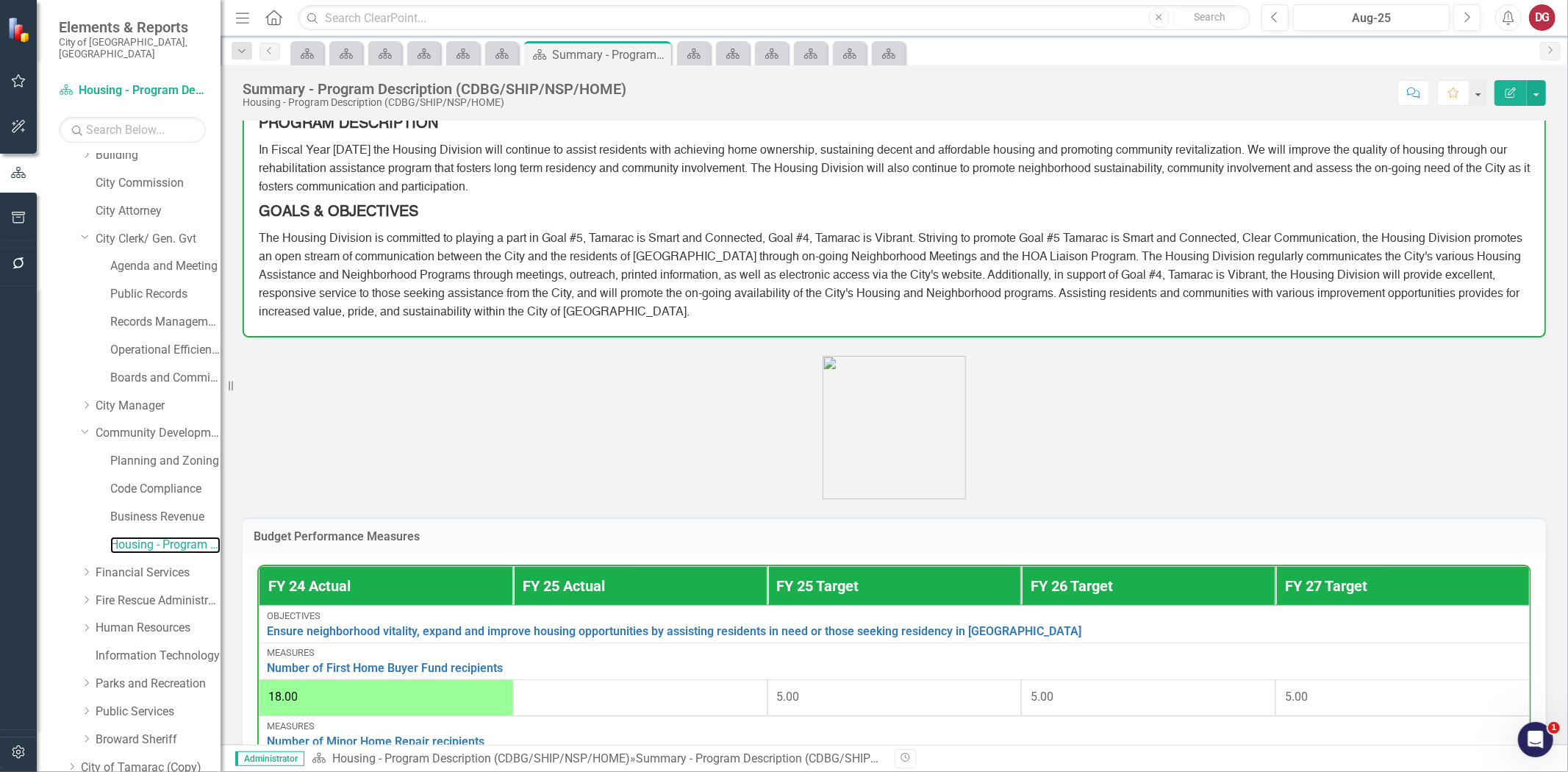
scroll to position [439, 0]
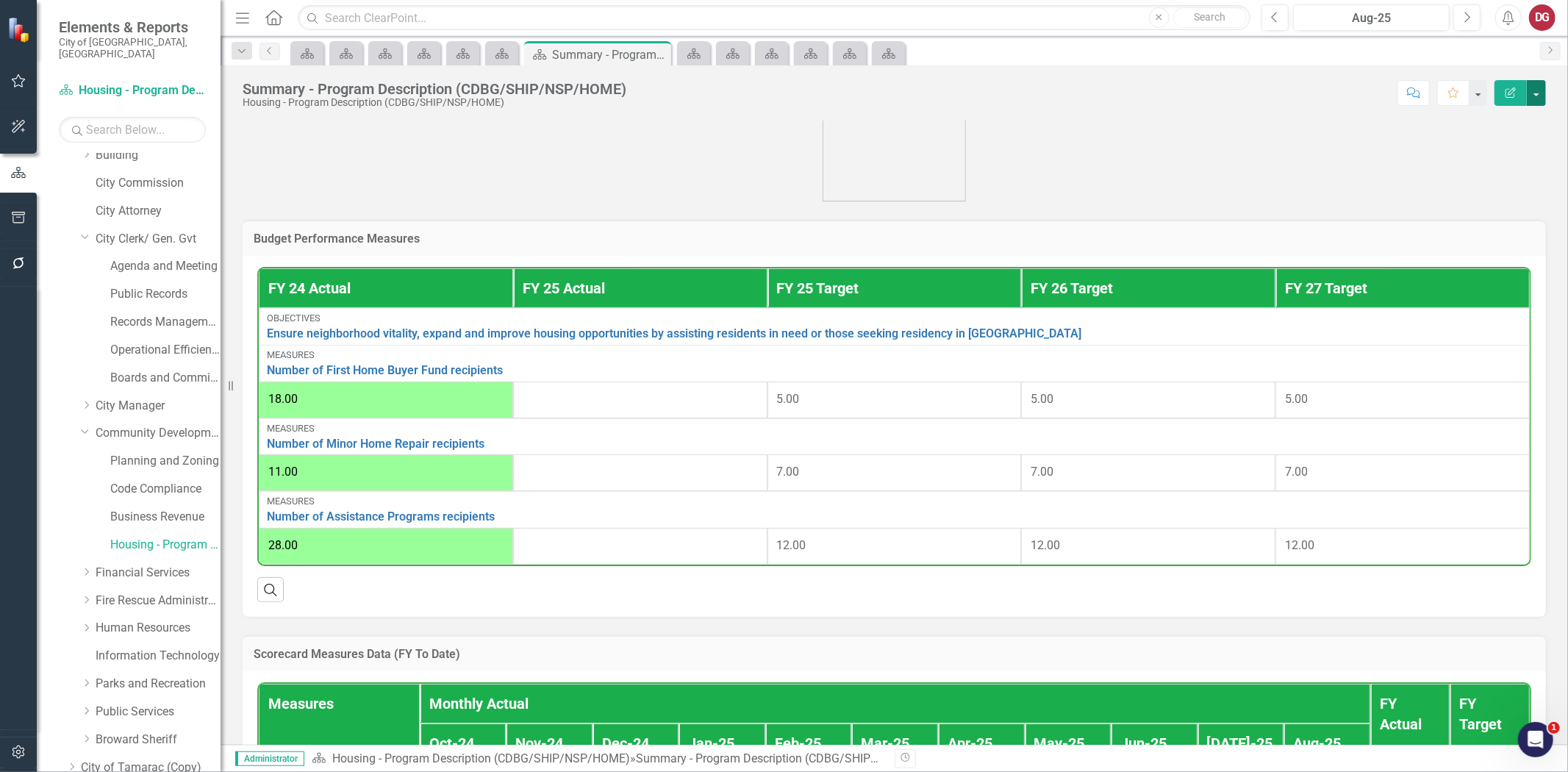
click at [1537, 99] on button "button" at bounding box center [1537, 93] width 19 height 25
click at [1481, 202] on link "PDF Export to PDF" at bounding box center [1486, 206] width 119 height 27
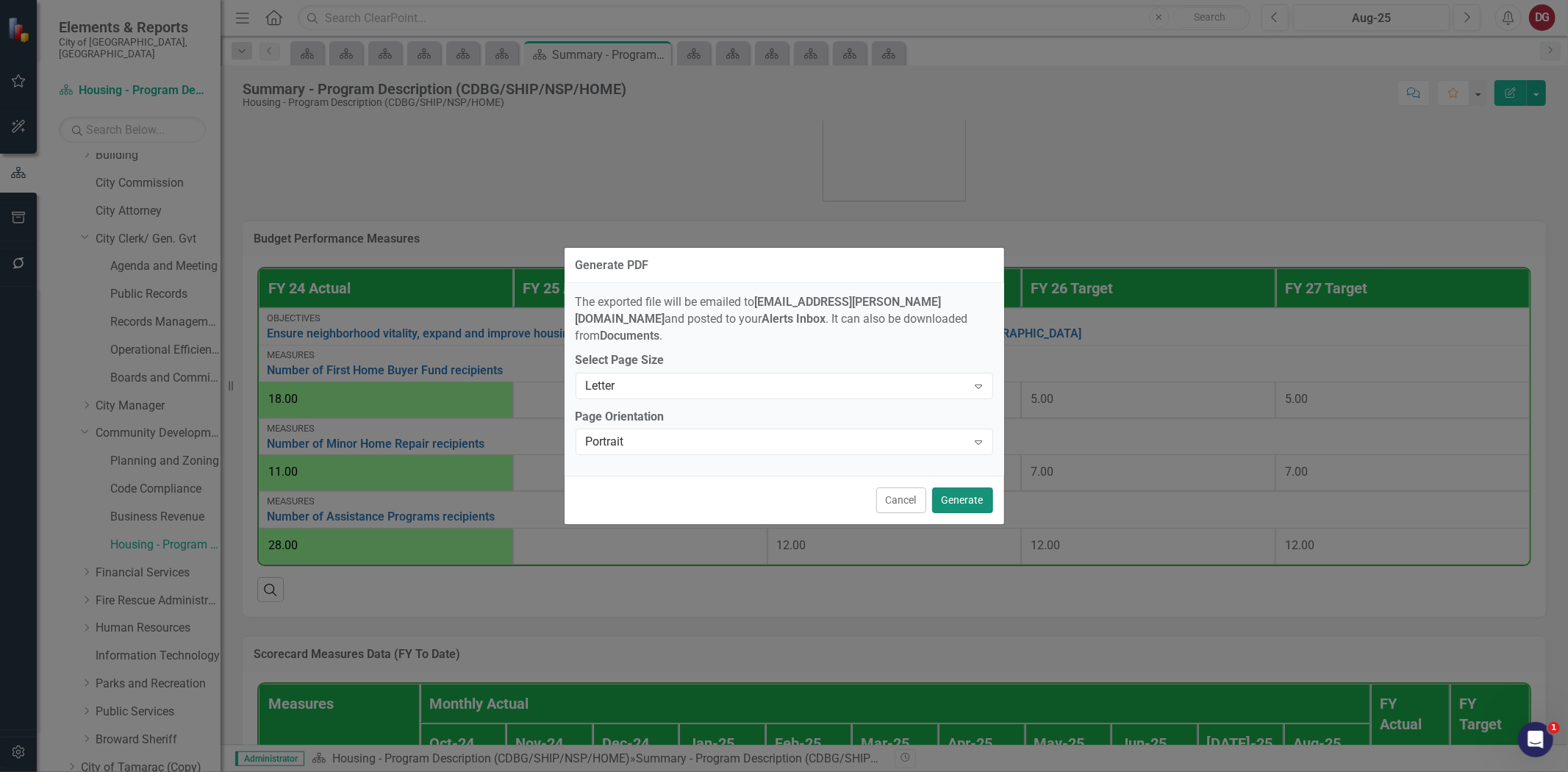
click at [942, 495] on button "Generate" at bounding box center [963, 500] width 61 height 25
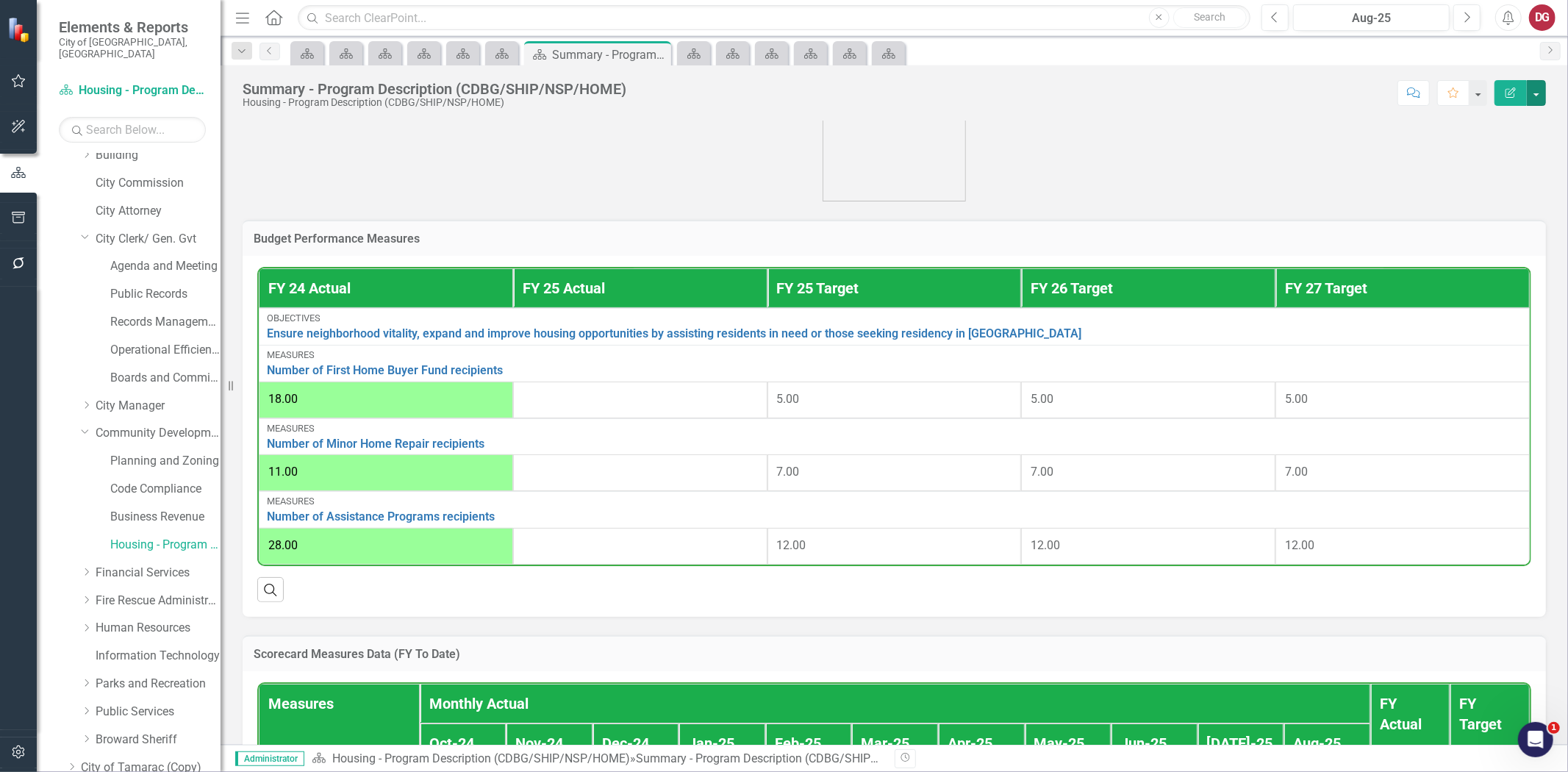
drag, startPoint x: 1537, startPoint y: 97, endPoint x: 1504, endPoint y: 126, distance: 43.9
click at [1537, 97] on button "button" at bounding box center [1537, 93] width 19 height 25
click at [1475, 202] on link "PDF Export to PDF" at bounding box center [1486, 206] width 119 height 27
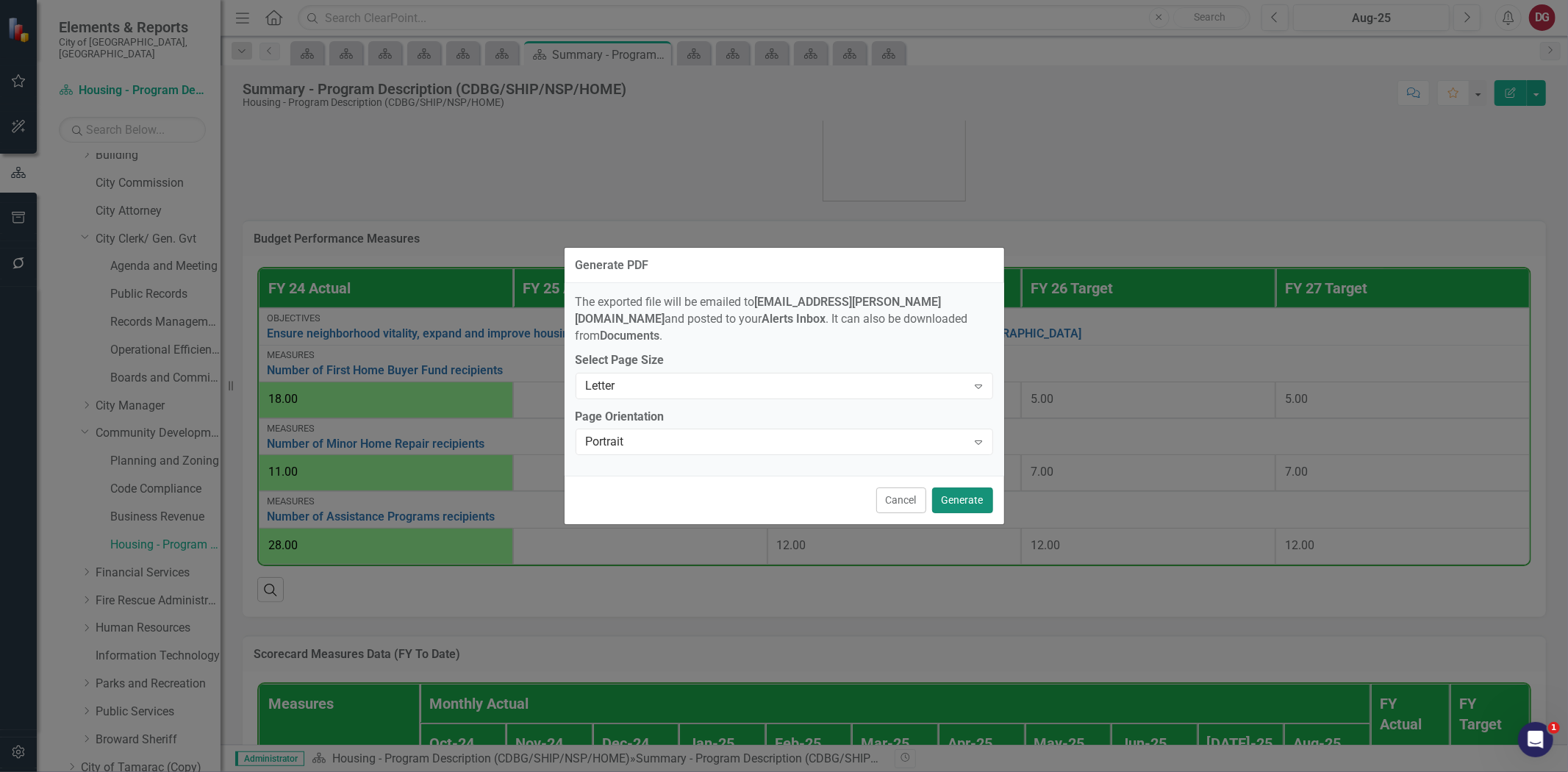
click at [946, 493] on button "Generate" at bounding box center [963, 500] width 61 height 25
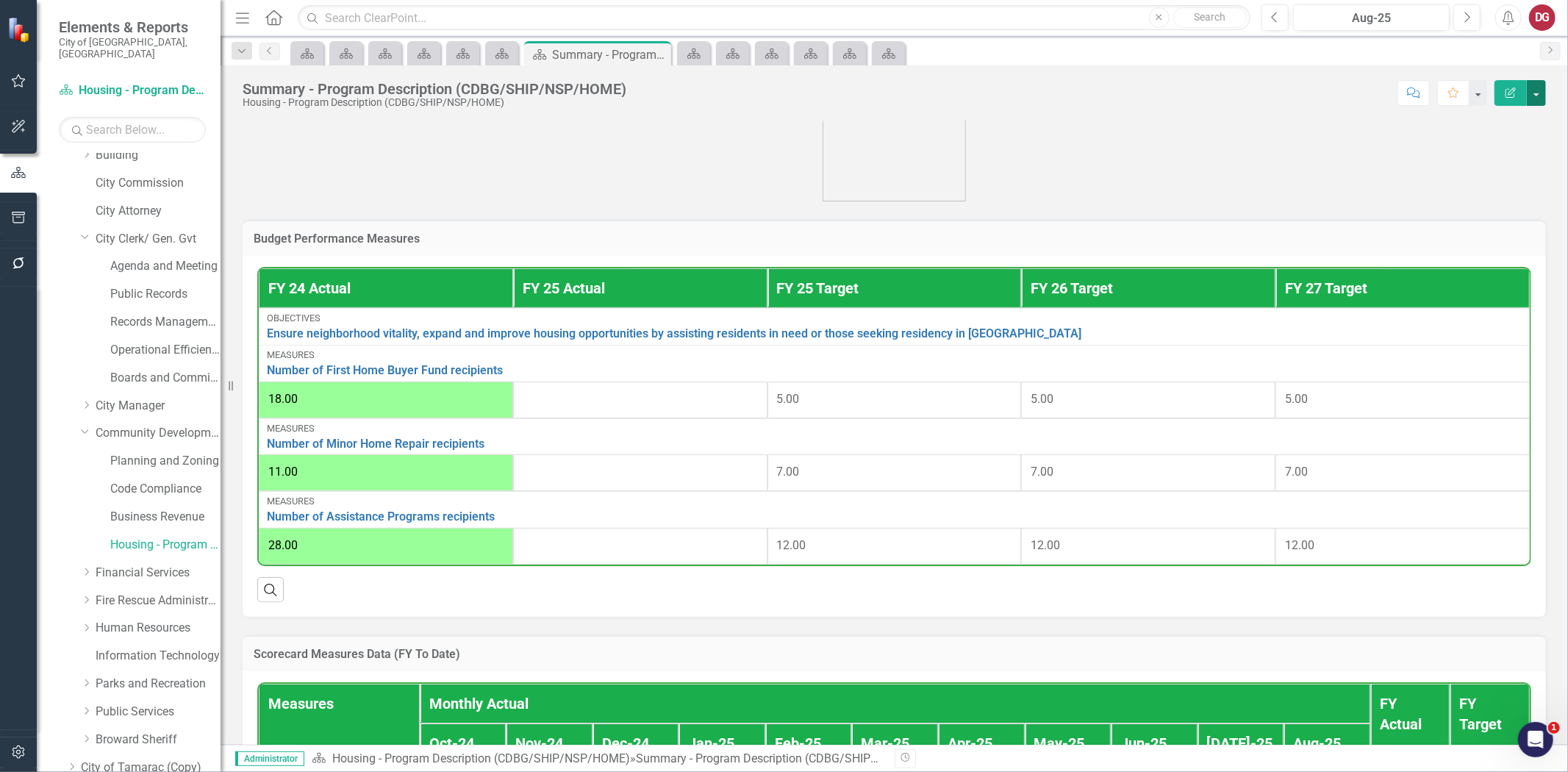
click at [1537, 87] on button "button" at bounding box center [1537, 93] width 19 height 25
click at [1491, 203] on link "PDF Export to PDF" at bounding box center [1486, 206] width 119 height 27
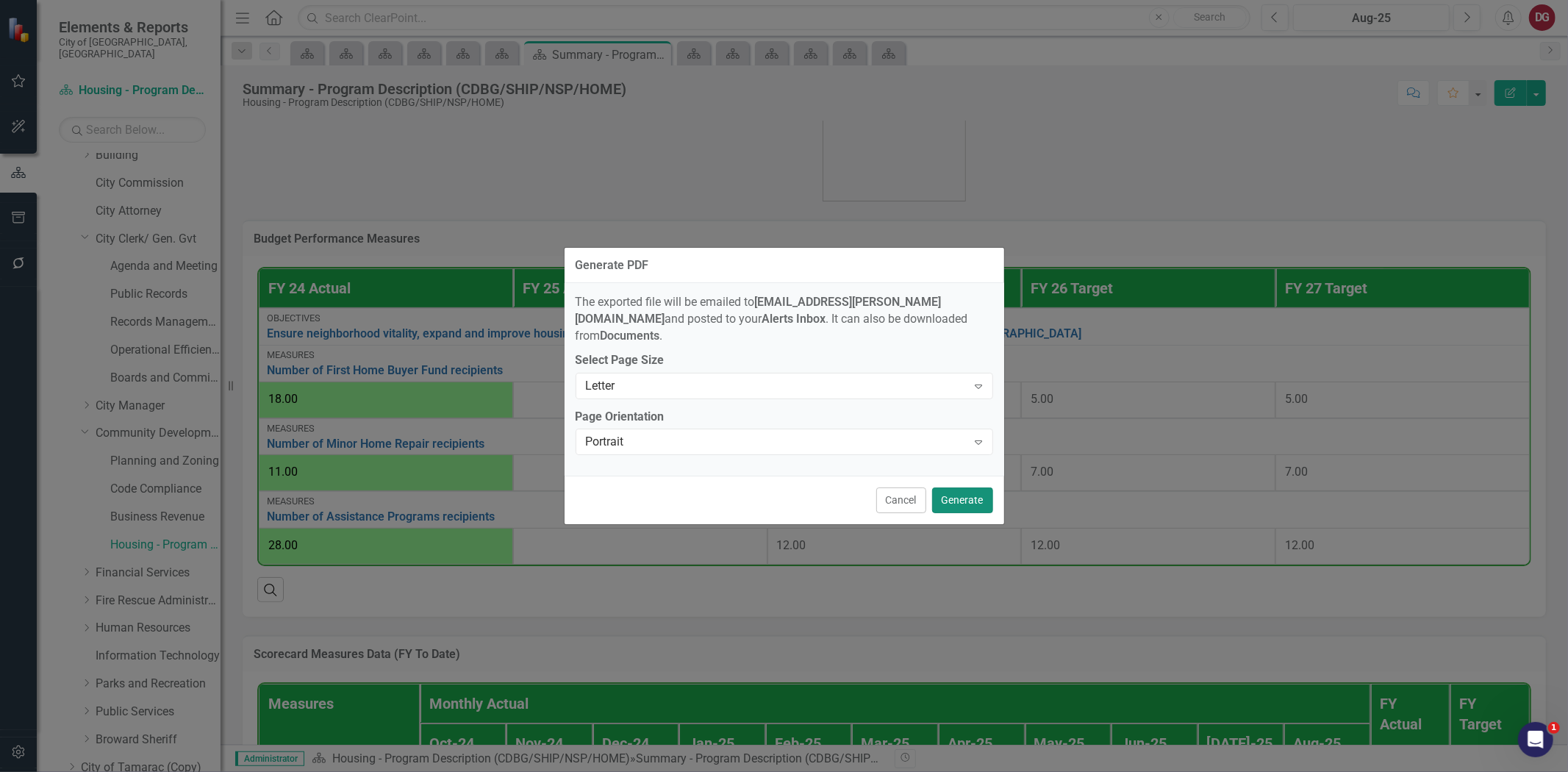
click at [974, 495] on button "Generate" at bounding box center [963, 500] width 61 height 25
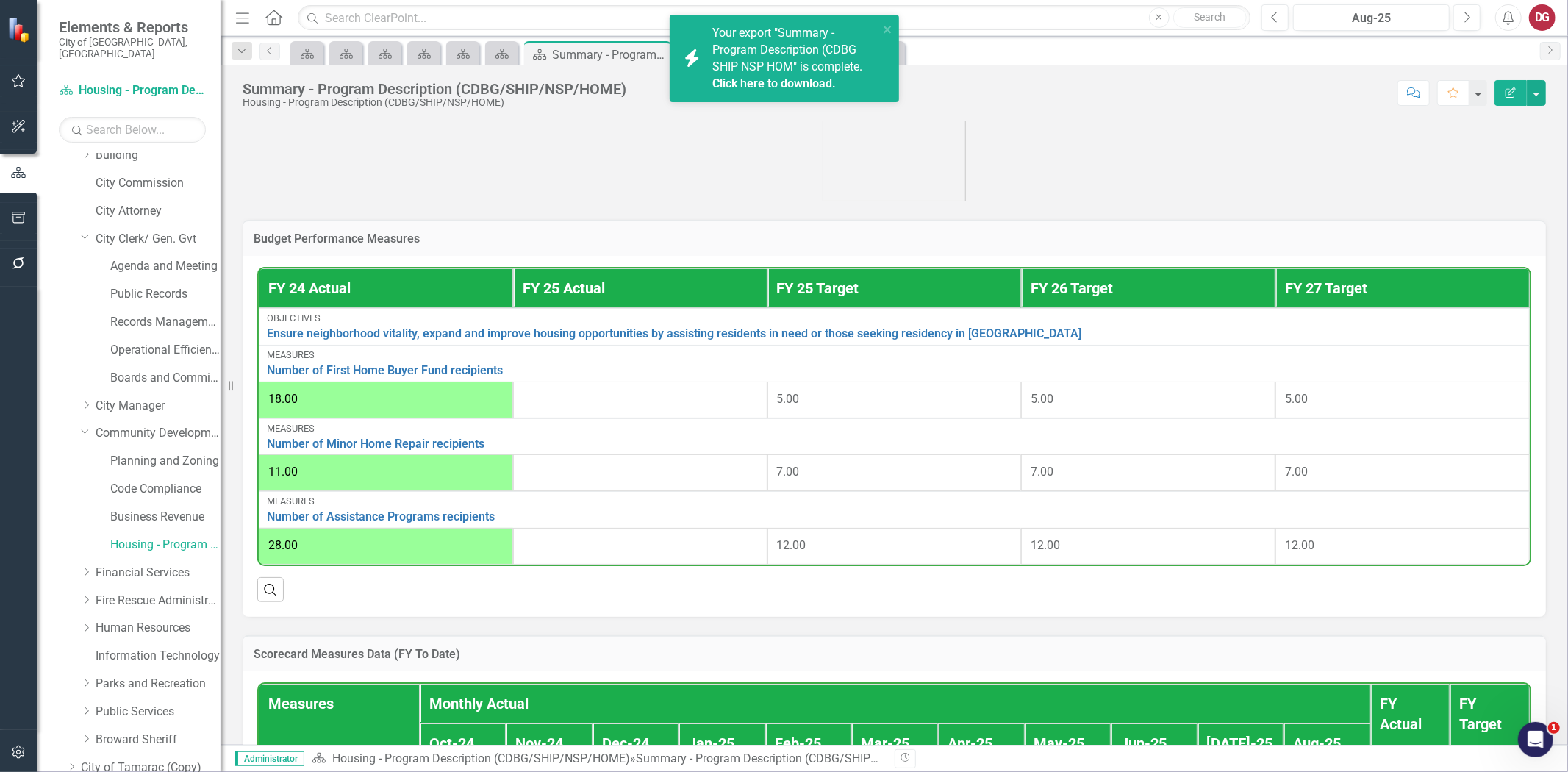
click at [739, 84] on link "Click here to download." at bounding box center [775, 83] width 124 height 14
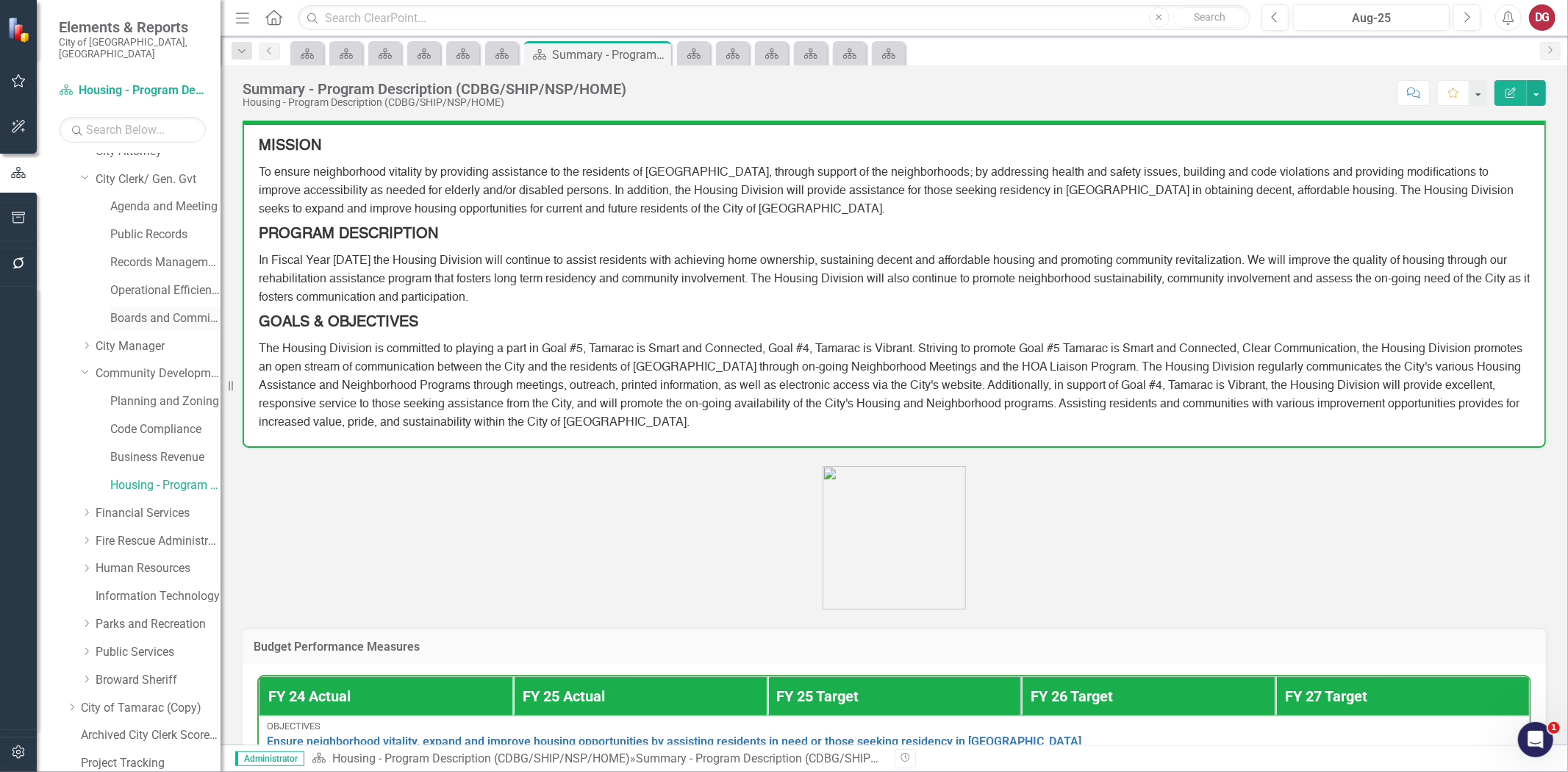
scroll to position [164, 0]
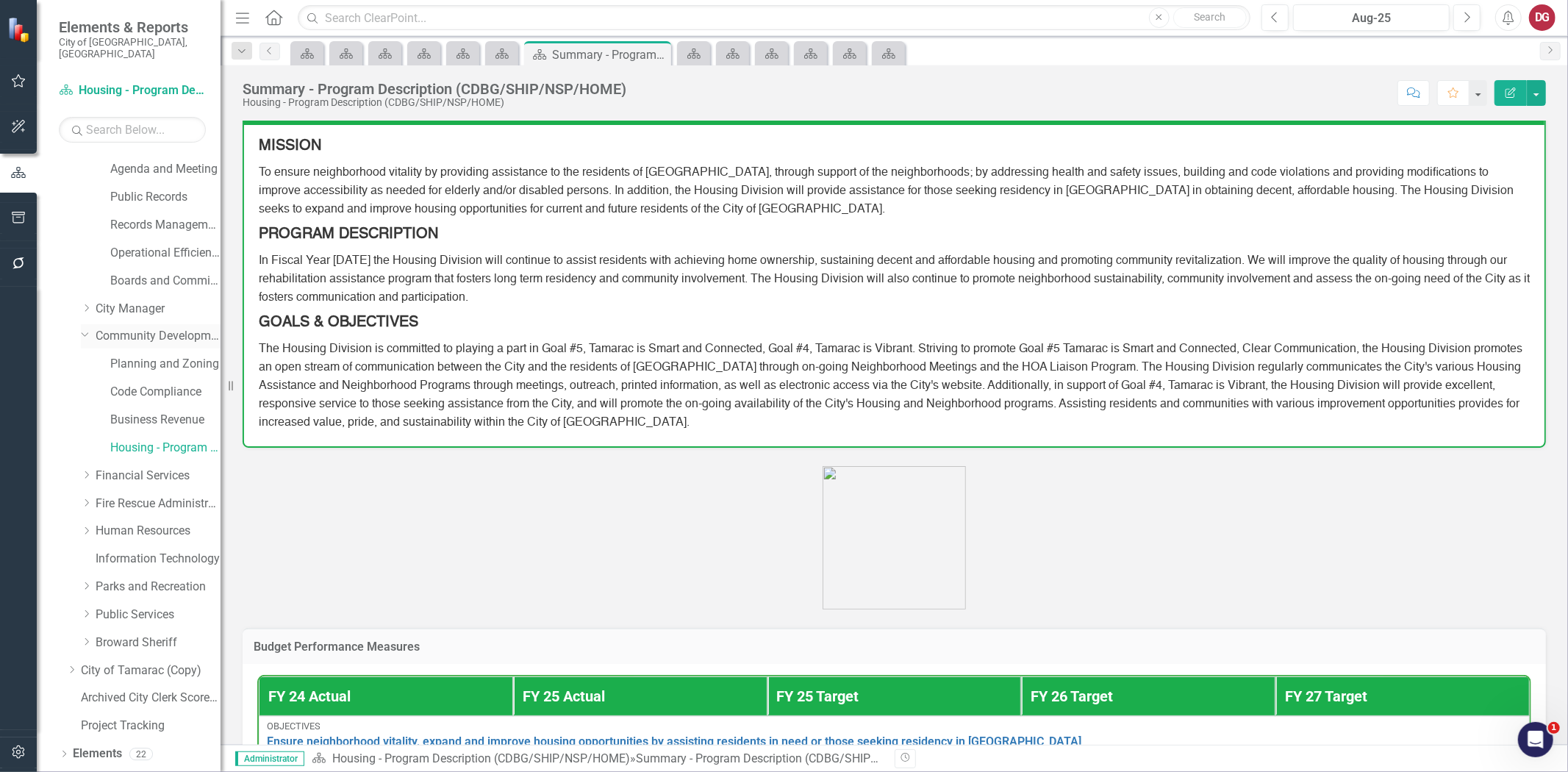
click at [82, 329] on icon "Dropdown" at bounding box center [85, 334] width 9 height 11
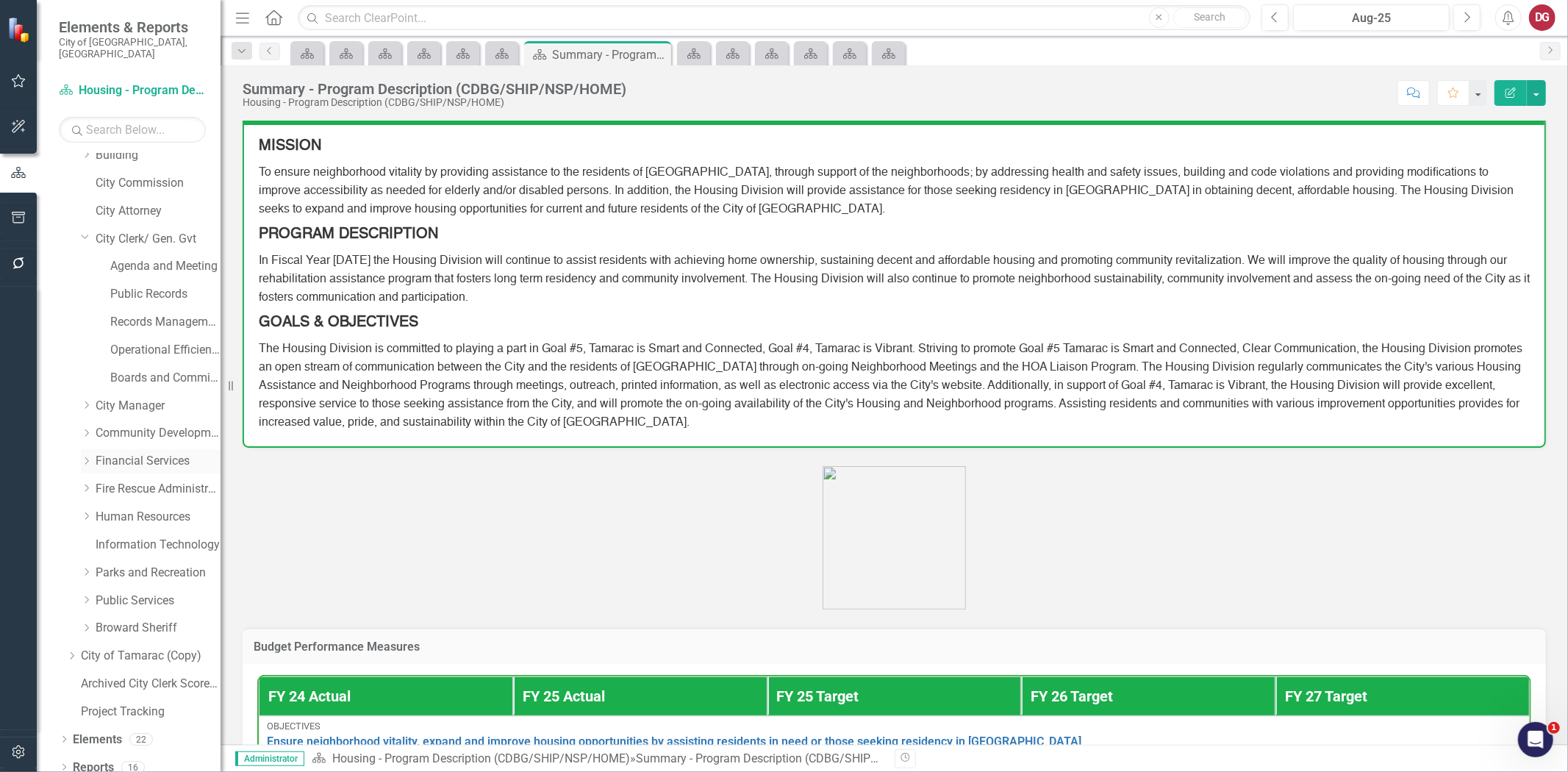
click at [88, 458] on icon at bounding box center [87, 461] width 4 height 7
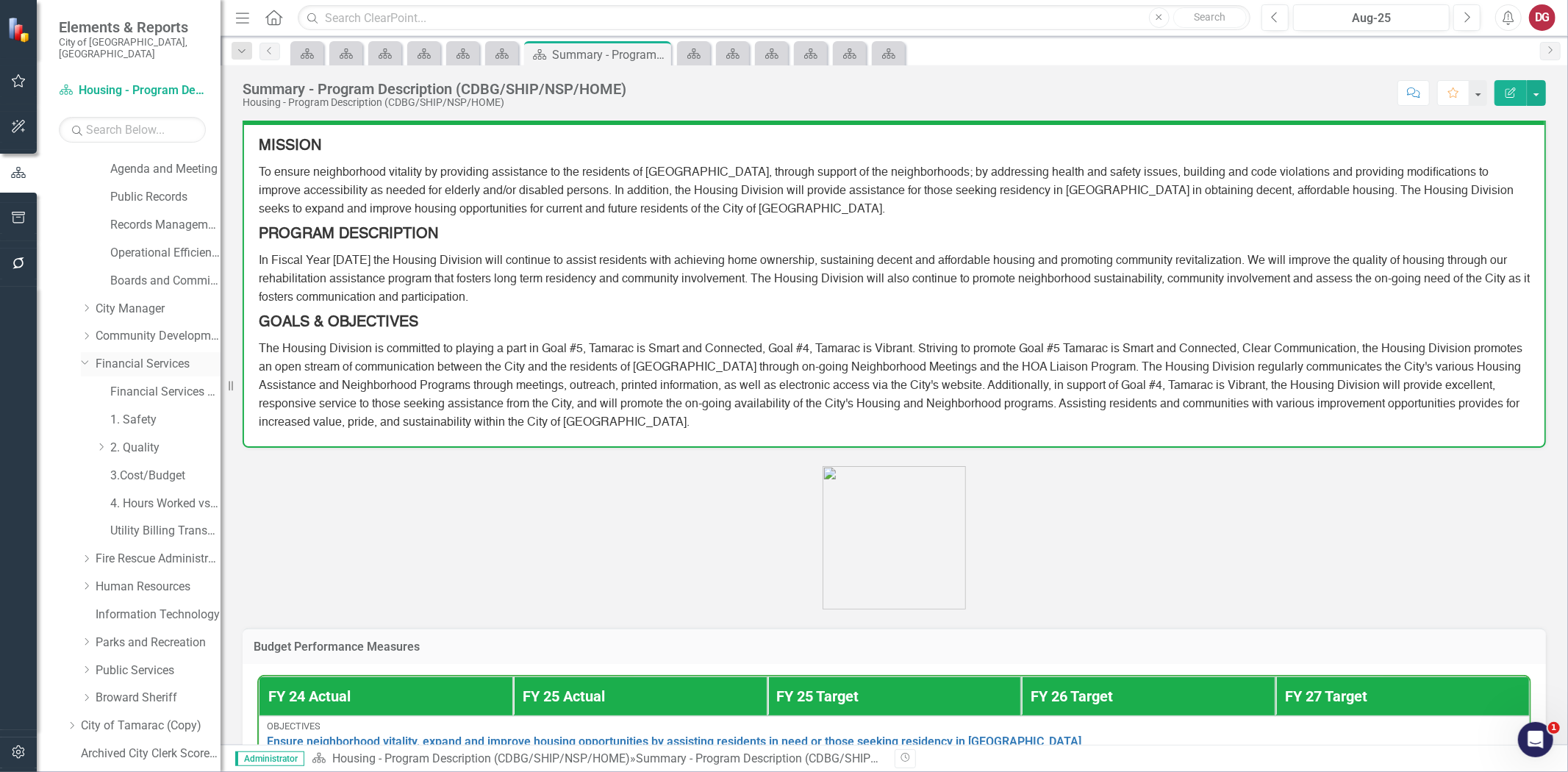
click at [125, 356] on link "Financial Services" at bounding box center [157, 364] width 125 height 17
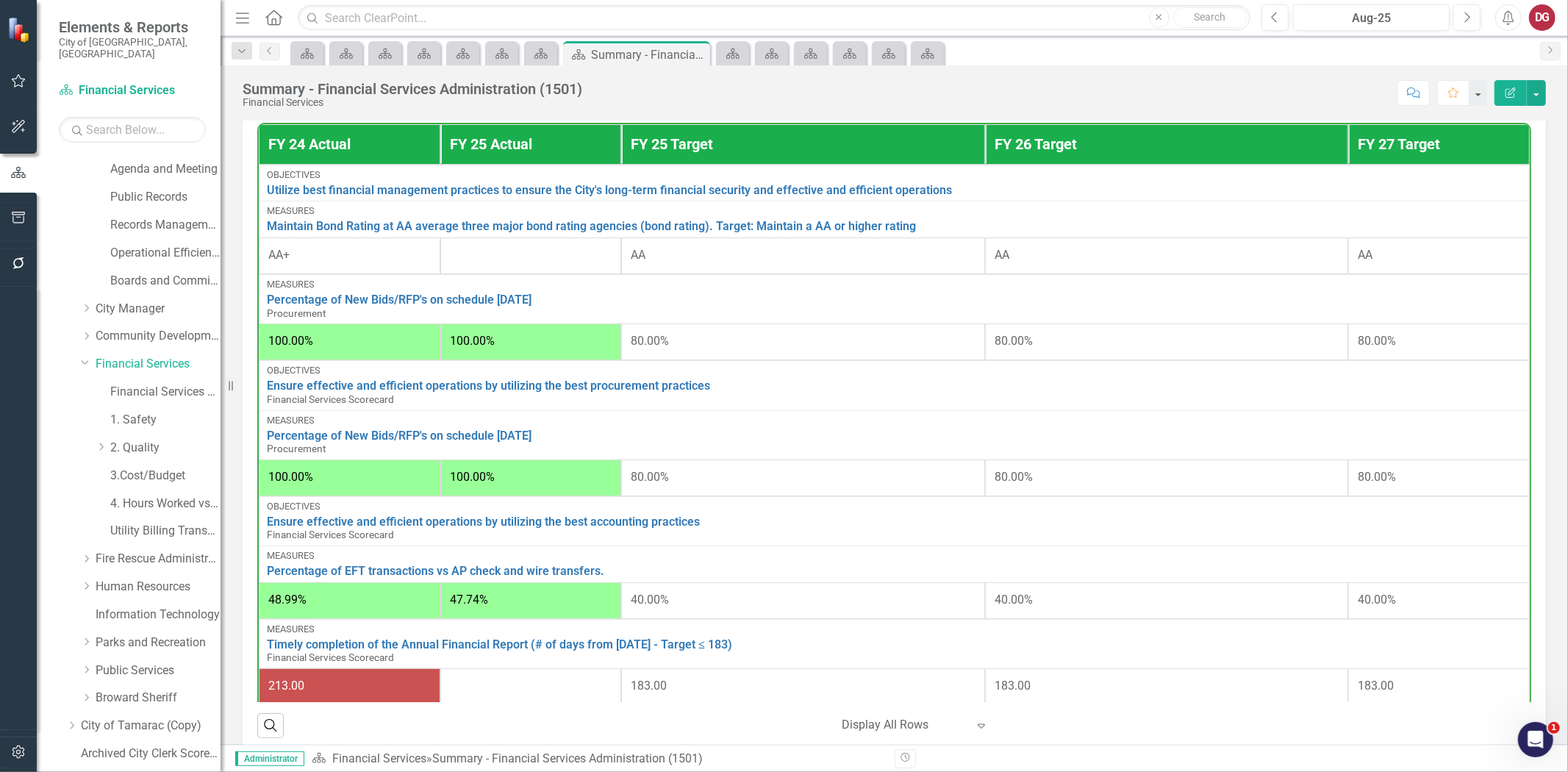
scroll to position [490, 0]
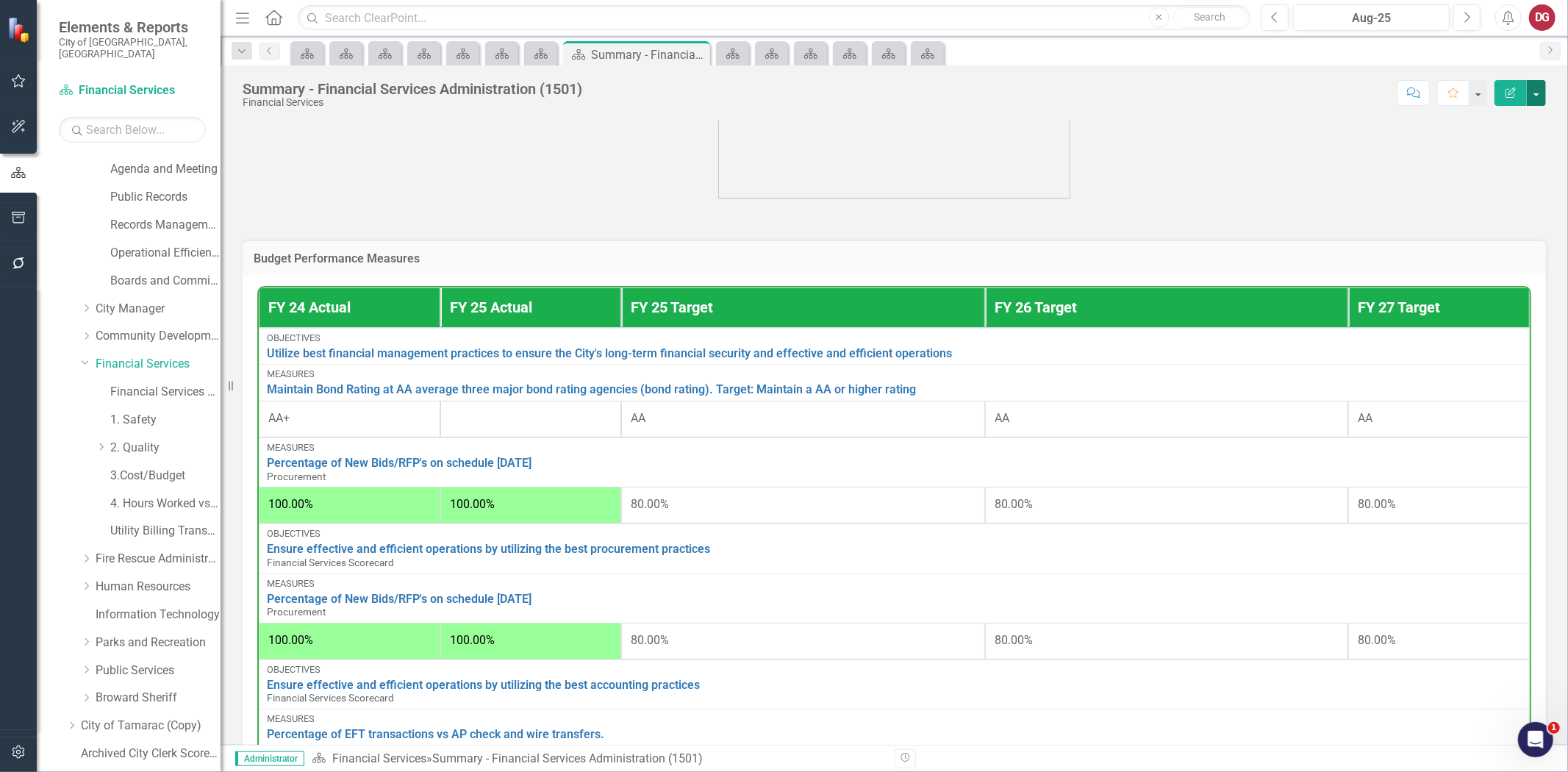
click at [1537, 90] on button "button" at bounding box center [1537, 93] width 19 height 25
click at [1482, 199] on link "PDF Export to PDF" at bounding box center [1486, 206] width 119 height 27
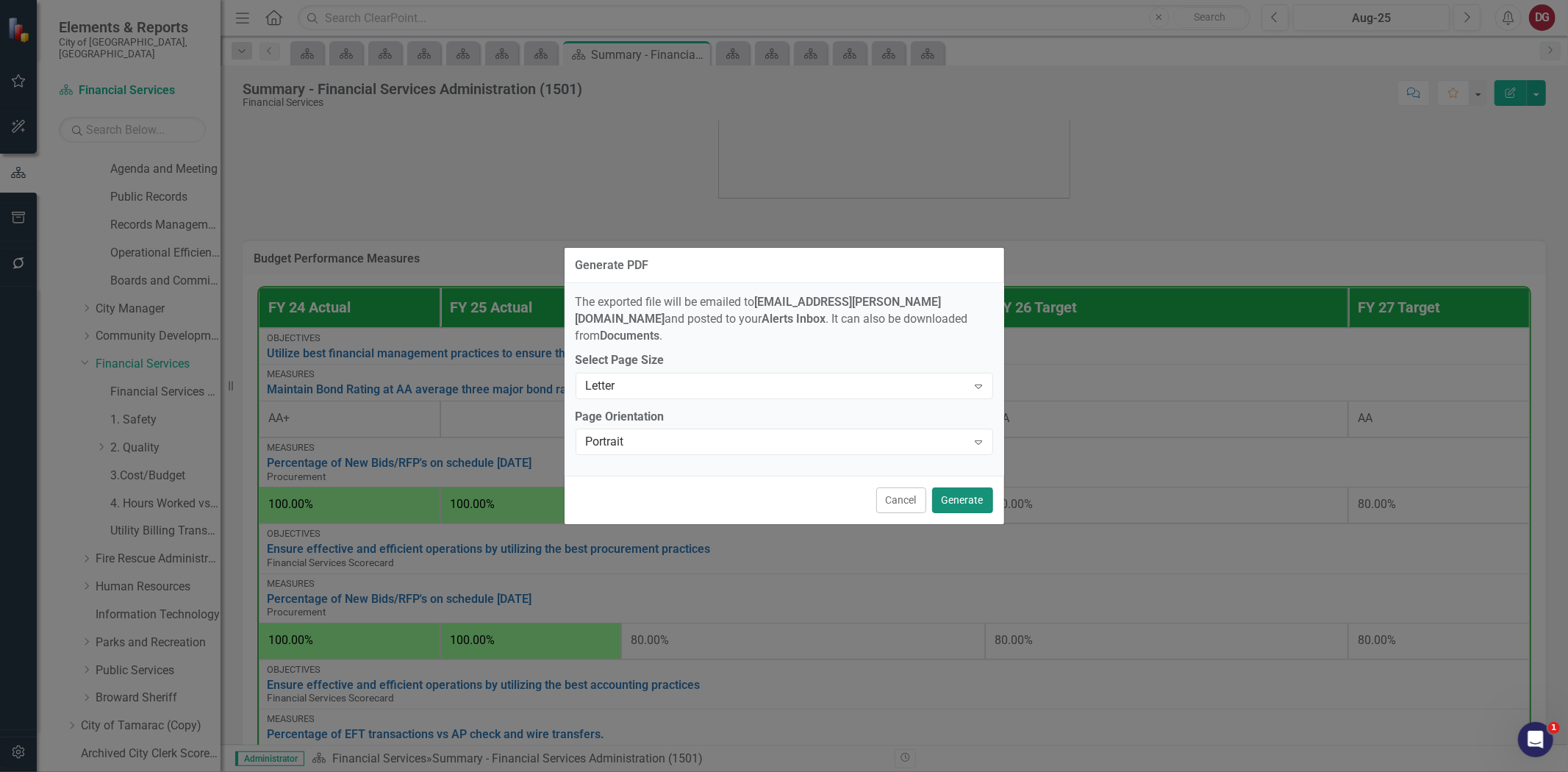
click at [960, 489] on button "Generate" at bounding box center [963, 500] width 61 height 25
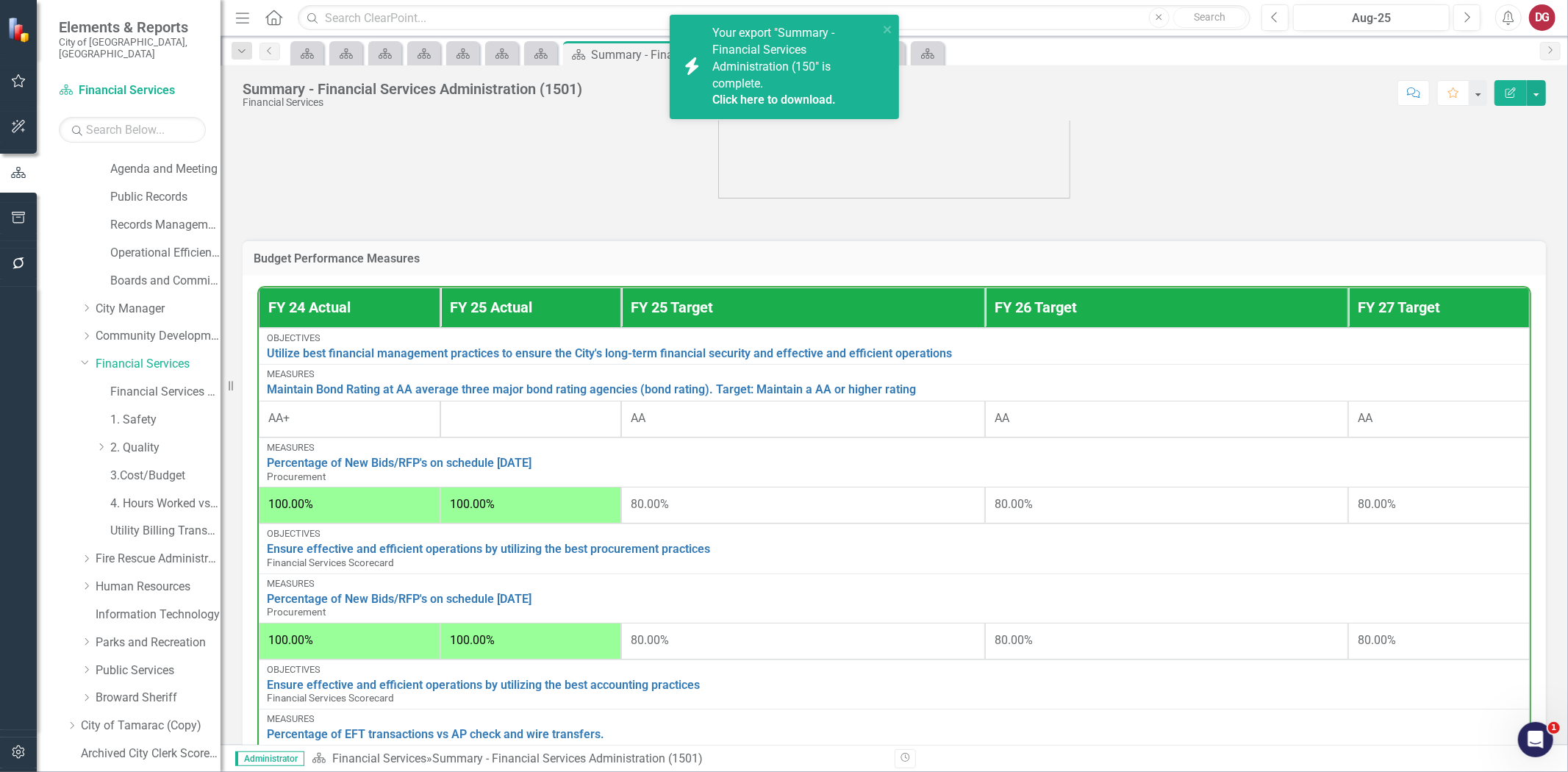
click at [744, 105] on link "Click here to download." at bounding box center [775, 99] width 124 height 14
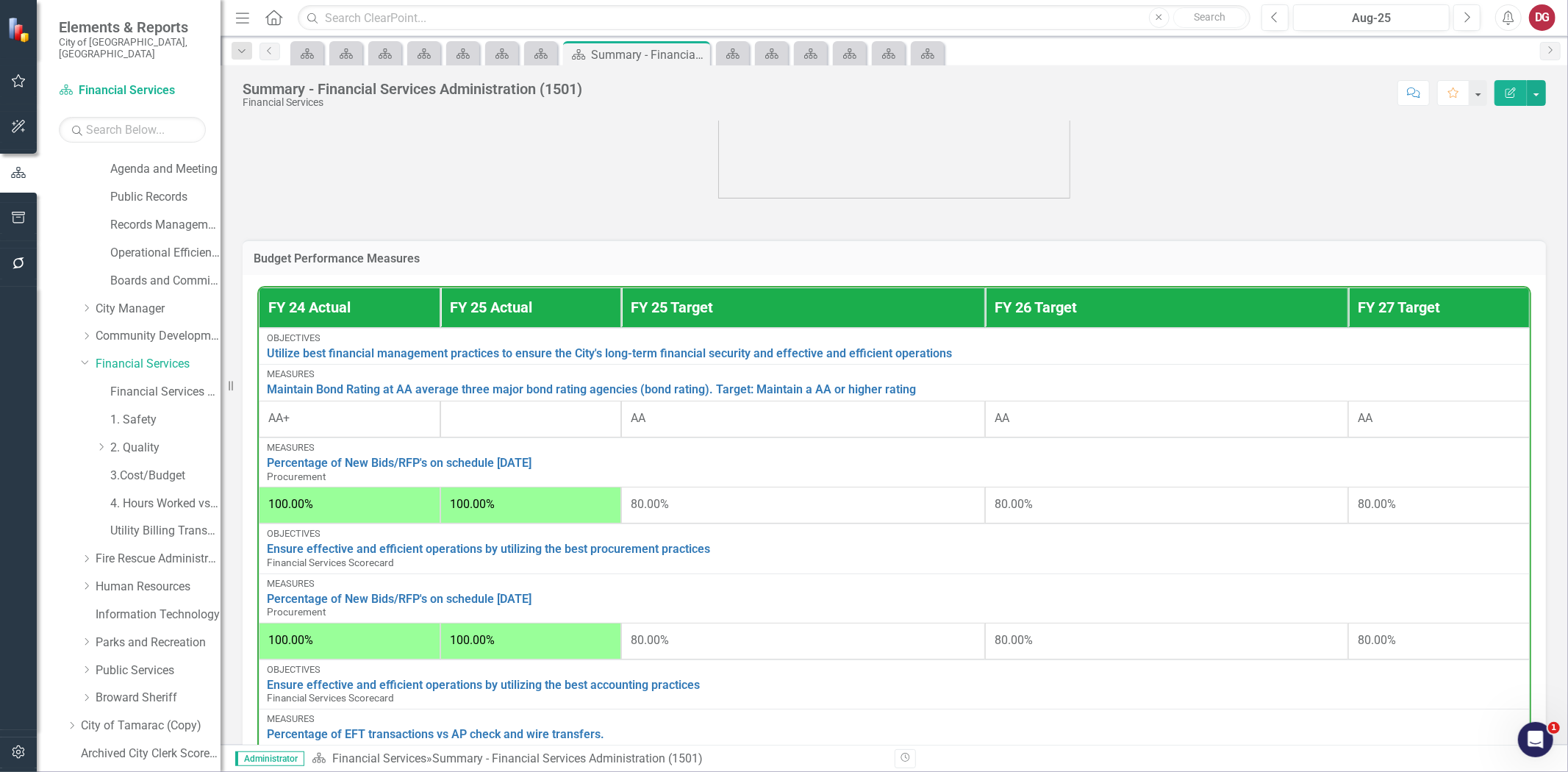
click at [87, 357] on icon "Dropdown" at bounding box center [85, 362] width 9 height 11
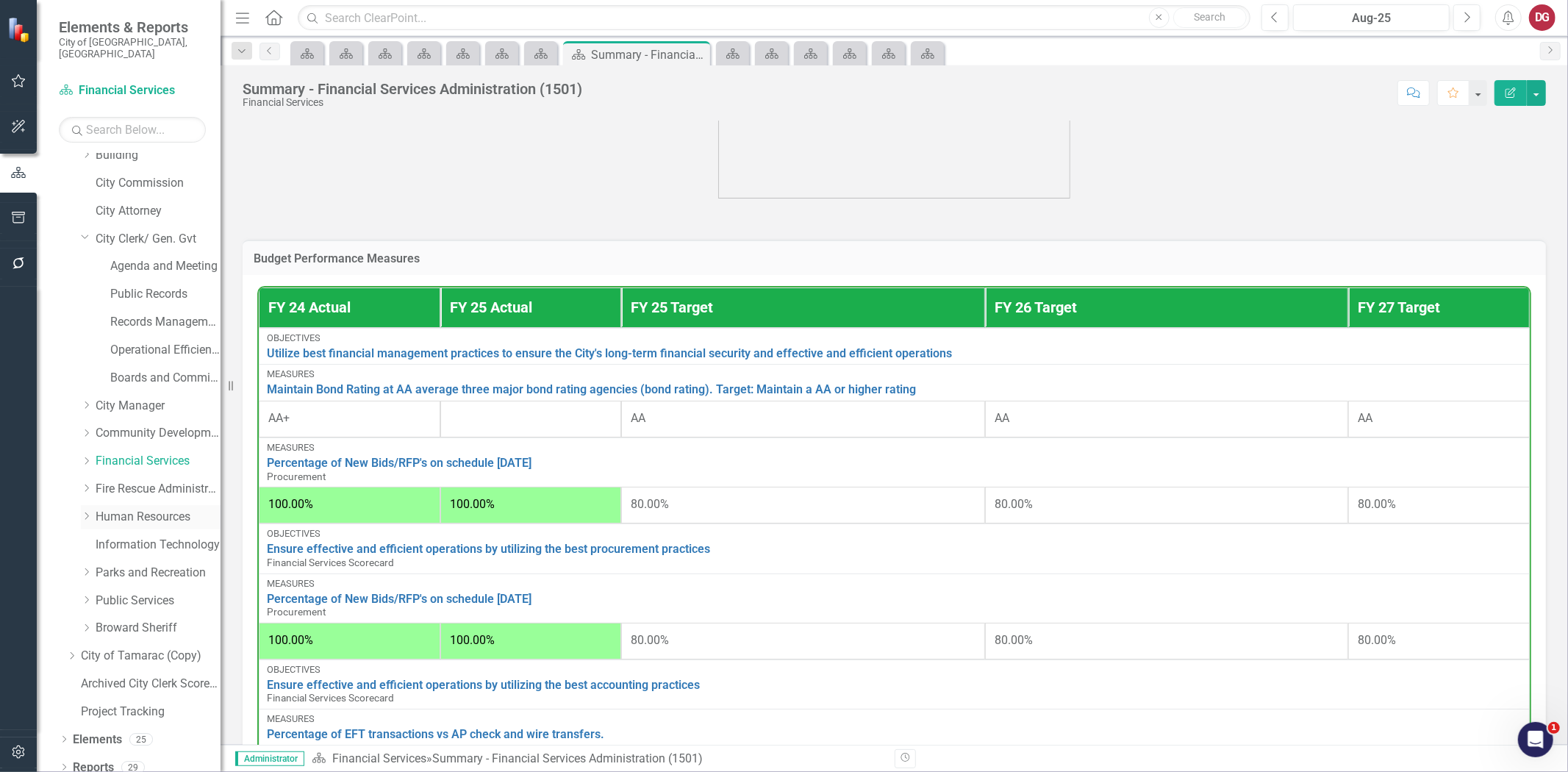
click at [113, 509] on link "Human Resources" at bounding box center [157, 517] width 125 height 17
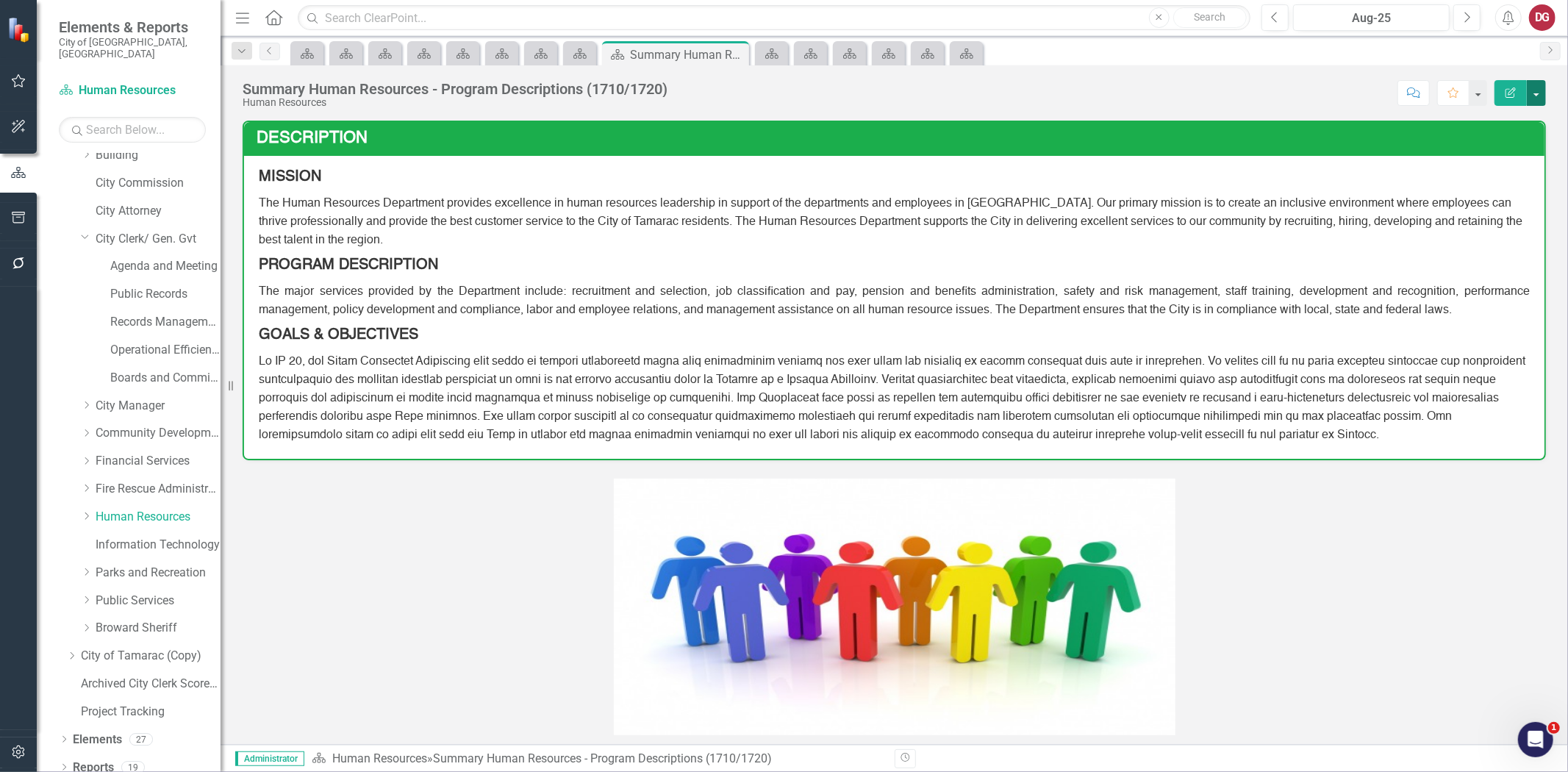
click at [1531, 85] on button "button" at bounding box center [1537, 93] width 19 height 25
click at [1487, 204] on link "PDF Export to PDF" at bounding box center [1486, 206] width 119 height 27
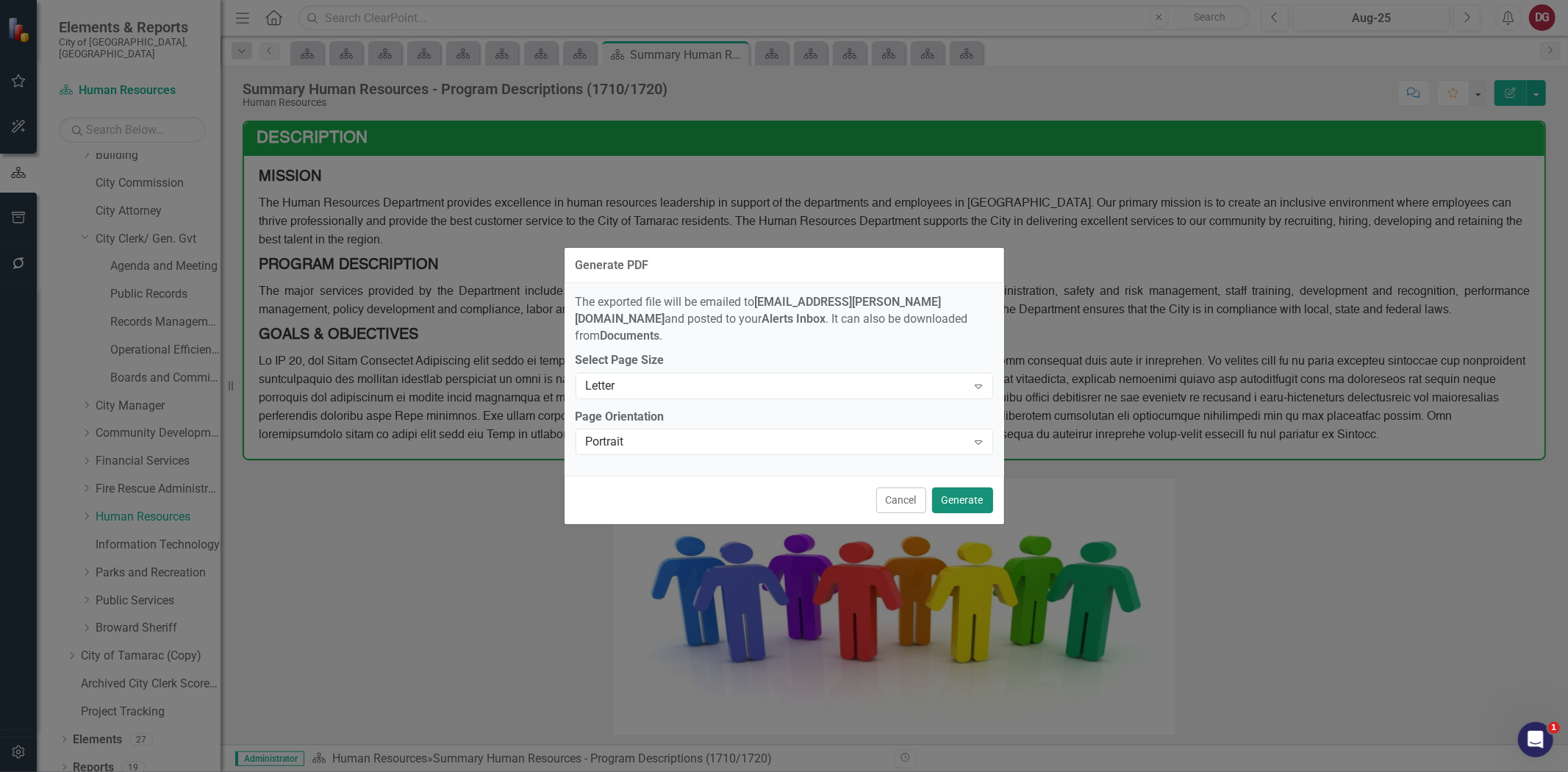
drag, startPoint x: 950, startPoint y: 489, endPoint x: 861, endPoint y: 475, distance: 90.1
click at [949, 489] on button "Generate" at bounding box center [963, 500] width 61 height 25
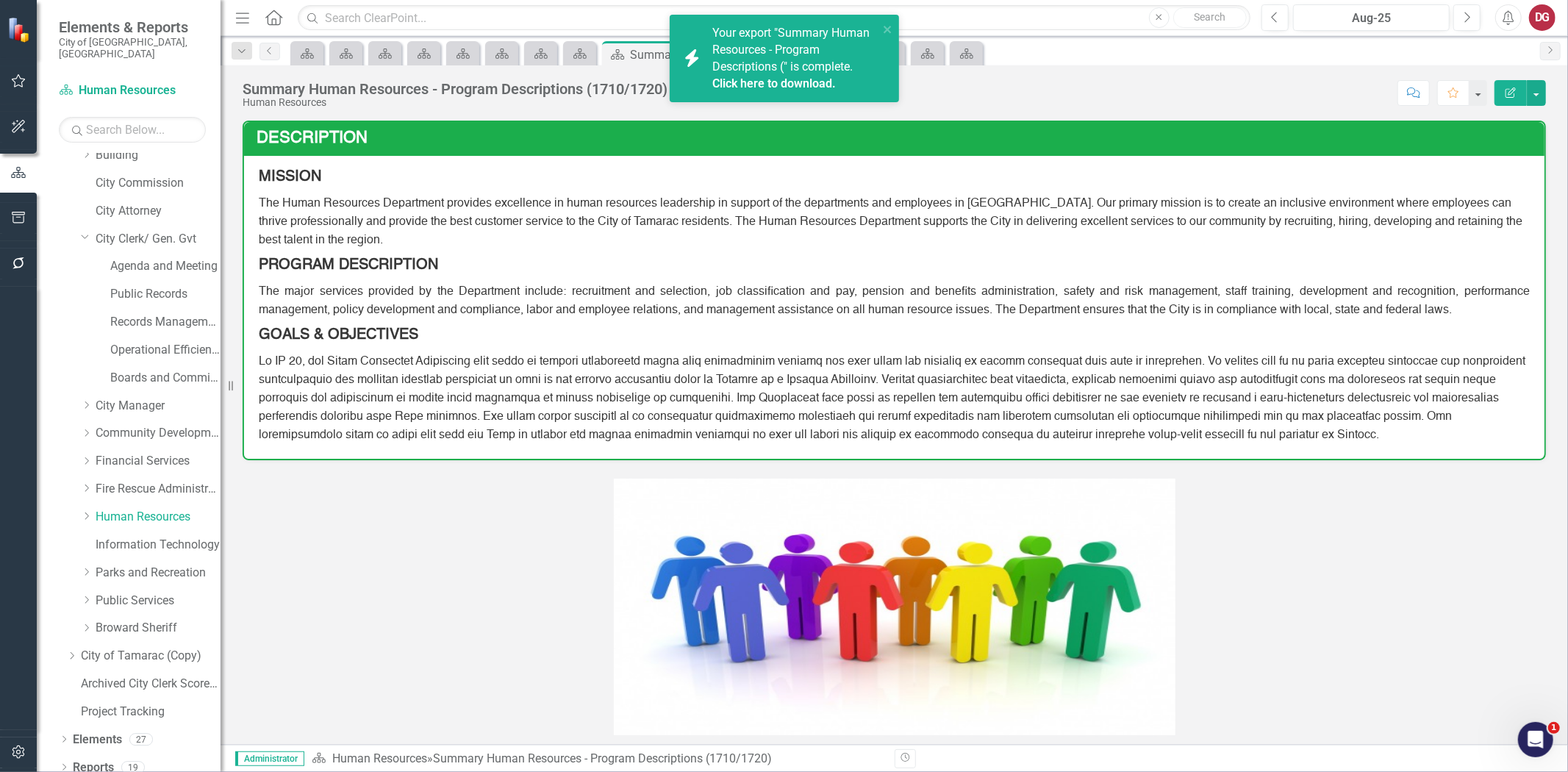
click at [780, 84] on link "Click here to download." at bounding box center [775, 83] width 124 height 14
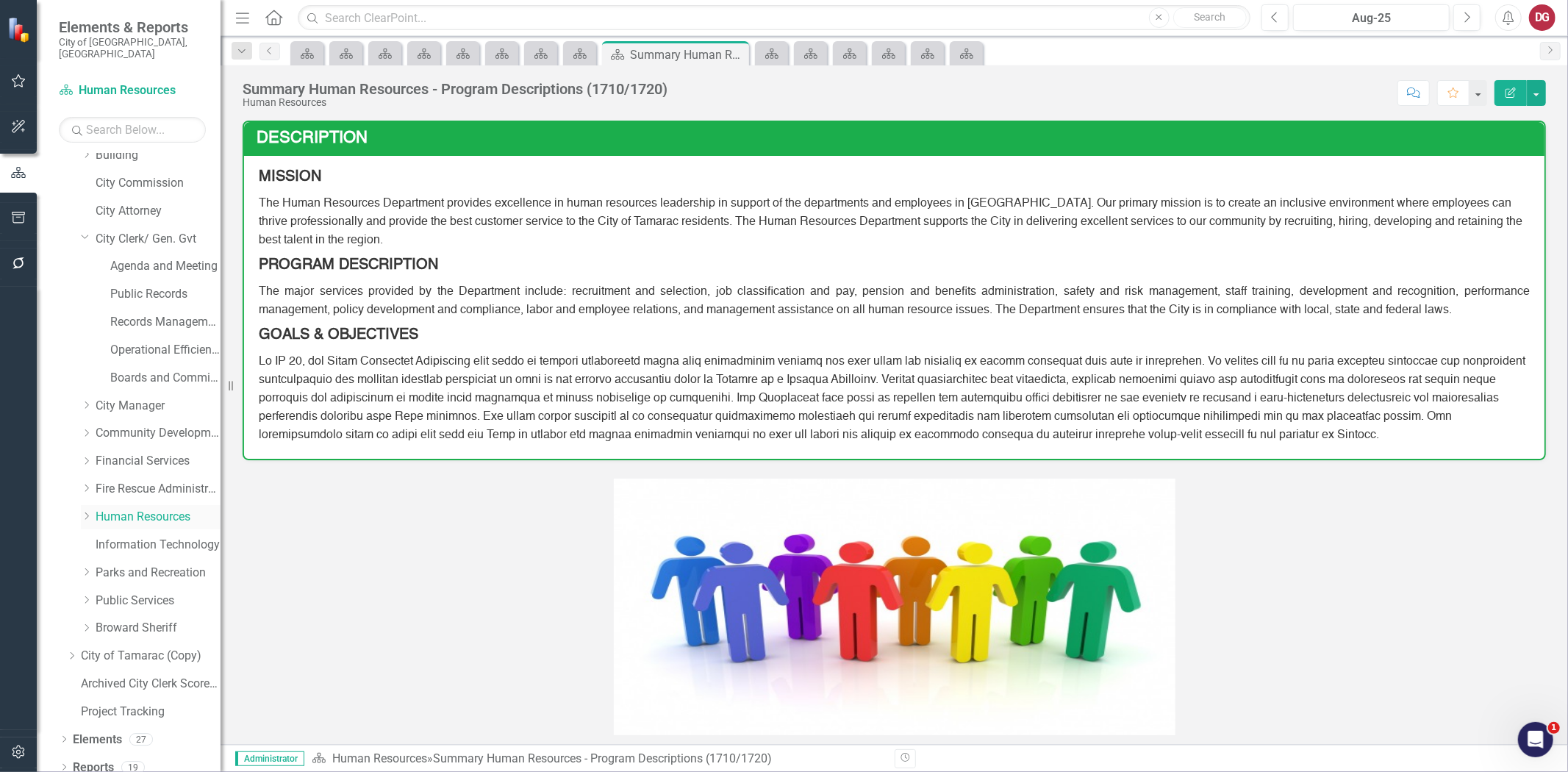
click at [84, 512] on icon "Dropdown" at bounding box center [86, 517] width 11 height 9
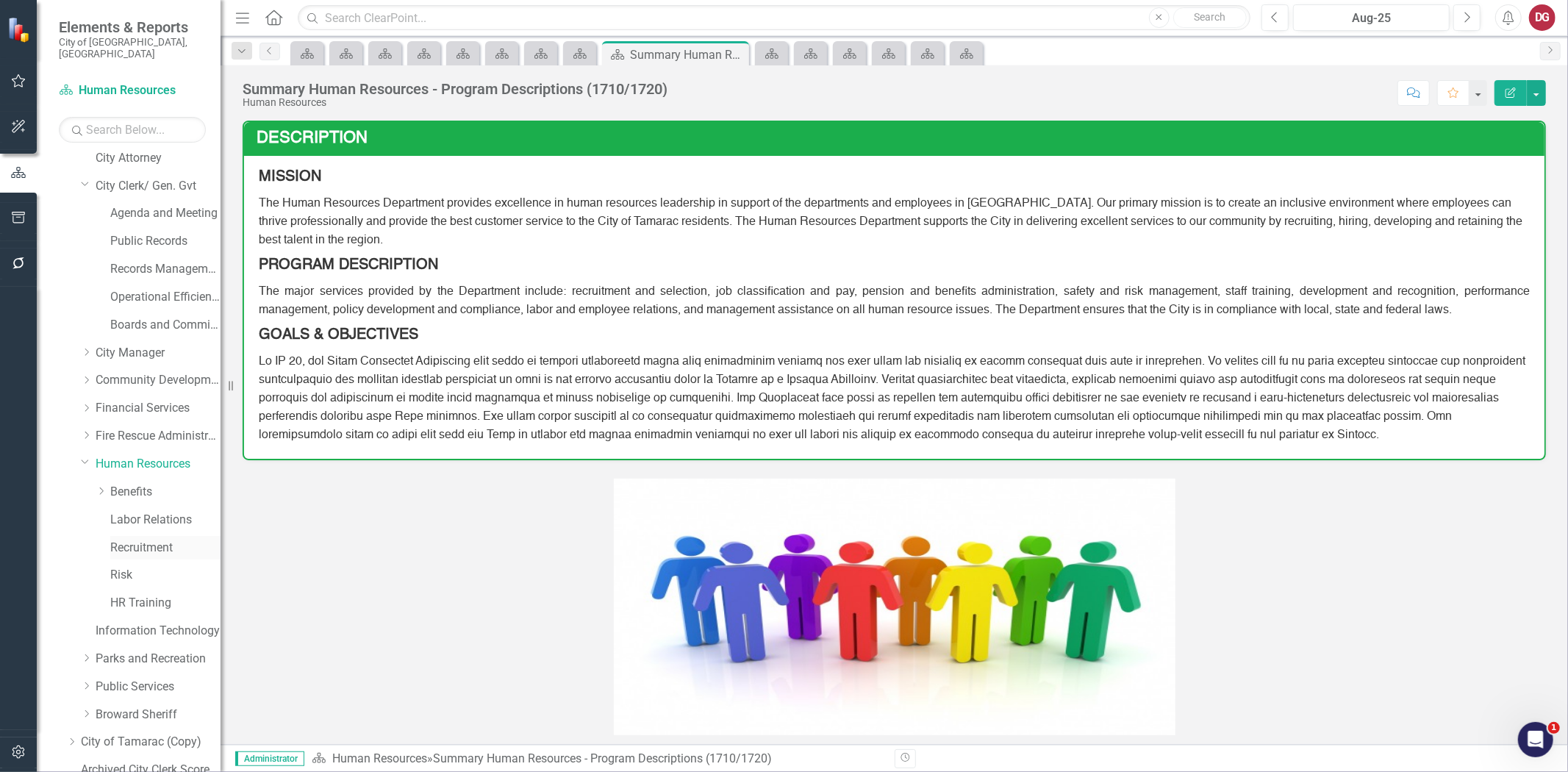
scroll to position [148, 0]
click at [120, 538] on link "Risk" at bounding box center [166, 547] width 110 height 17
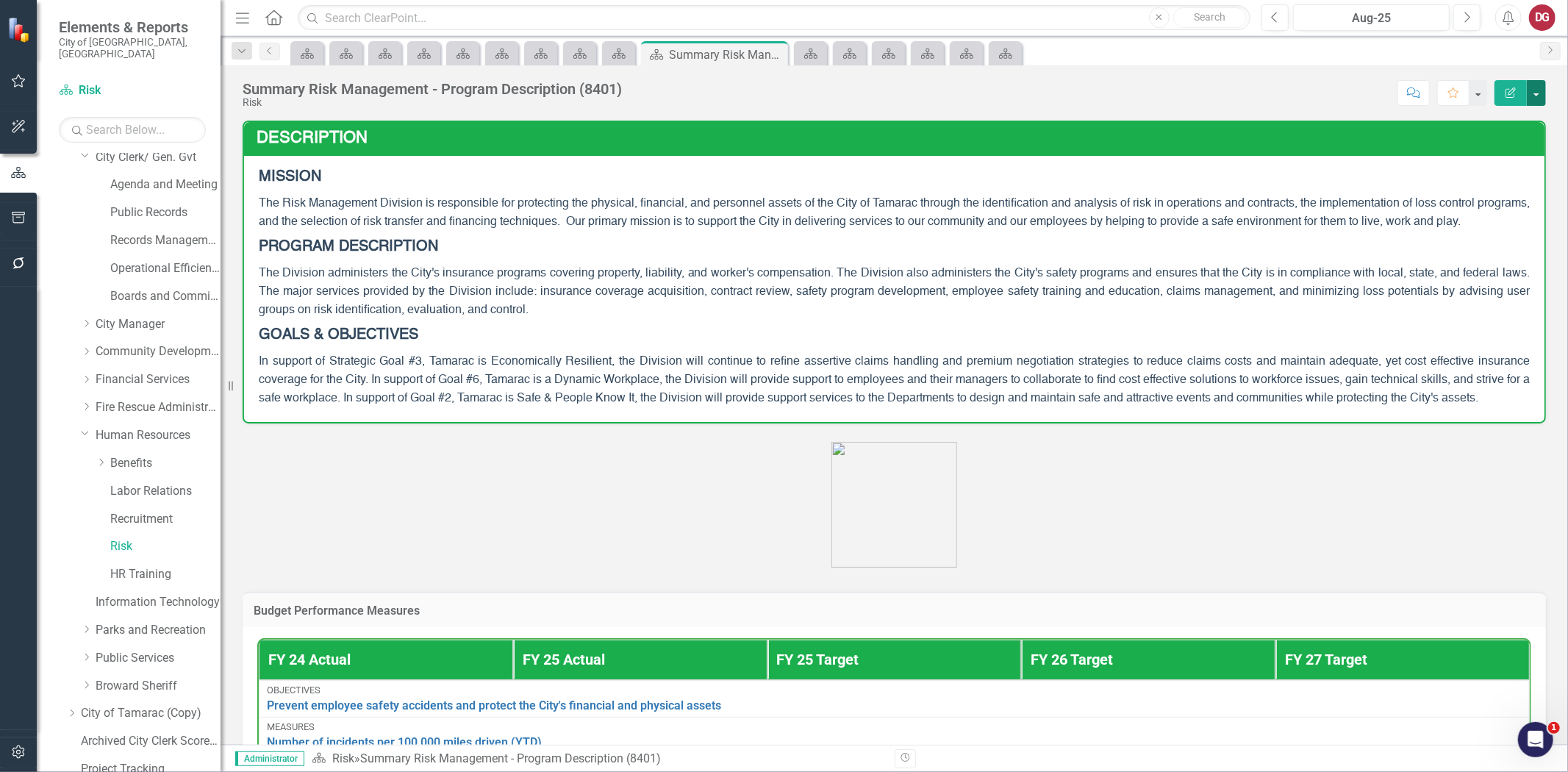
click at [1531, 89] on button "button" at bounding box center [1537, 93] width 19 height 25
click at [1482, 208] on link "PDF Export to PDF" at bounding box center [1486, 206] width 119 height 27
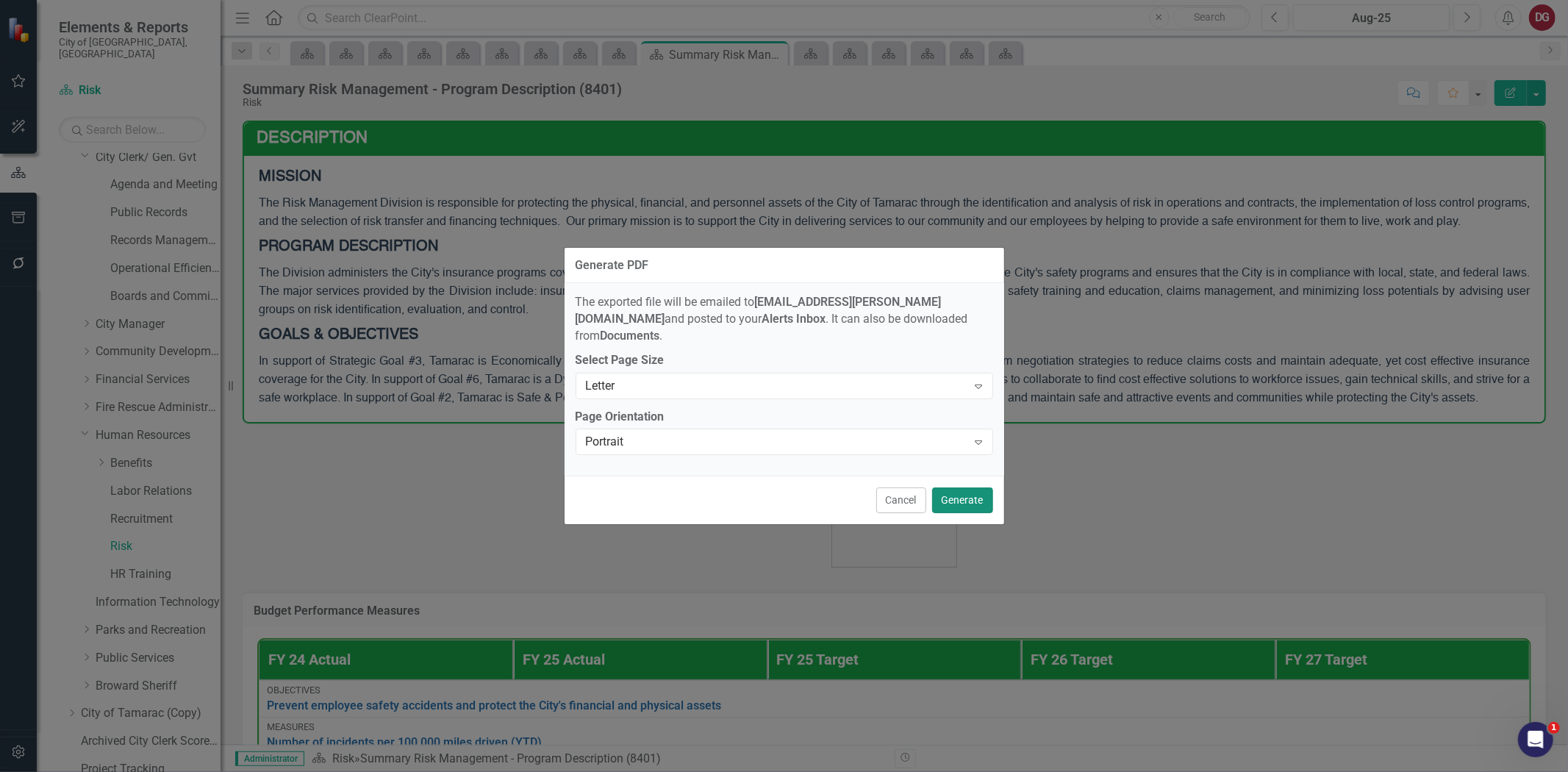
click at [961, 488] on button "Generate" at bounding box center [963, 500] width 61 height 25
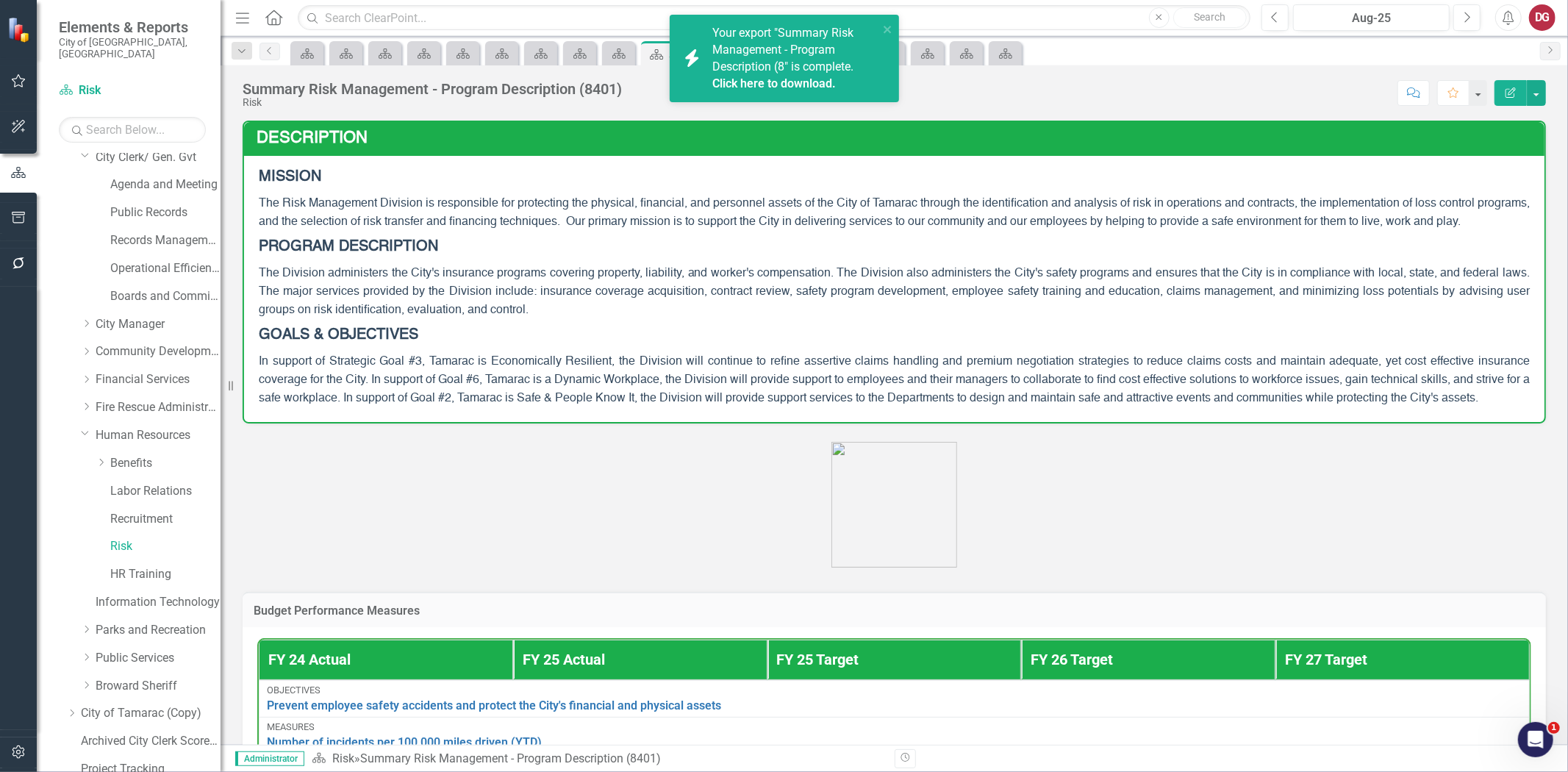
click at [796, 81] on link "Click here to download." at bounding box center [775, 83] width 124 height 14
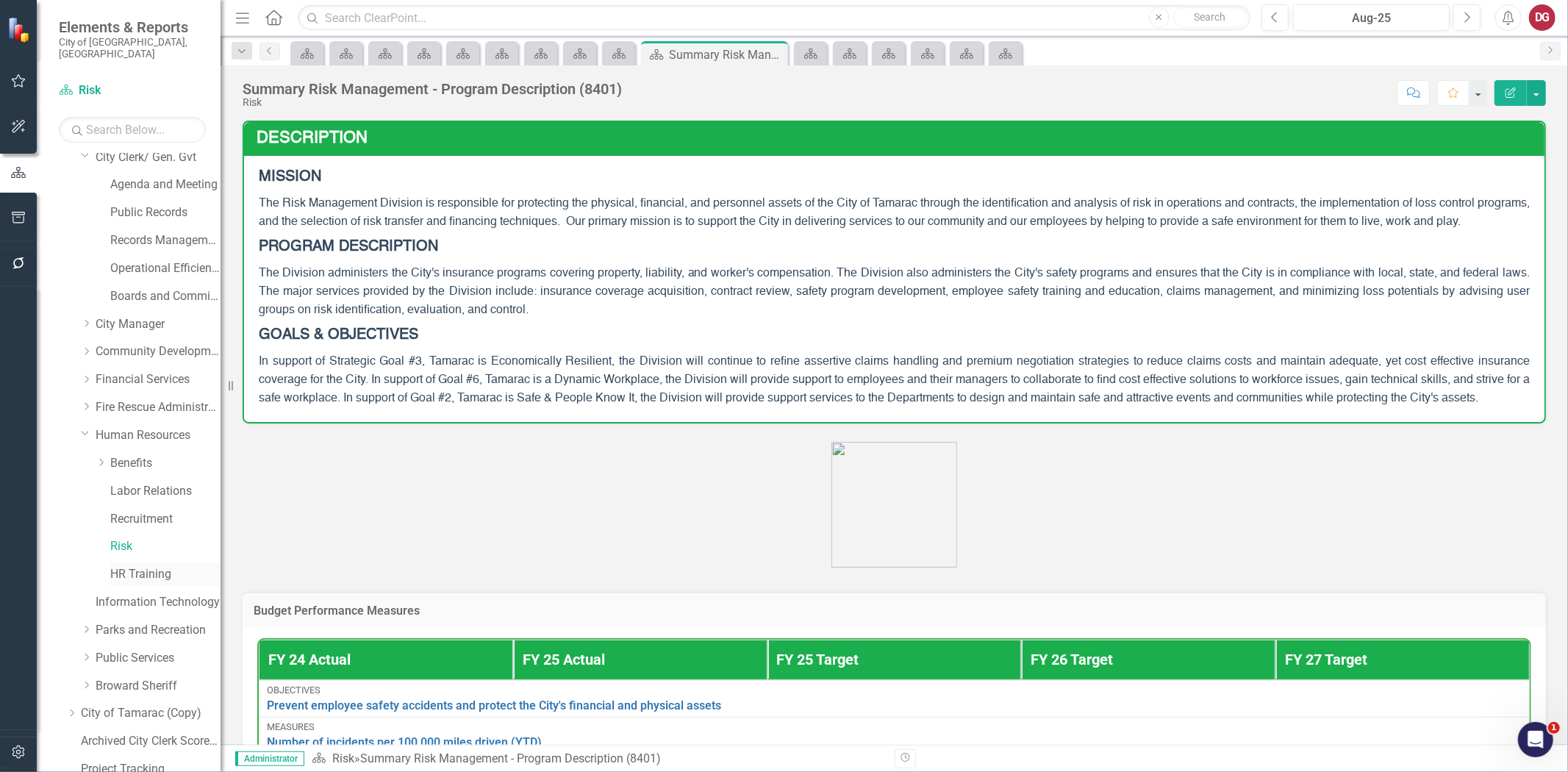
click at [152, 567] on link "HR Training" at bounding box center [166, 575] width 110 height 17
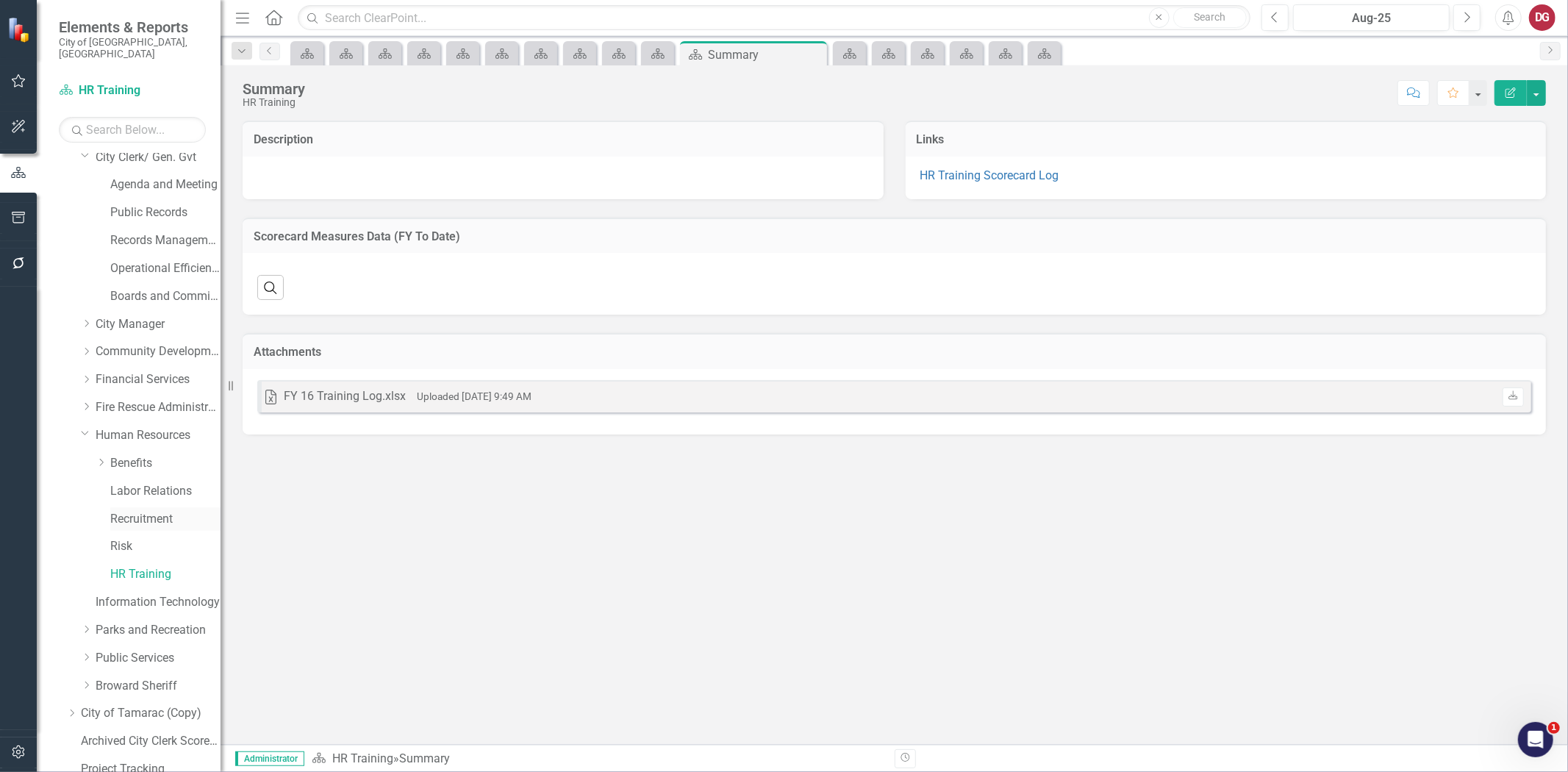
click at [132, 511] on link "Recruitment" at bounding box center [166, 520] width 110 height 17
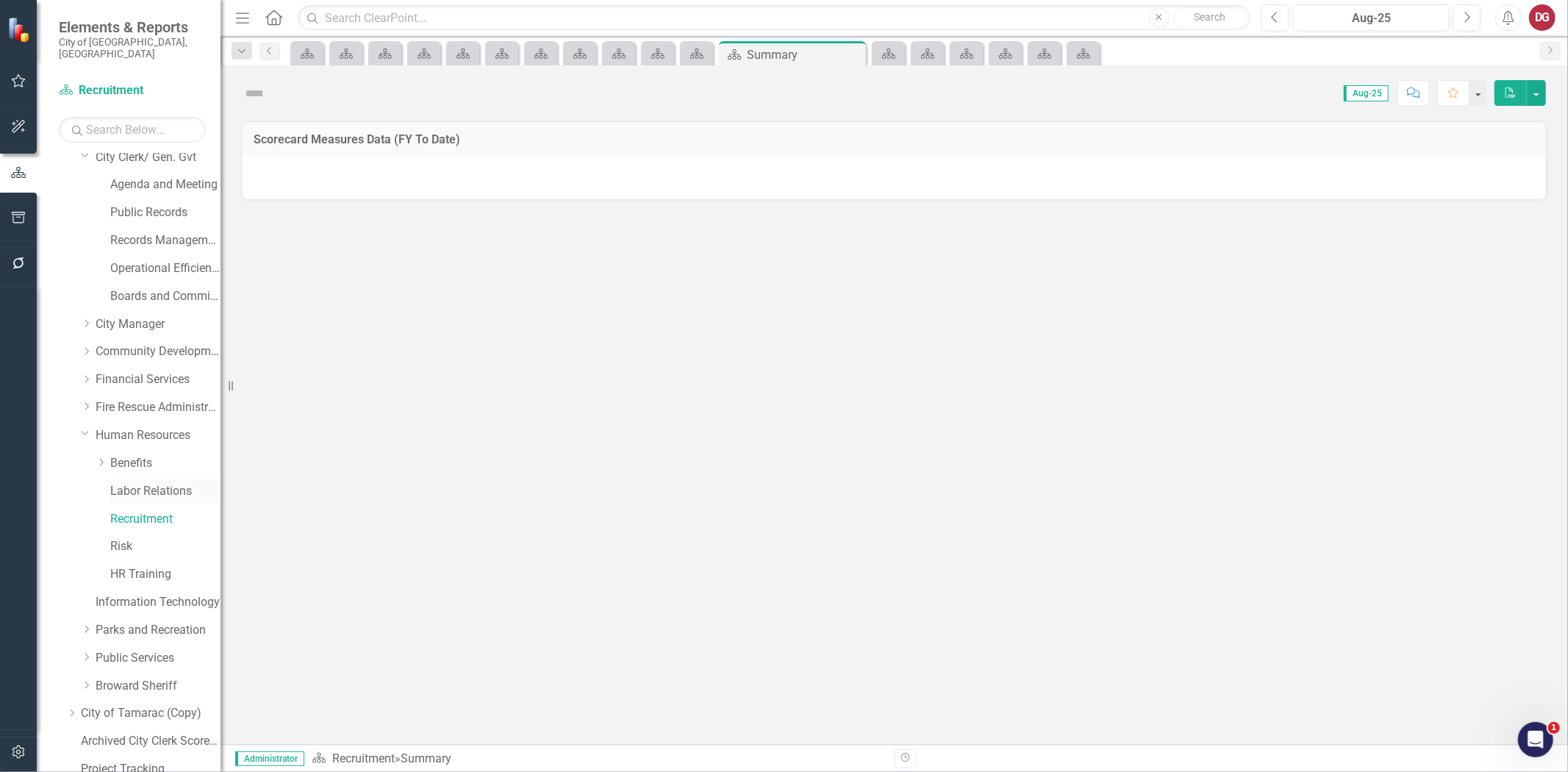
click at [145, 483] on link "Labor Relations" at bounding box center [166, 491] width 110 height 17
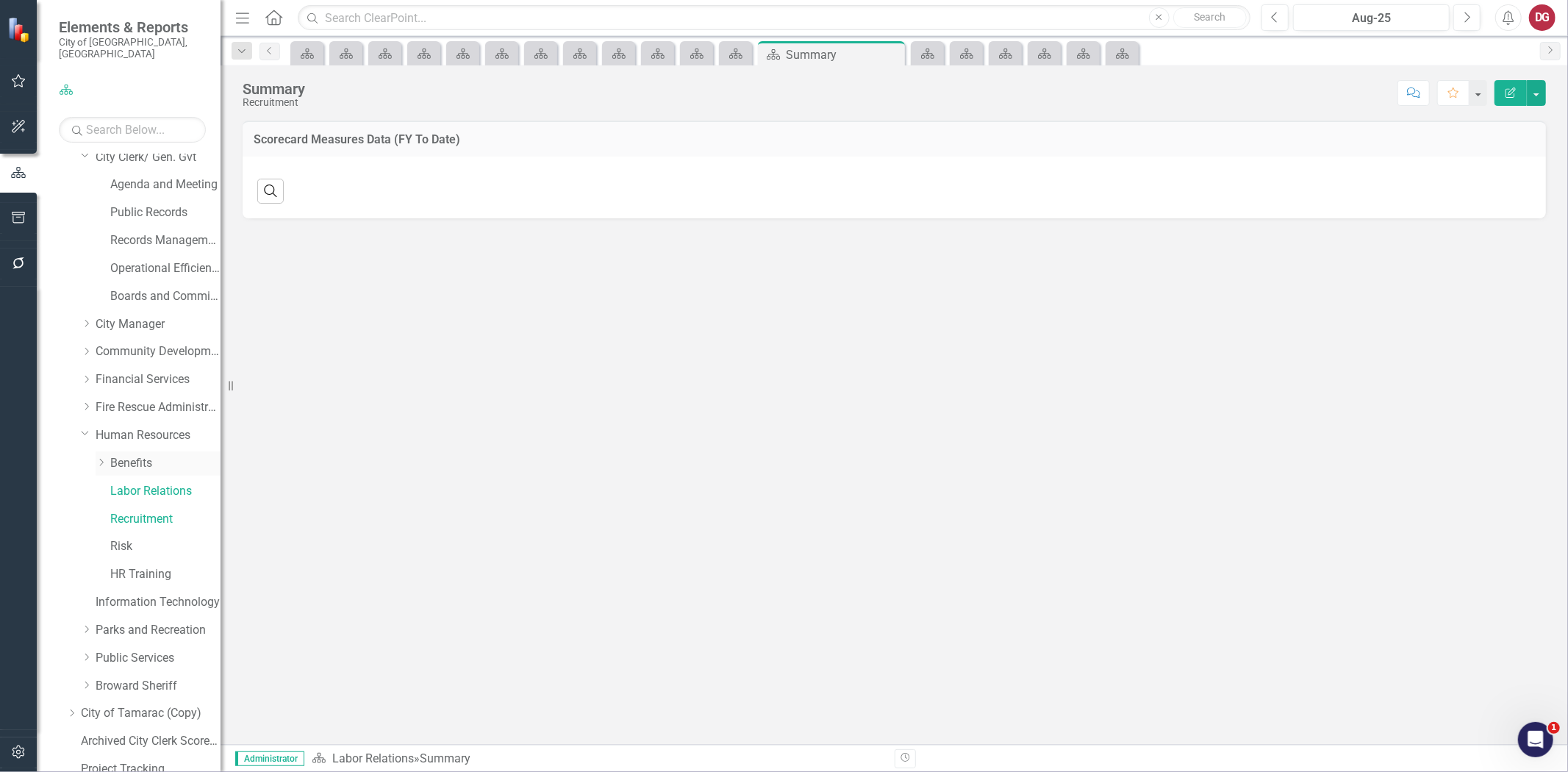
click at [143, 455] on link "Benefits" at bounding box center [166, 464] width 110 height 17
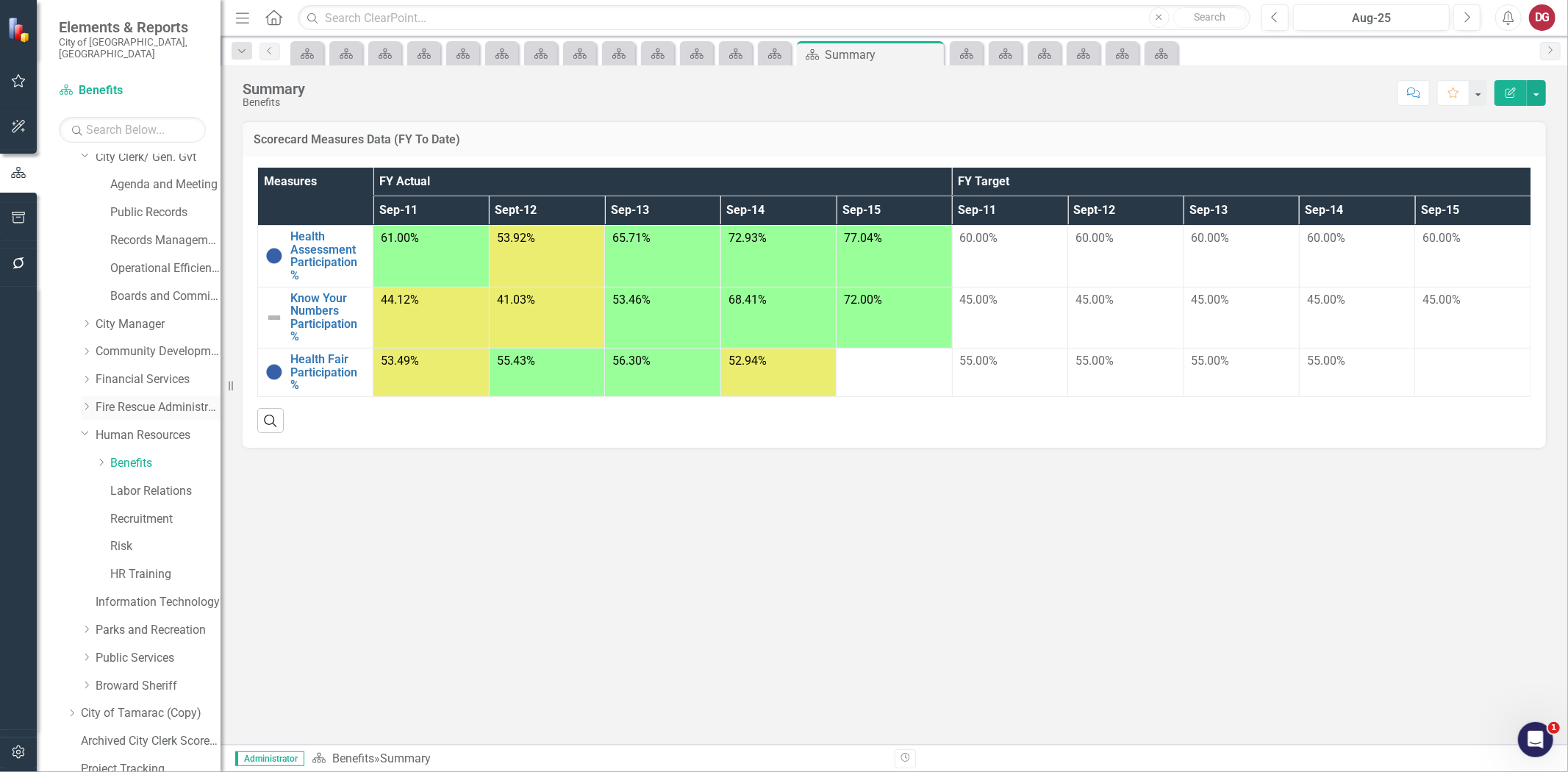
click at [86, 402] on icon "Dropdown" at bounding box center [86, 407] width 11 height 9
click at [111, 399] on link "Fire Rescue Administration" at bounding box center [157, 408] width 125 height 17
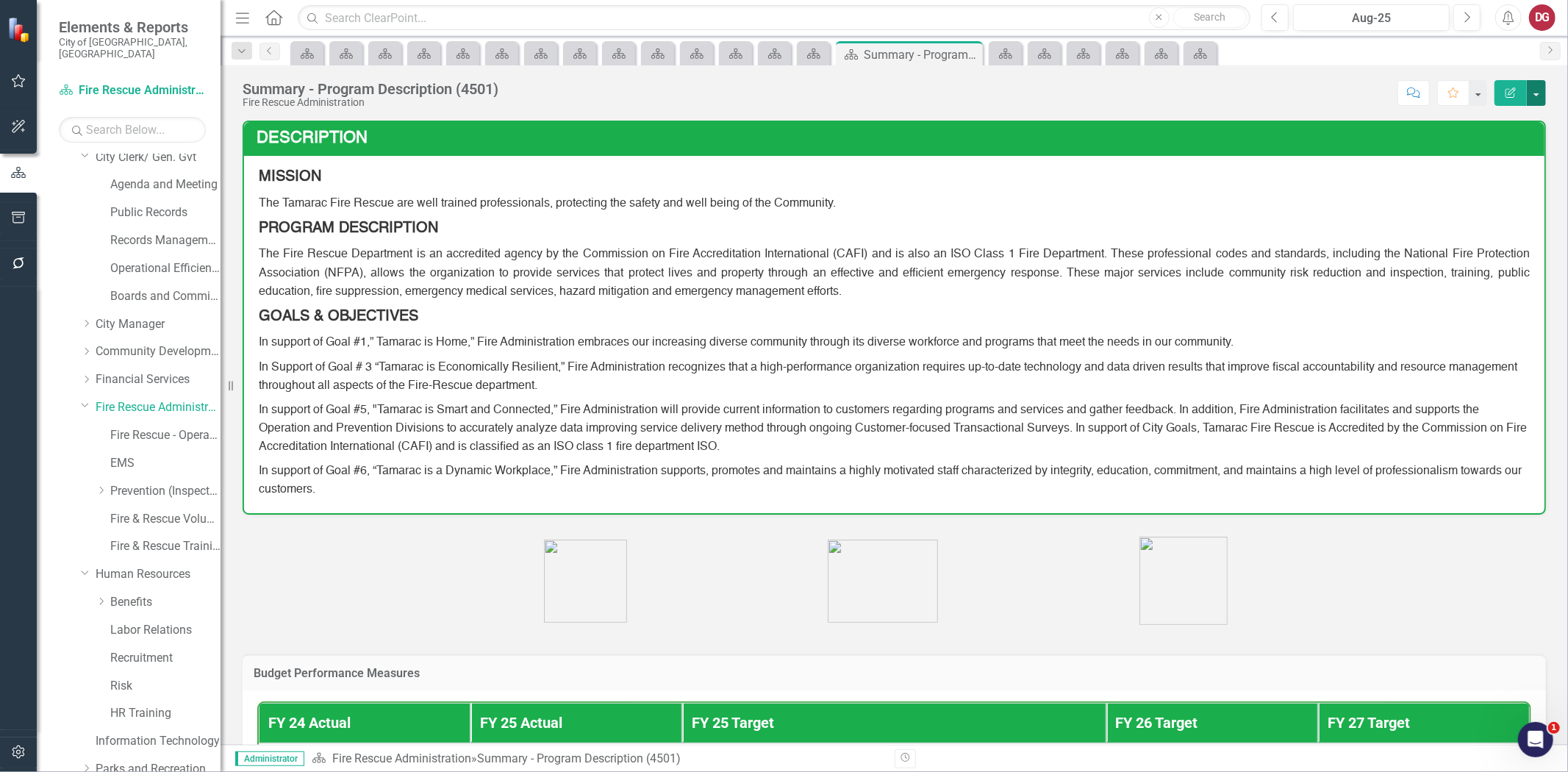
click at [1534, 93] on button "button" at bounding box center [1537, 93] width 19 height 25
click at [1476, 205] on link "PDF Export to PDF" at bounding box center [1486, 206] width 119 height 27
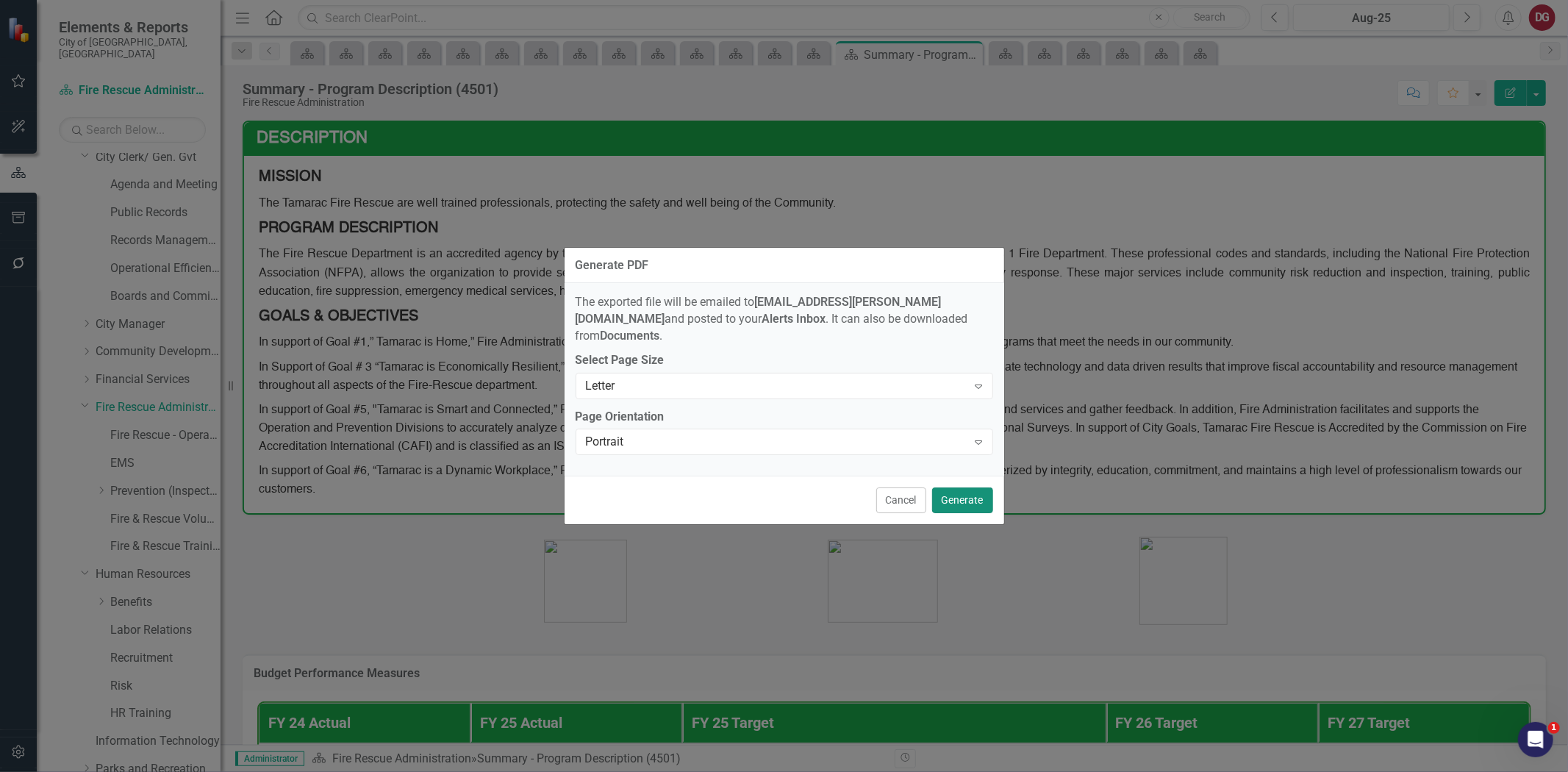
click at [953, 493] on button "Generate" at bounding box center [963, 500] width 61 height 25
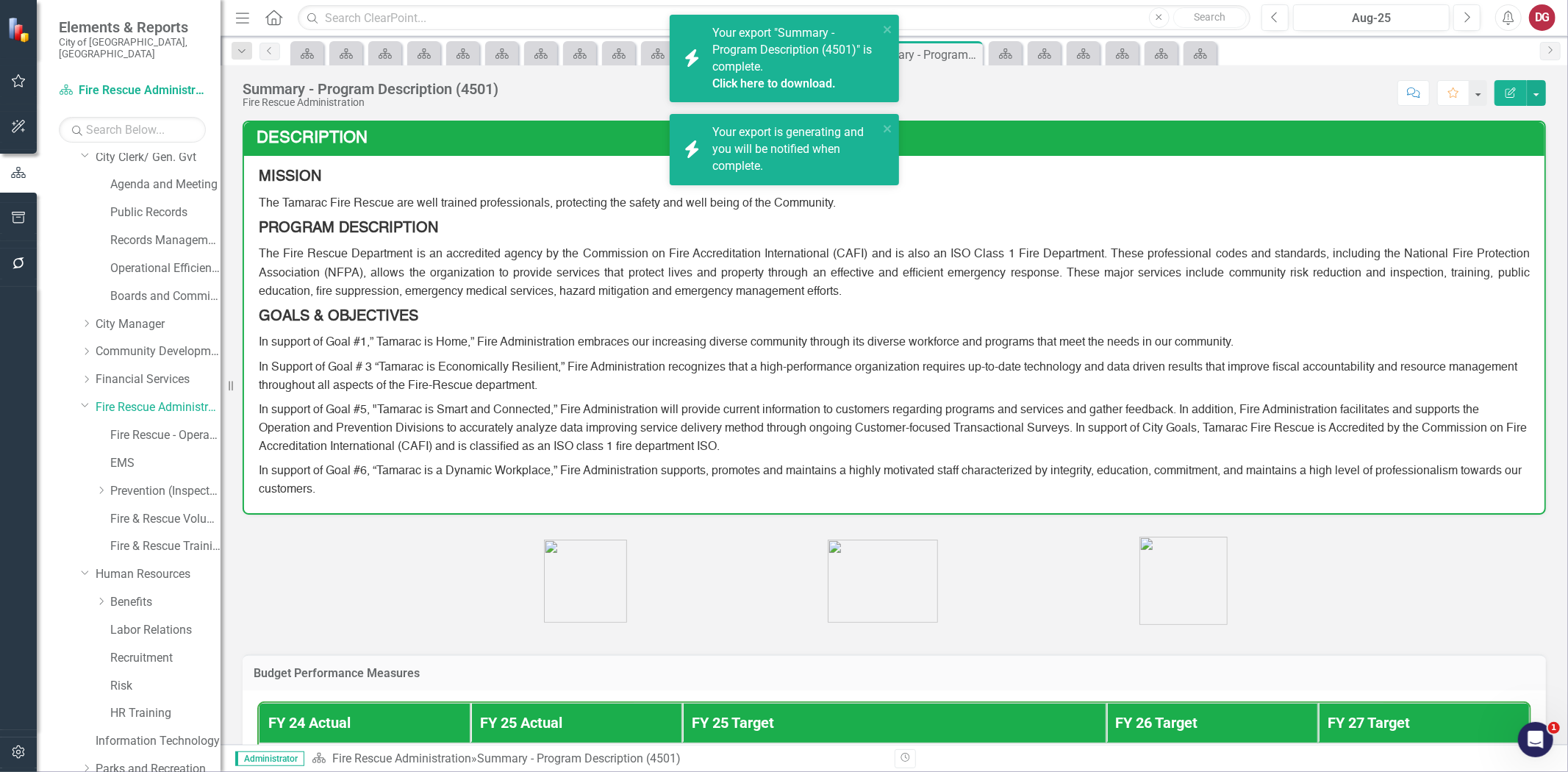
click at [810, 81] on link "Click here to download." at bounding box center [775, 83] width 124 height 14
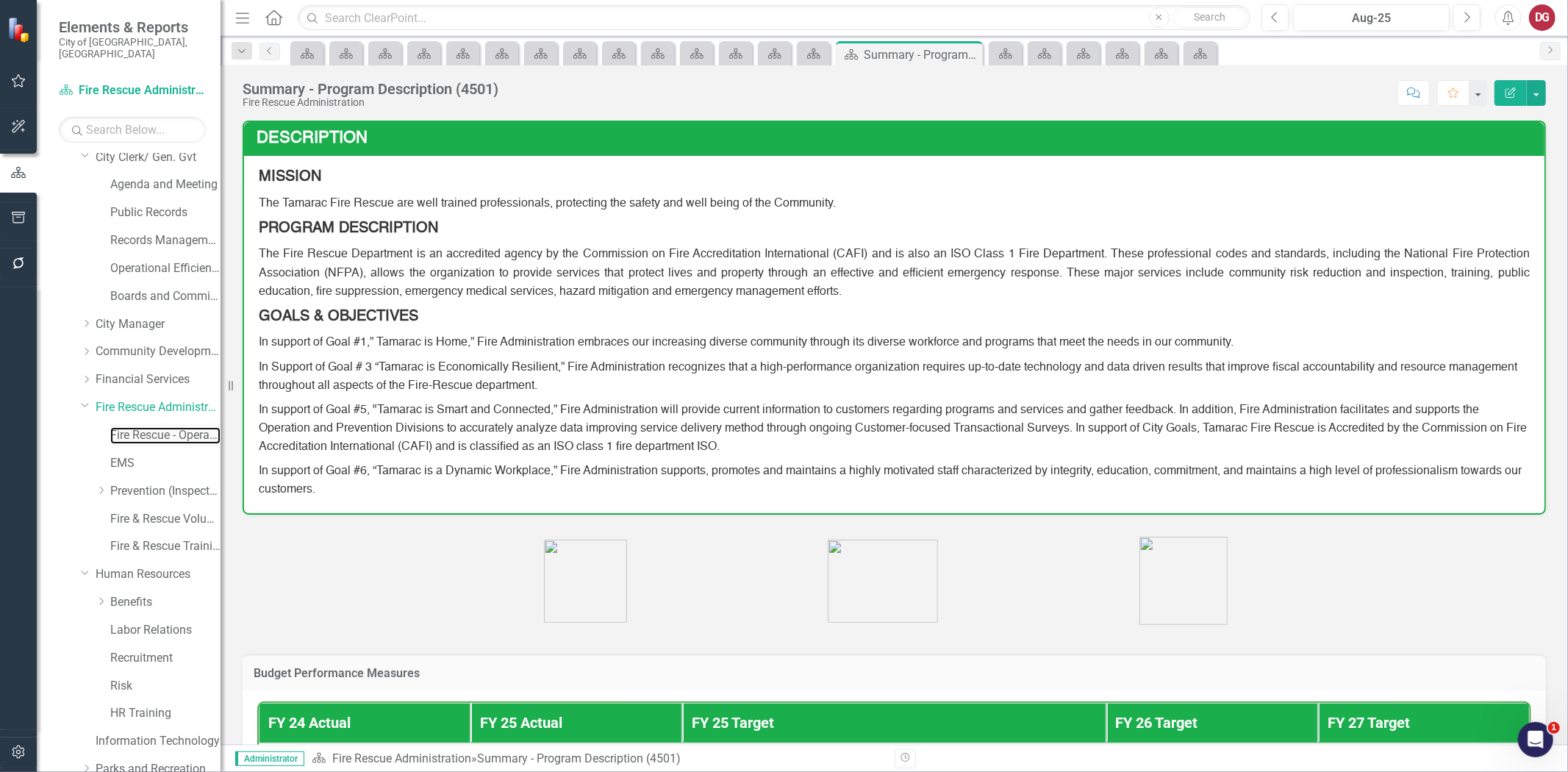
drag, startPoint x: 163, startPoint y: 429, endPoint x: 196, endPoint y: 413, distance: 36.7
click at [163, 429] on link "Fire Rescue - Operations" at bounding box center [166, 435] width 110 height 17
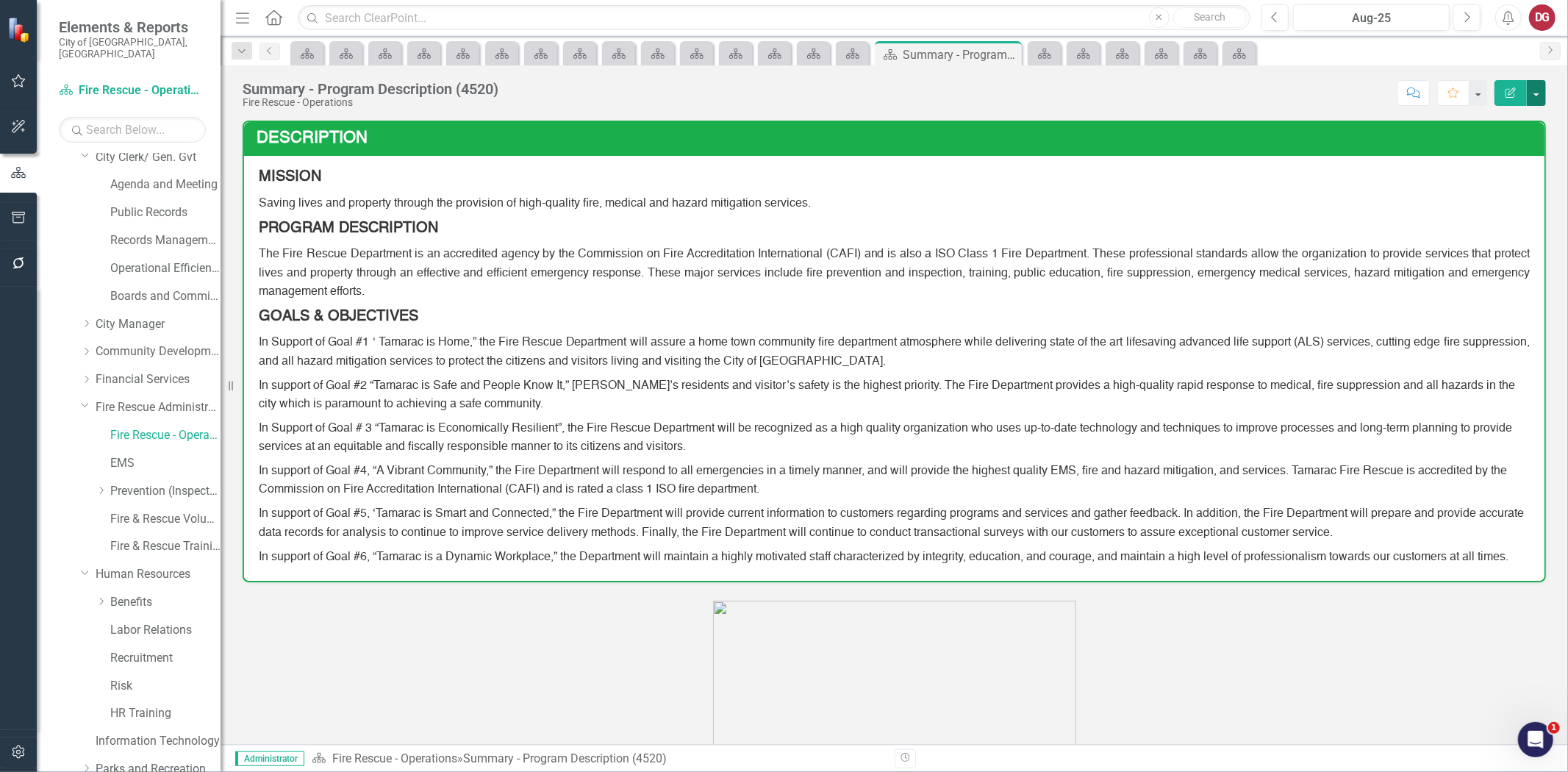
click at [1538, 90] on button "button" at bounding box center [1537, 93] width 19 height 25
click at [1469, 210] on link "PDF Export to PDF" at bounding box center [1486, 206] width 119 height 27
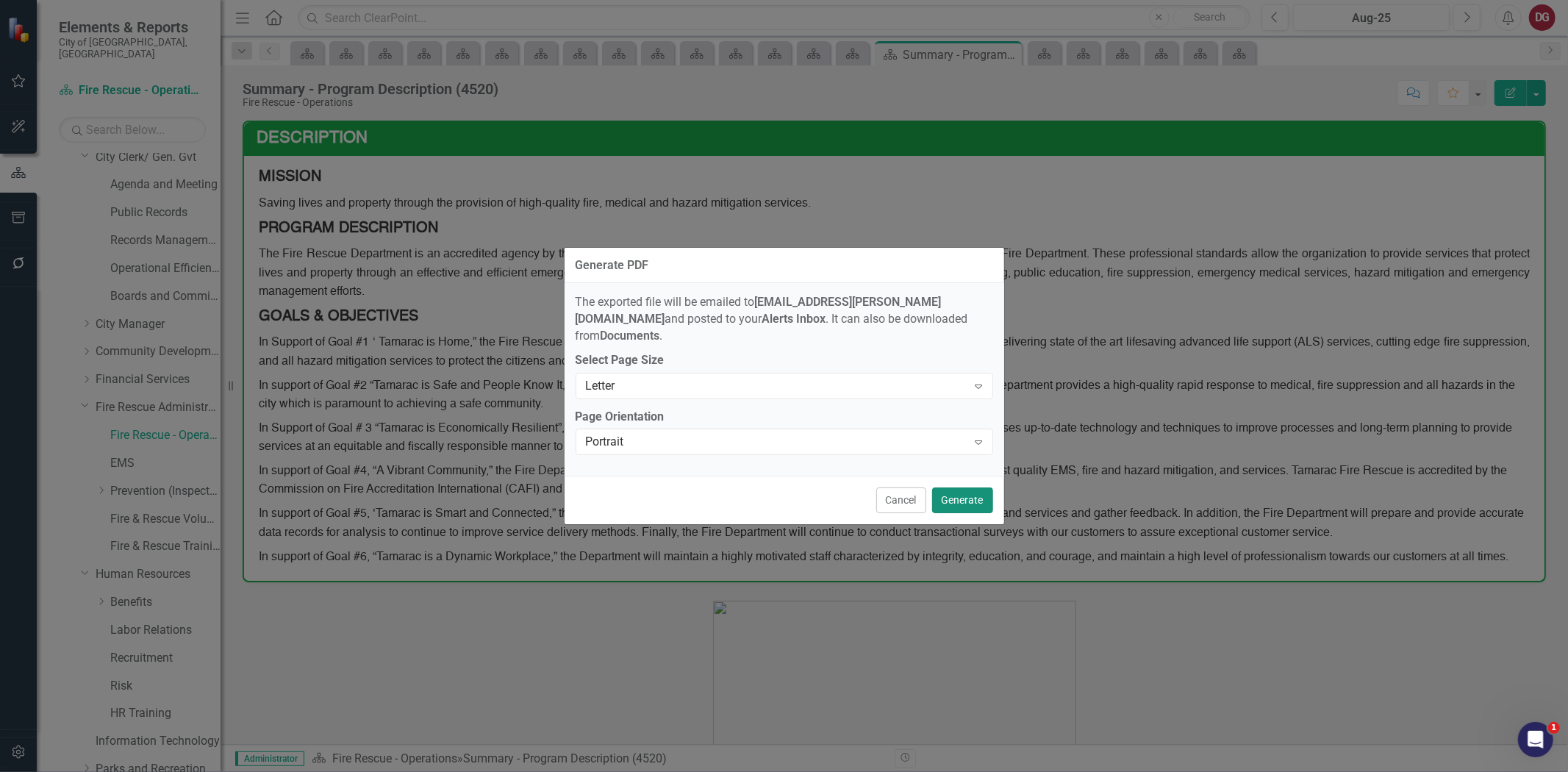
click at [980, 495] on button "Generate" at bounding box center [963, 500] width 61 height 25
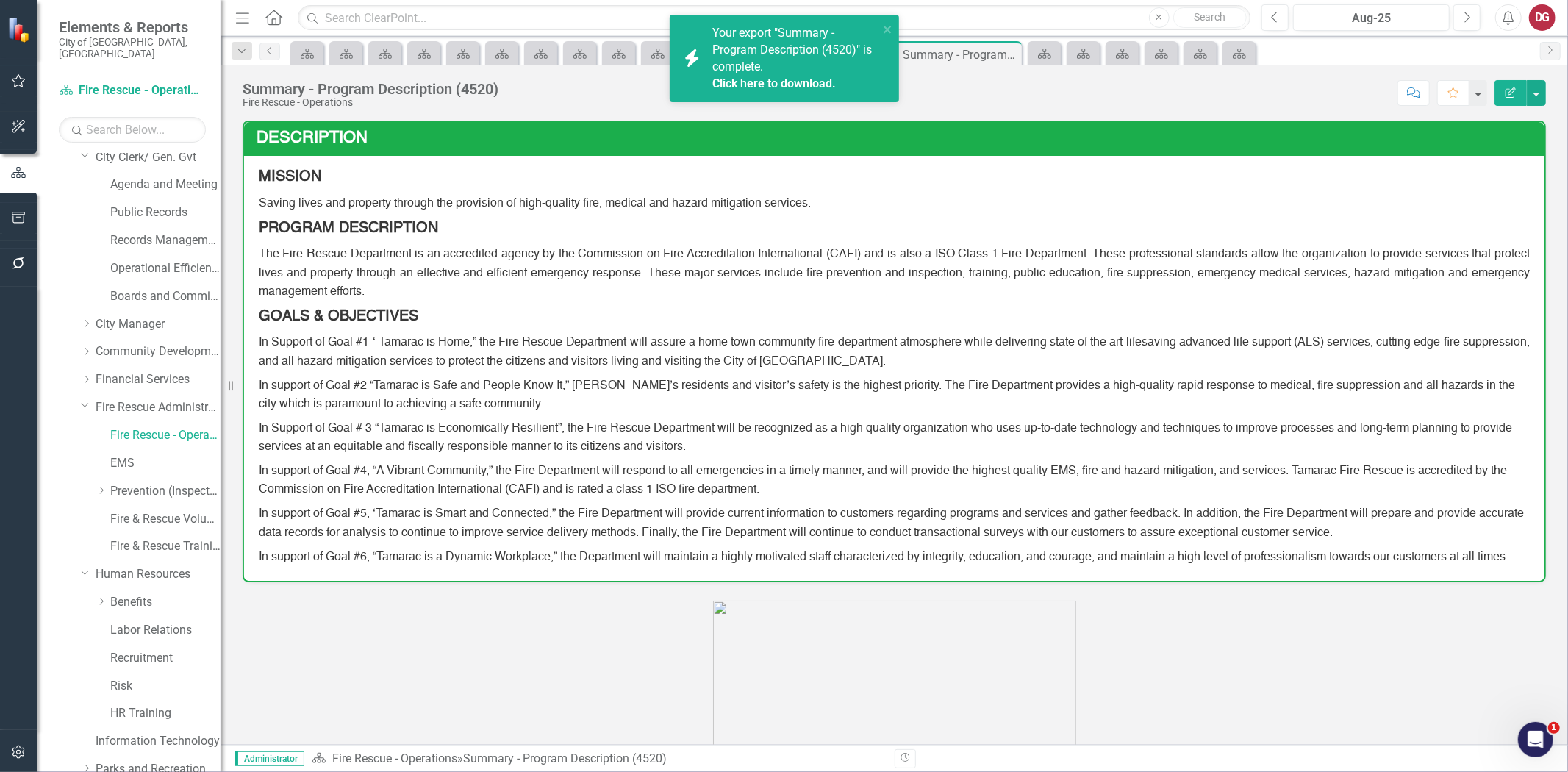
click at [728, 77] on link "Click here to download." at bounding box center [775, 83] width 124 height 14
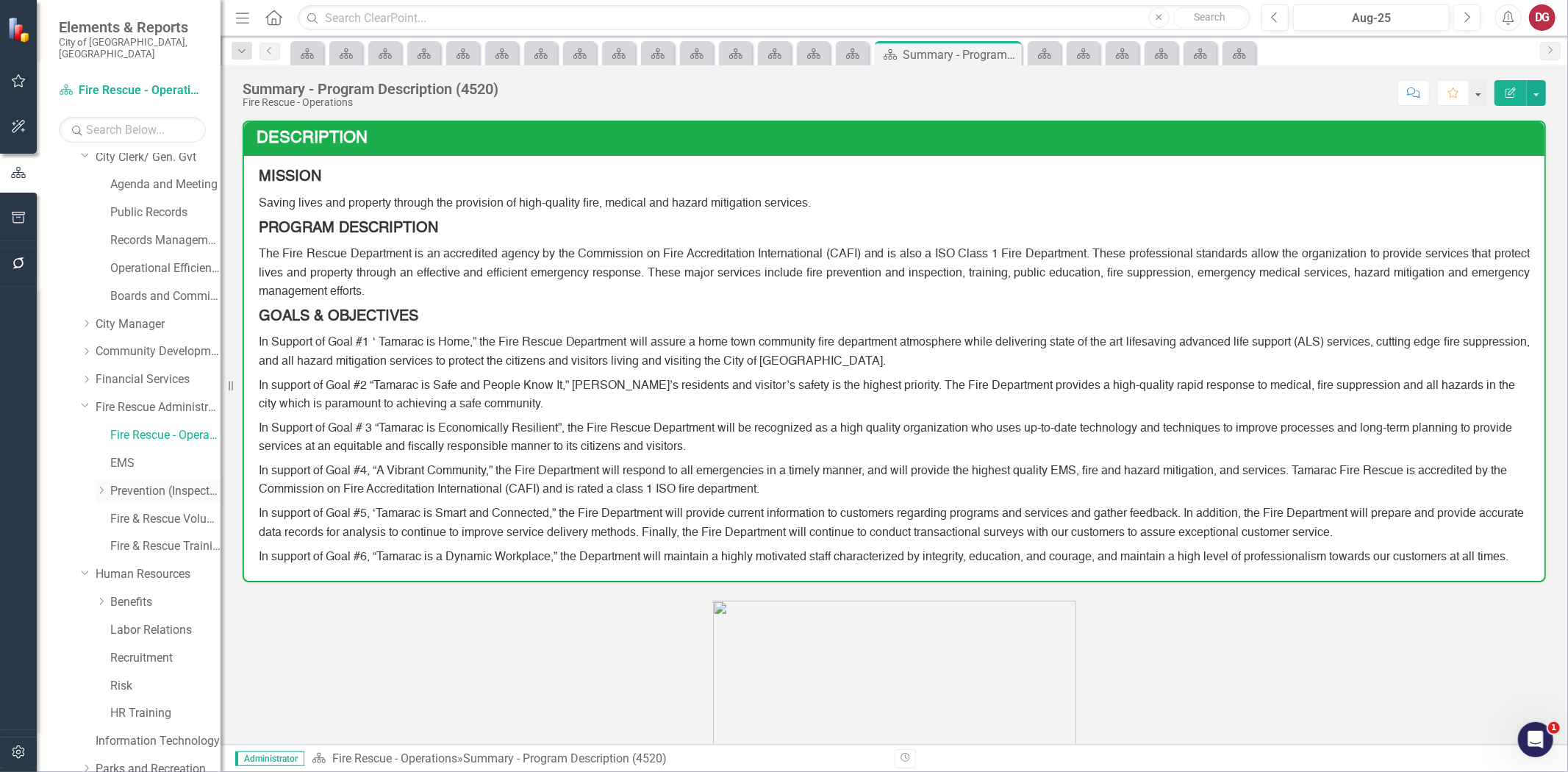
click at [143, 483] on link "Prevention (Inspections)" at bounding box center [166, 491] width 110 height 17
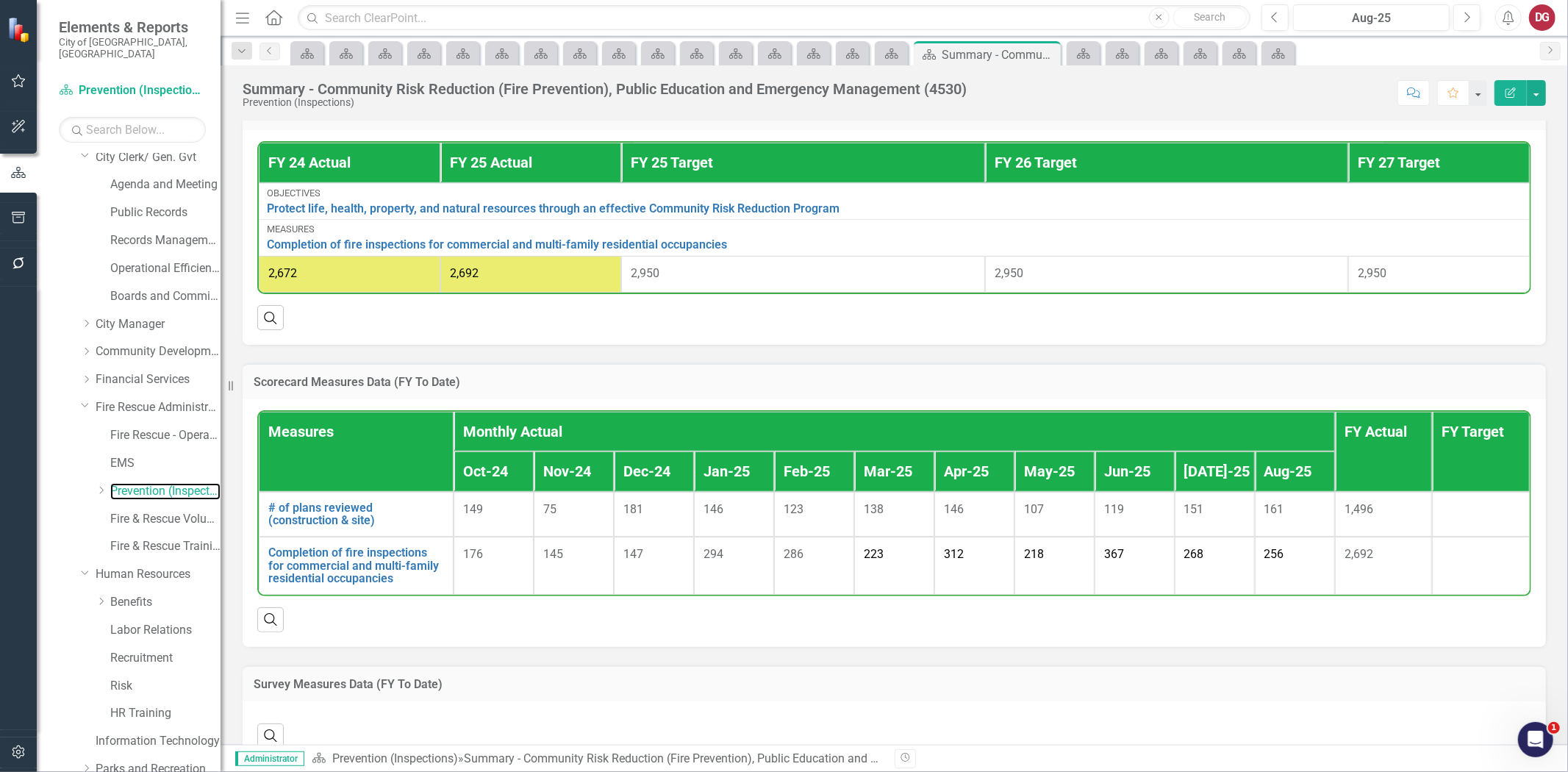
scroll to position [910, 0]
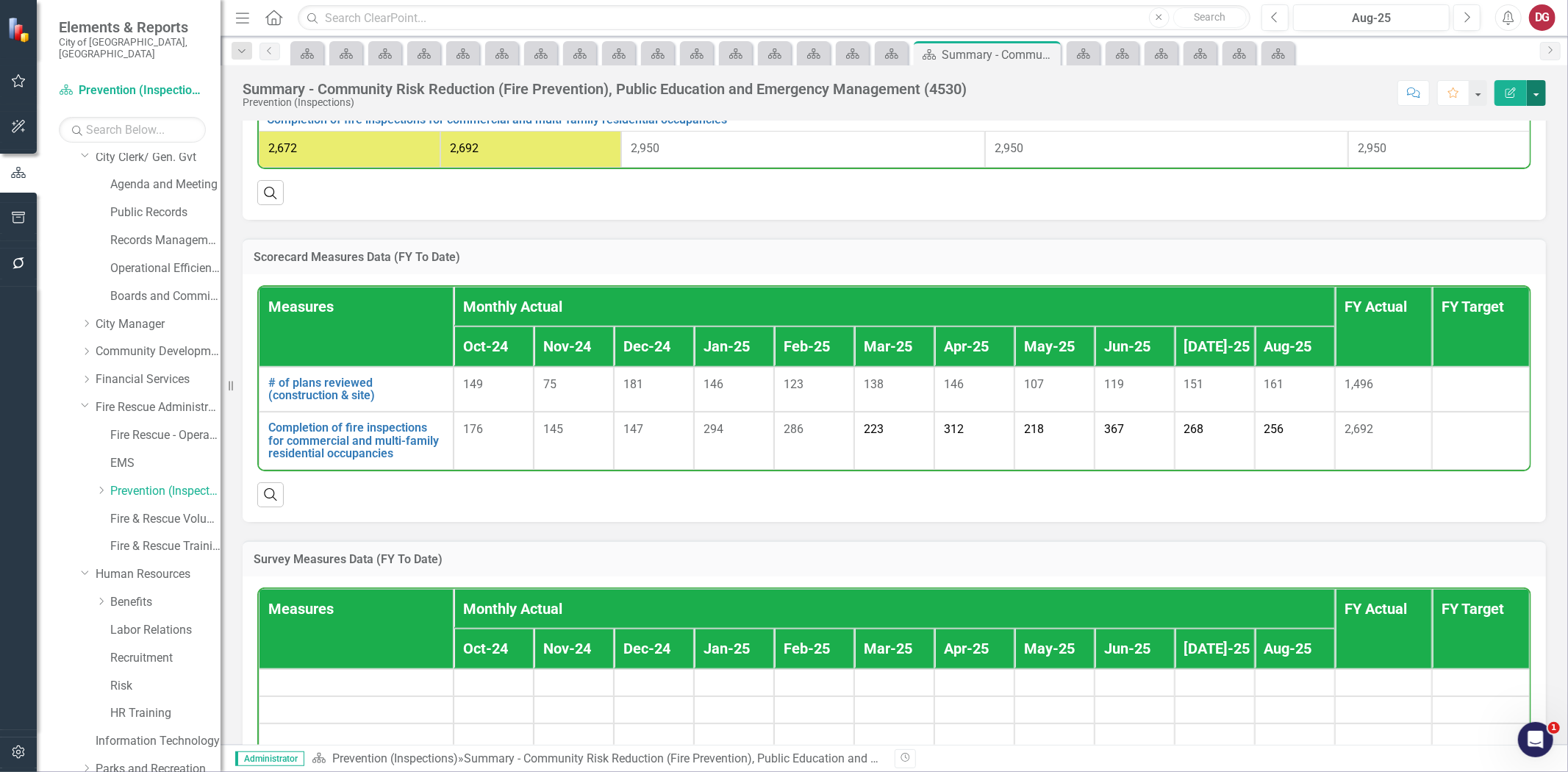
click at [1537, 92] on button "button" at bounding box center [1537, 93] width 19 height 25
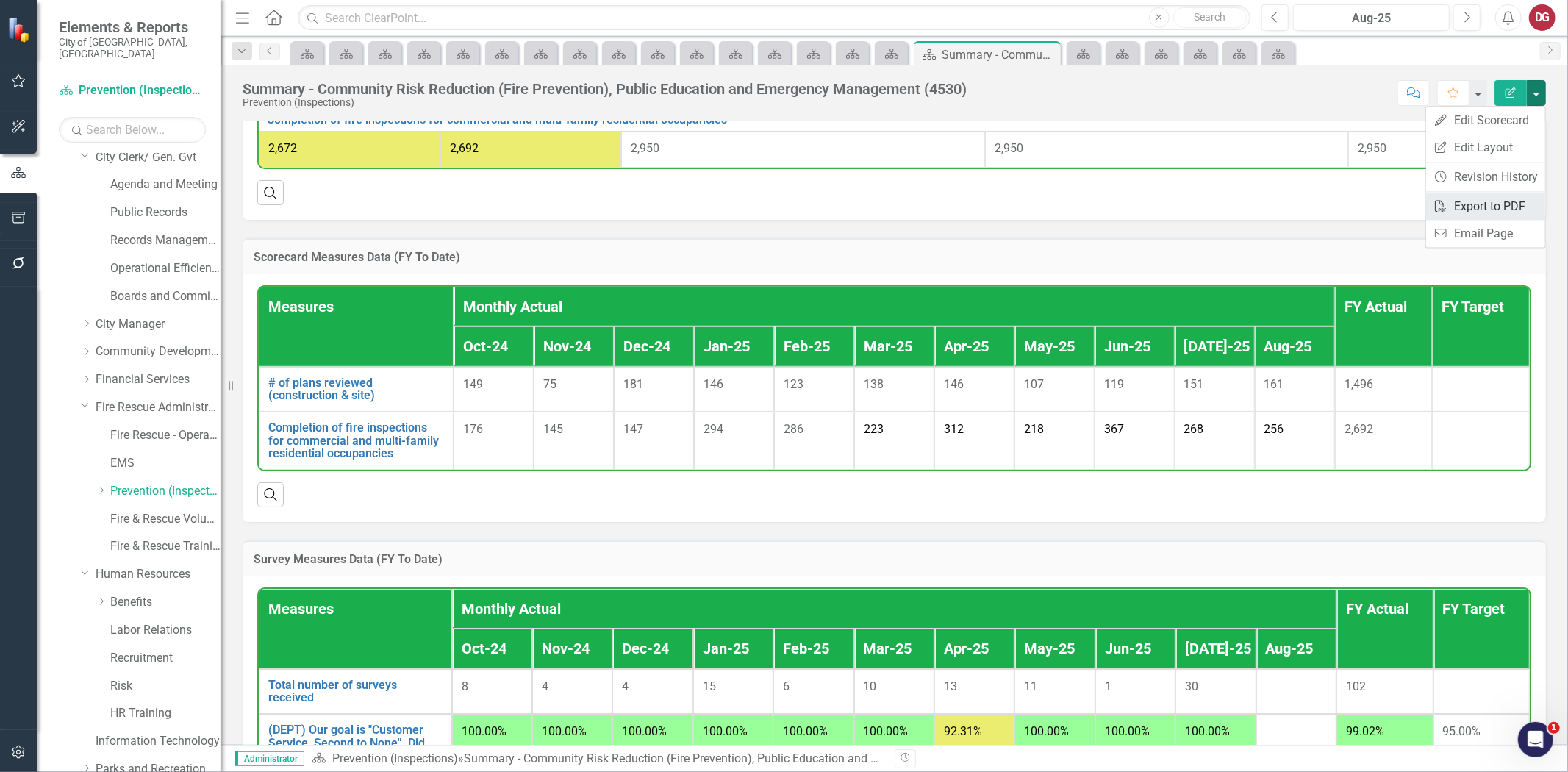
click at [1484, 207] on link "PDF Export to PDF" at bounding box center [1486, 206] width 119 height 27
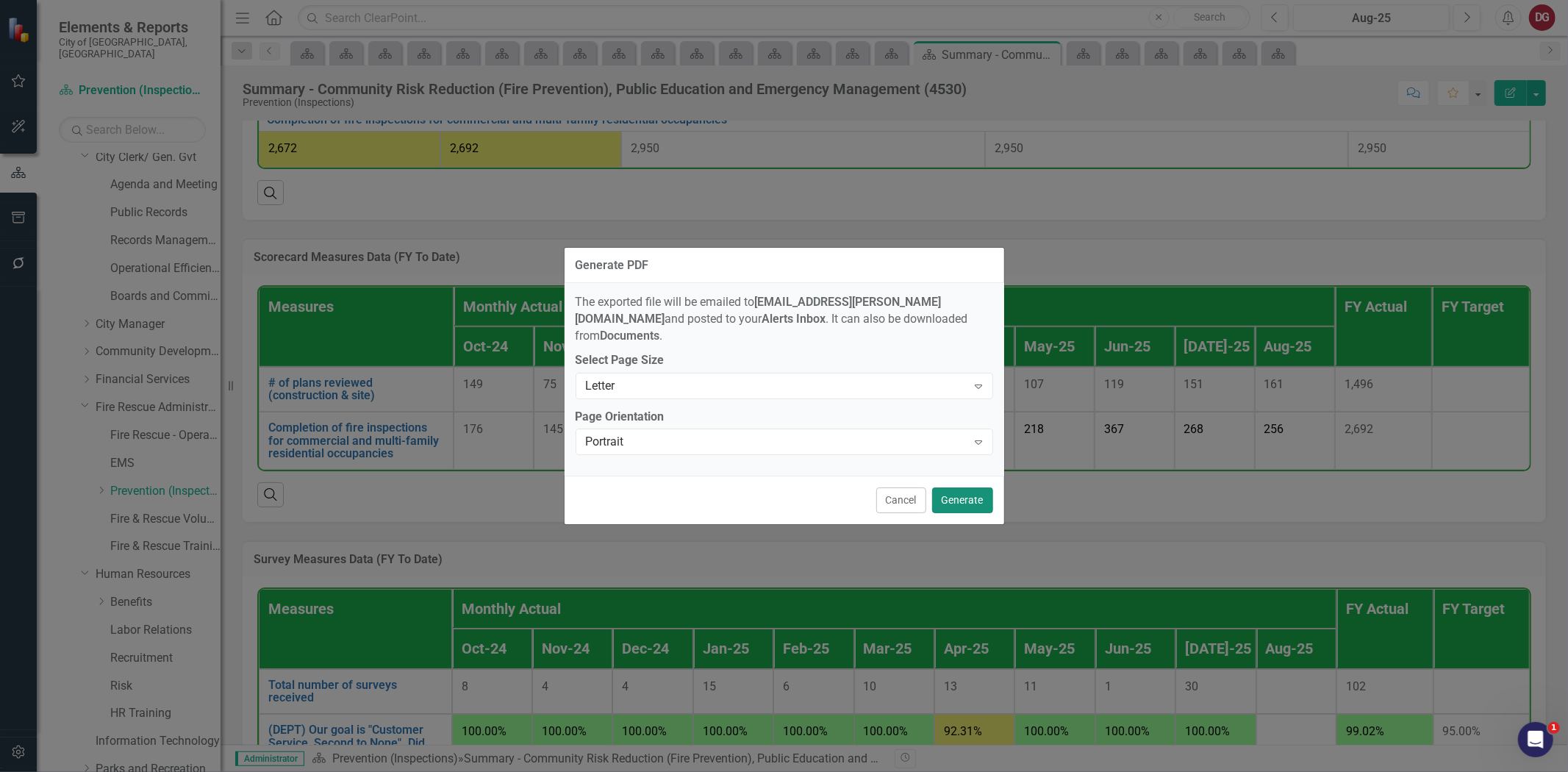
click at [961, 493] on button "Generate" at bounding box center [963, 500] width 61 height 25
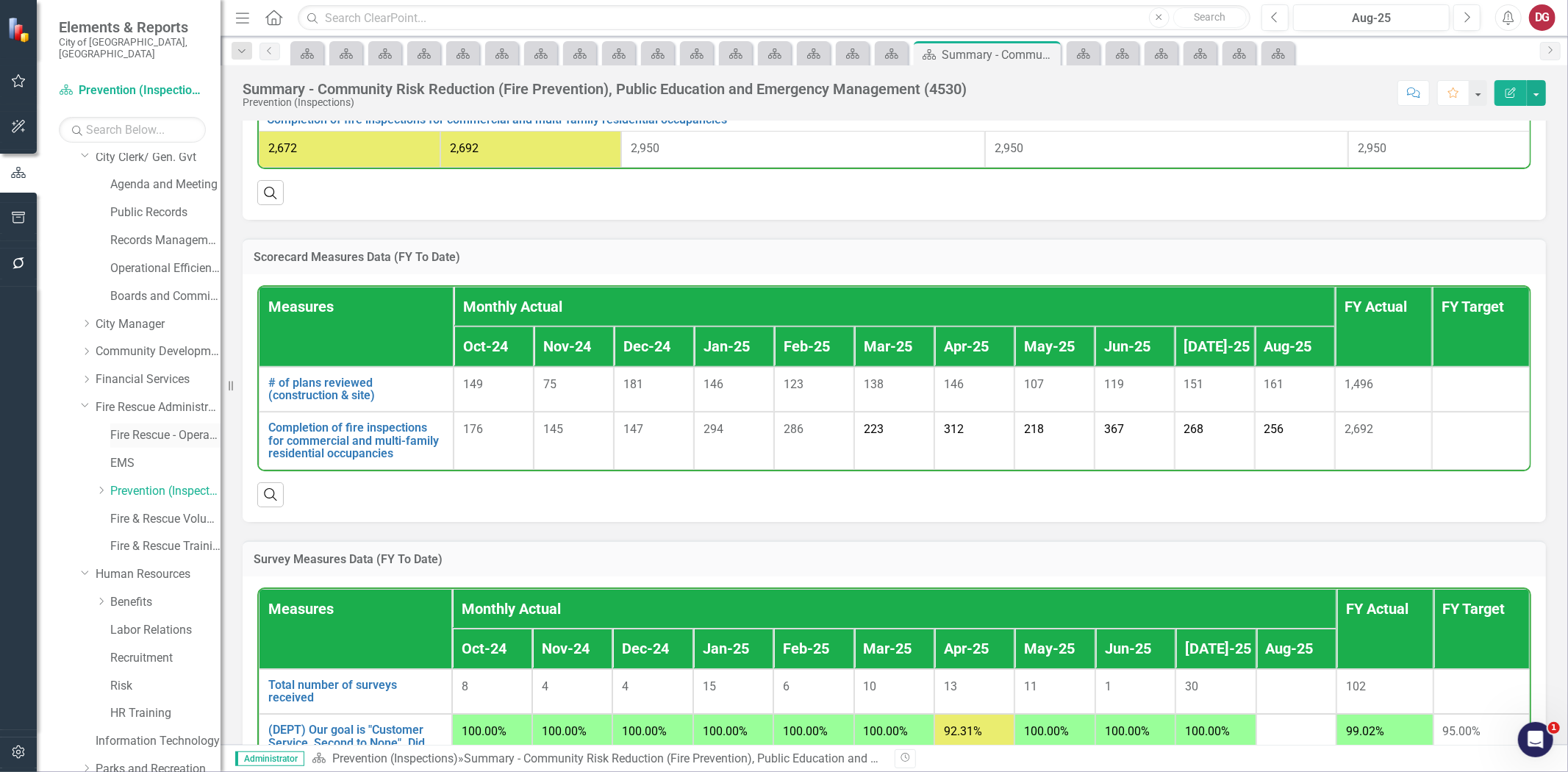
click at [157, 427] on link "Fire Rescue - Operations" at bounding box center [166, 435] width 110 height 17
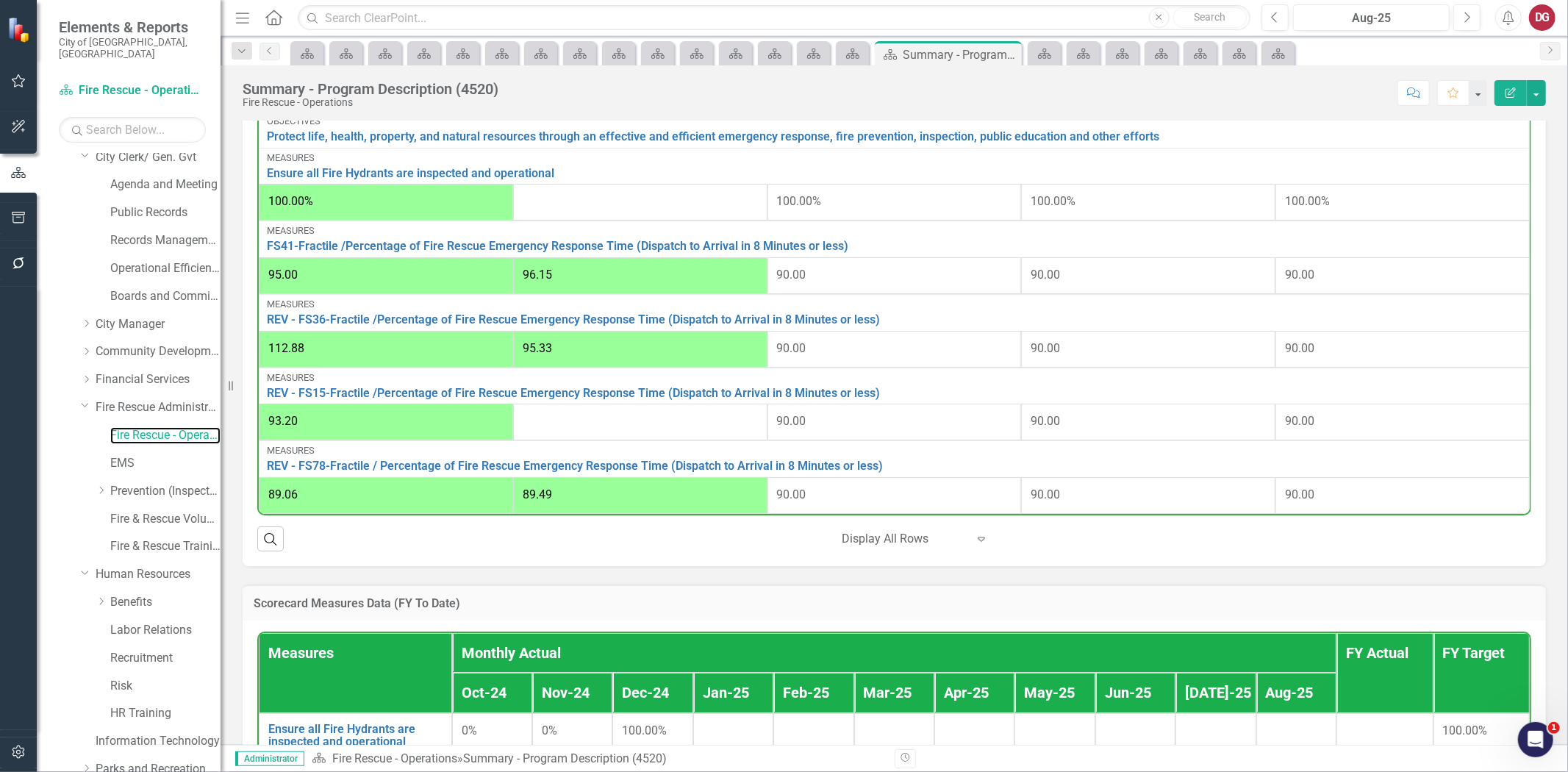
scroll to position [817, 0]
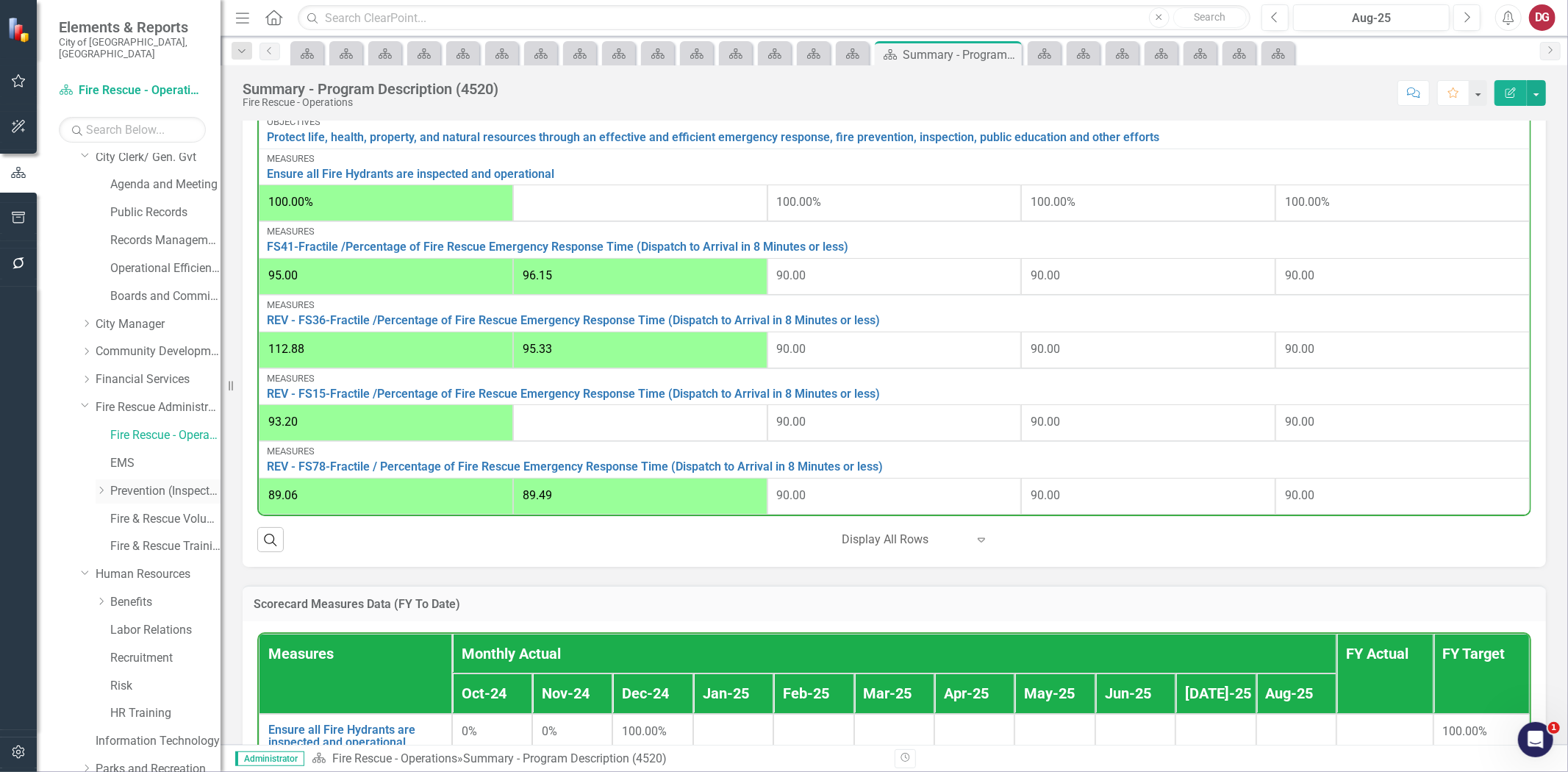
click at [152, 483] on link "Prevention (Inspections)" at bounding box center [166, 491] width 110 height 17
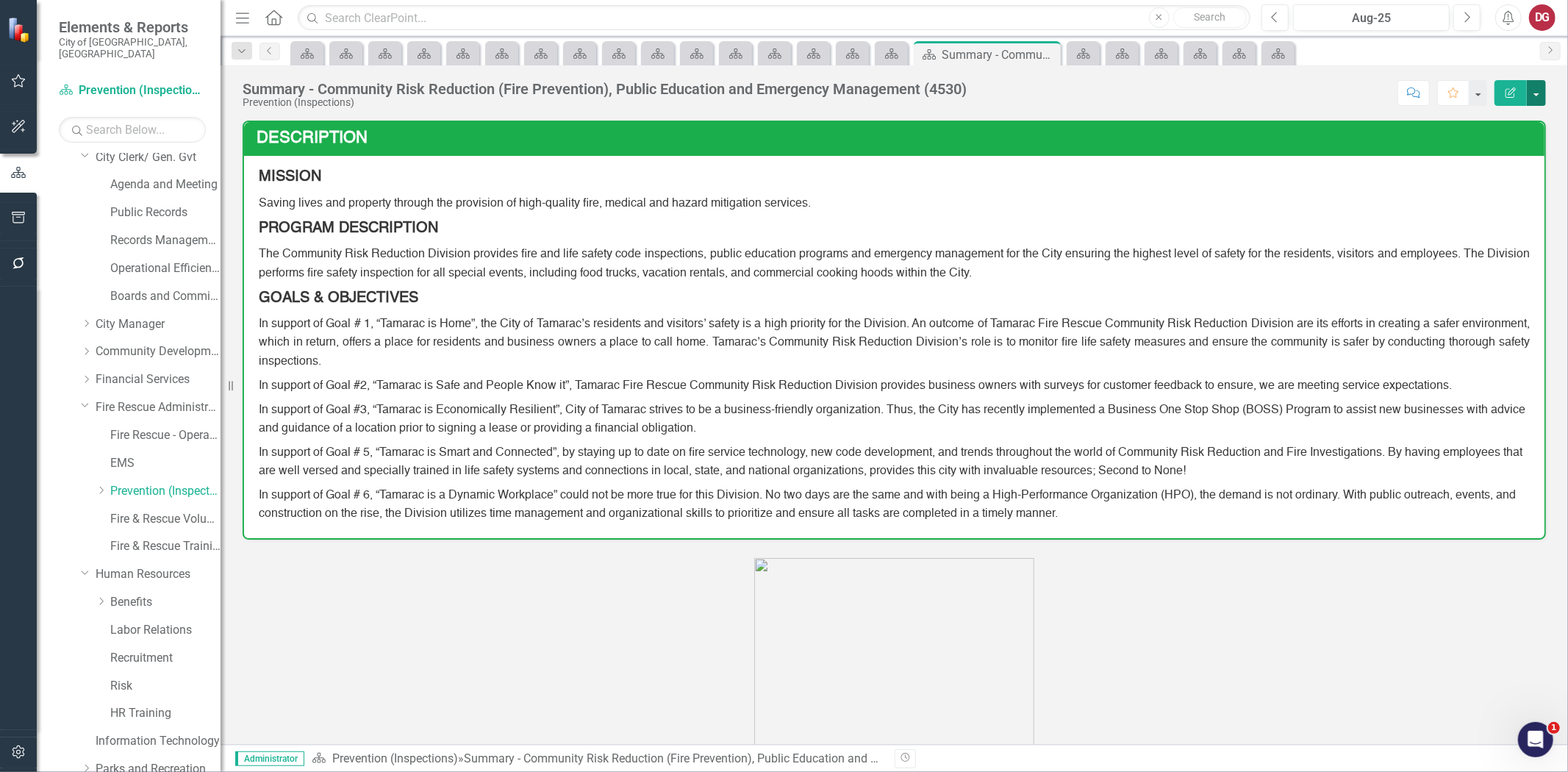
click at [1542, 93] on button "button" at bounding box center [1537, 93] width 19 height 25
click at [1475, 207] on link "PDF Export to PDF" at bounding box center [1486, 206] width 119 height 27
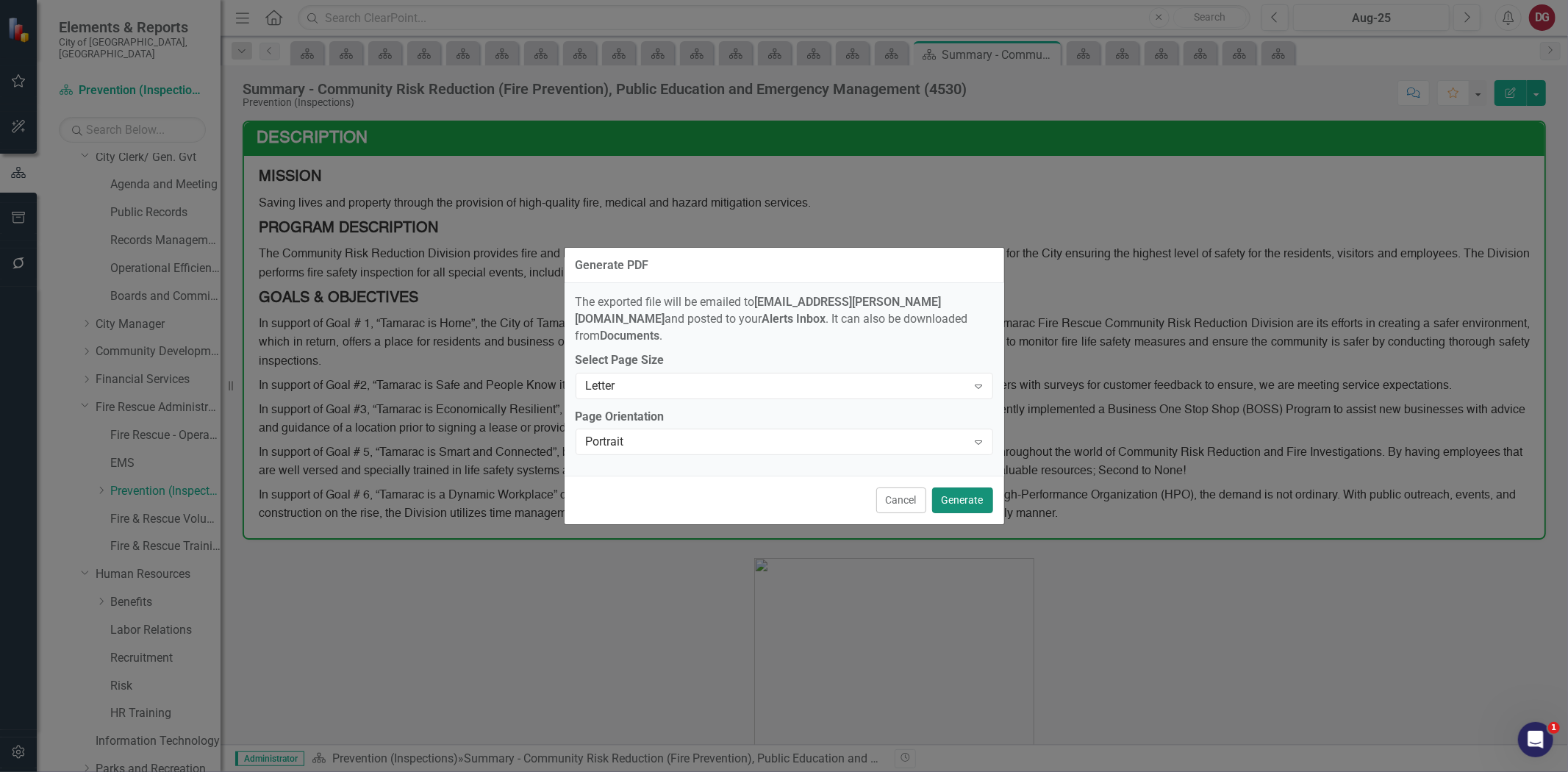
click at [961, 494] on button "Generate" at bounding box center [963, 500] width 61 height 25
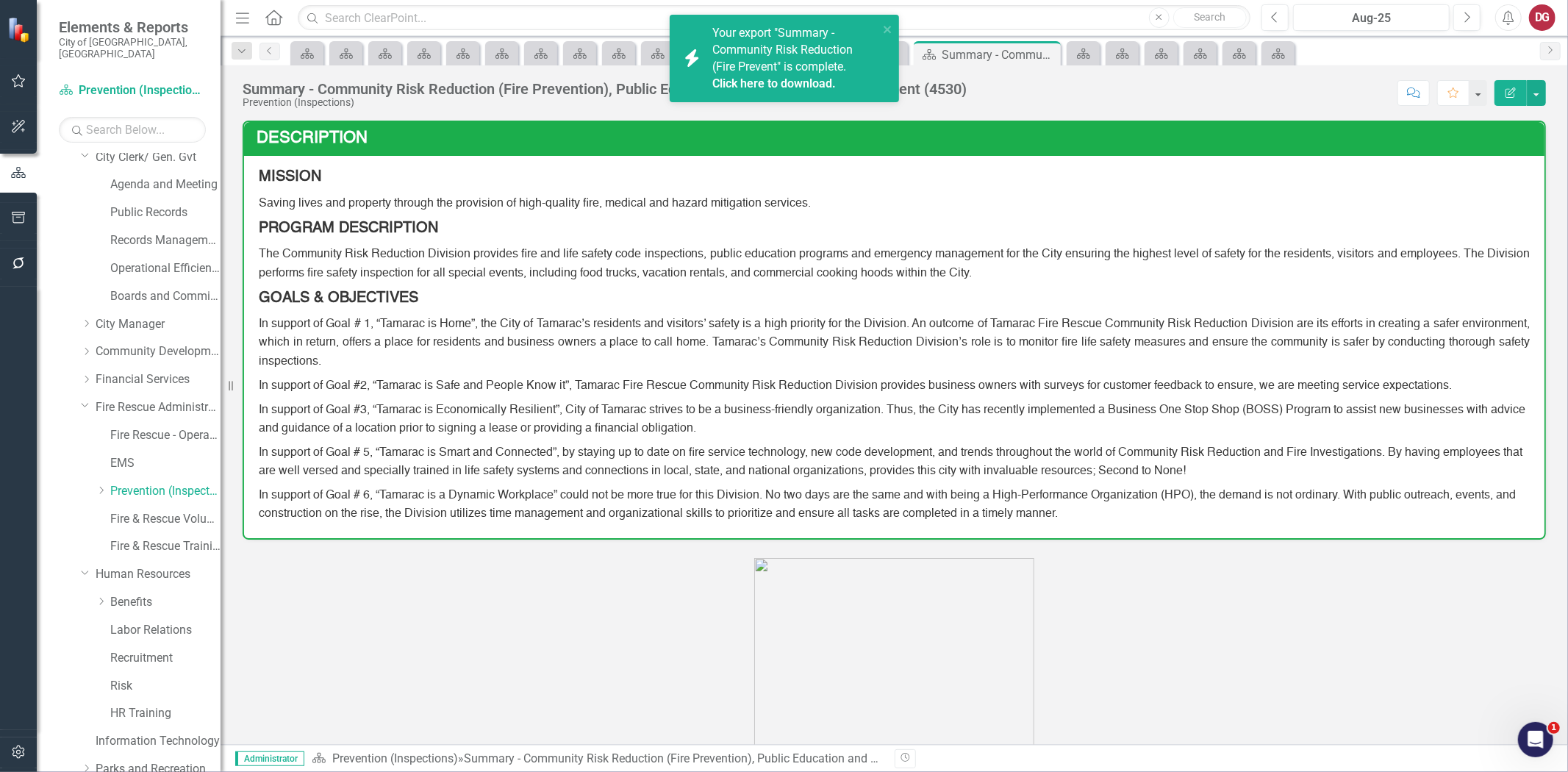
click at [802, 81] on link "Click here to download." at bounding box center [775, 83] width 124 height 14
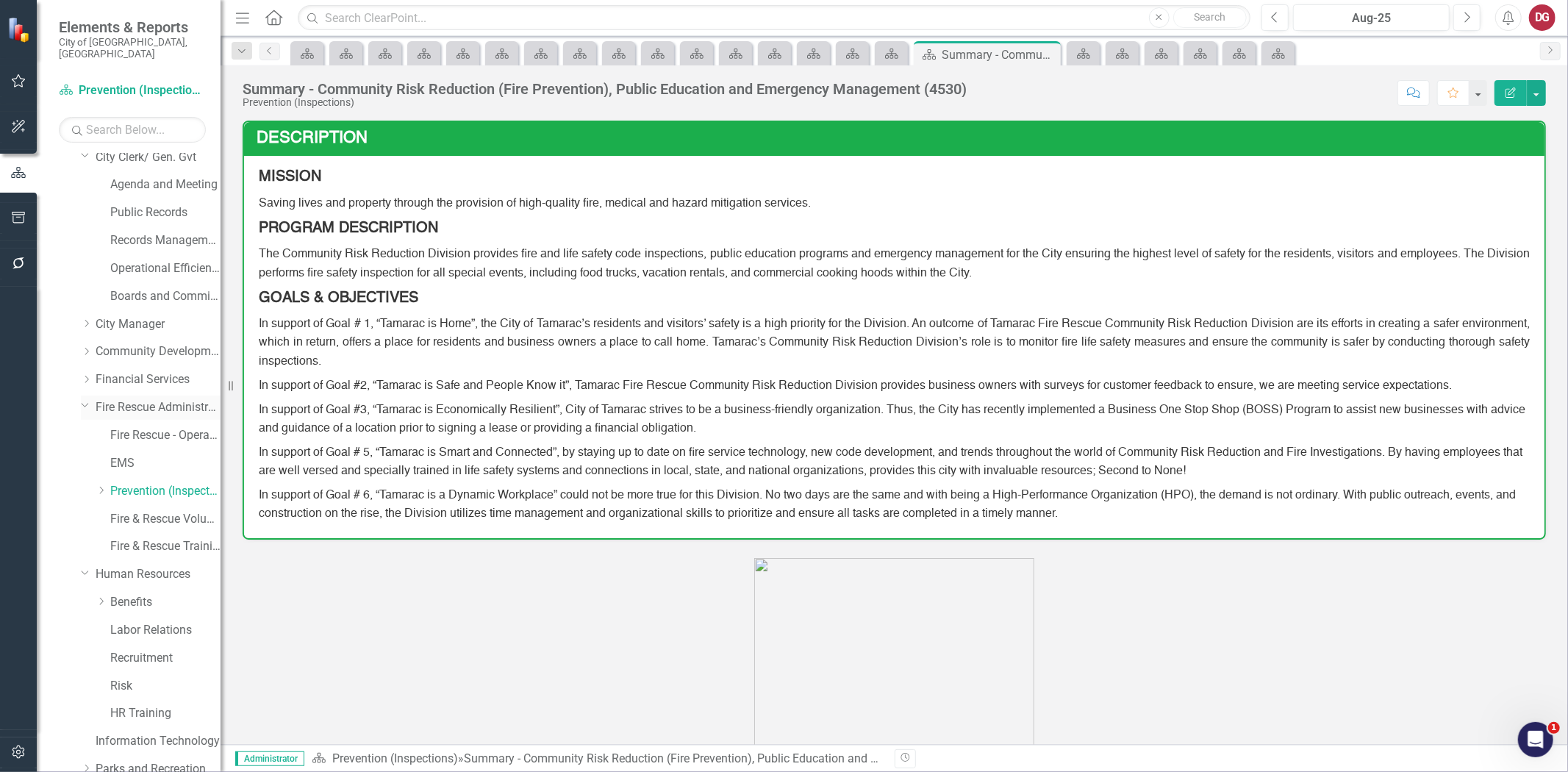
click at [84, 399] on icon "Dropdown" at bounding box center [85, 405] width 9 height 11
click at [120, 594] on link "Information Technology" at bounding box center [157, 603] width 125 height 17
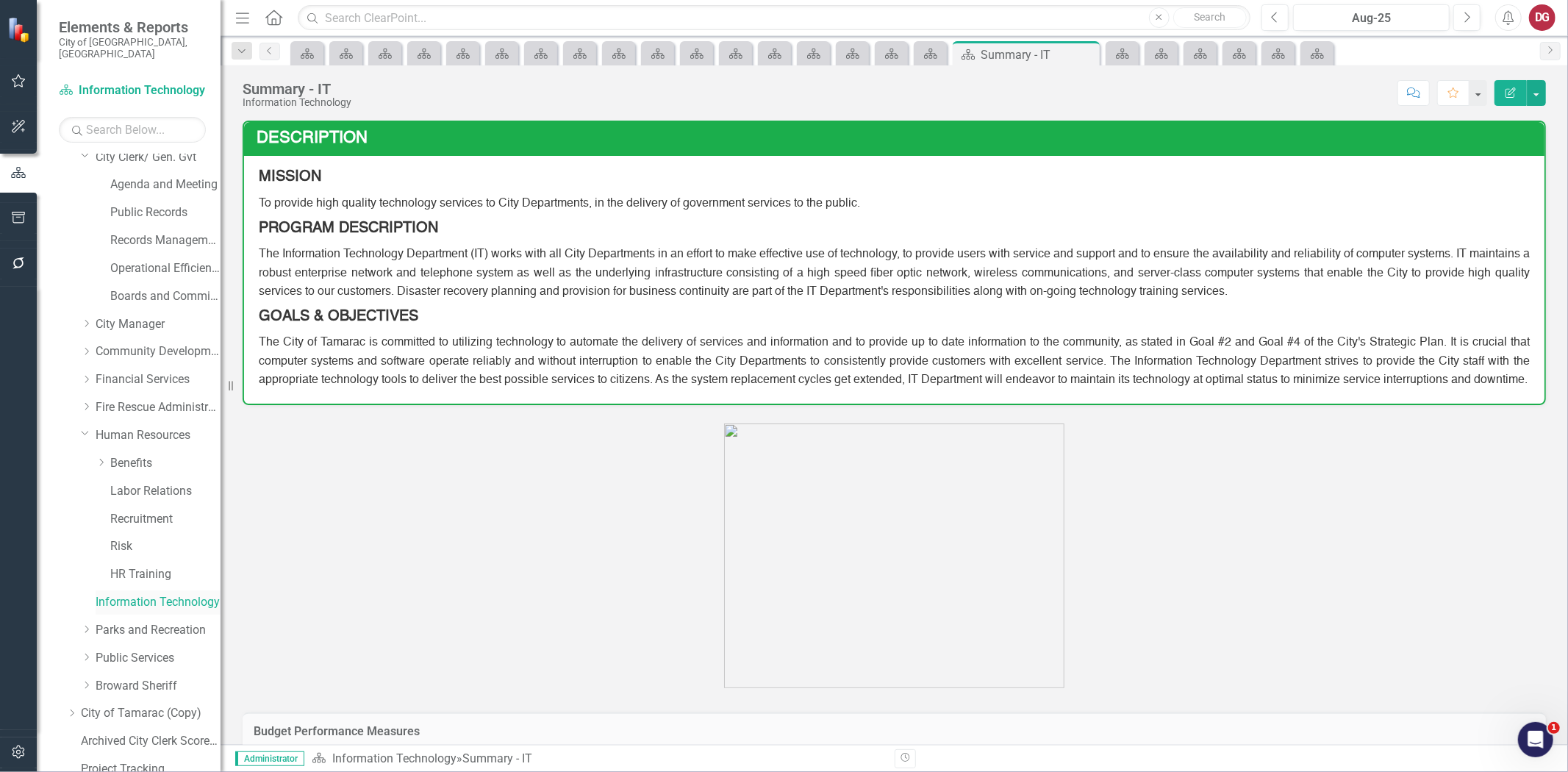
click at [125, 594] on link "Information Technology" at bounding box center [157, 603] width 125 height 17
click at [1540, 101] on button "button" at bounding box center [1537, 93] width 19 height 25
click at [1461, 208] on link "PDF Export to PDF" at bounding box center [1486, 206] width 119 height 27
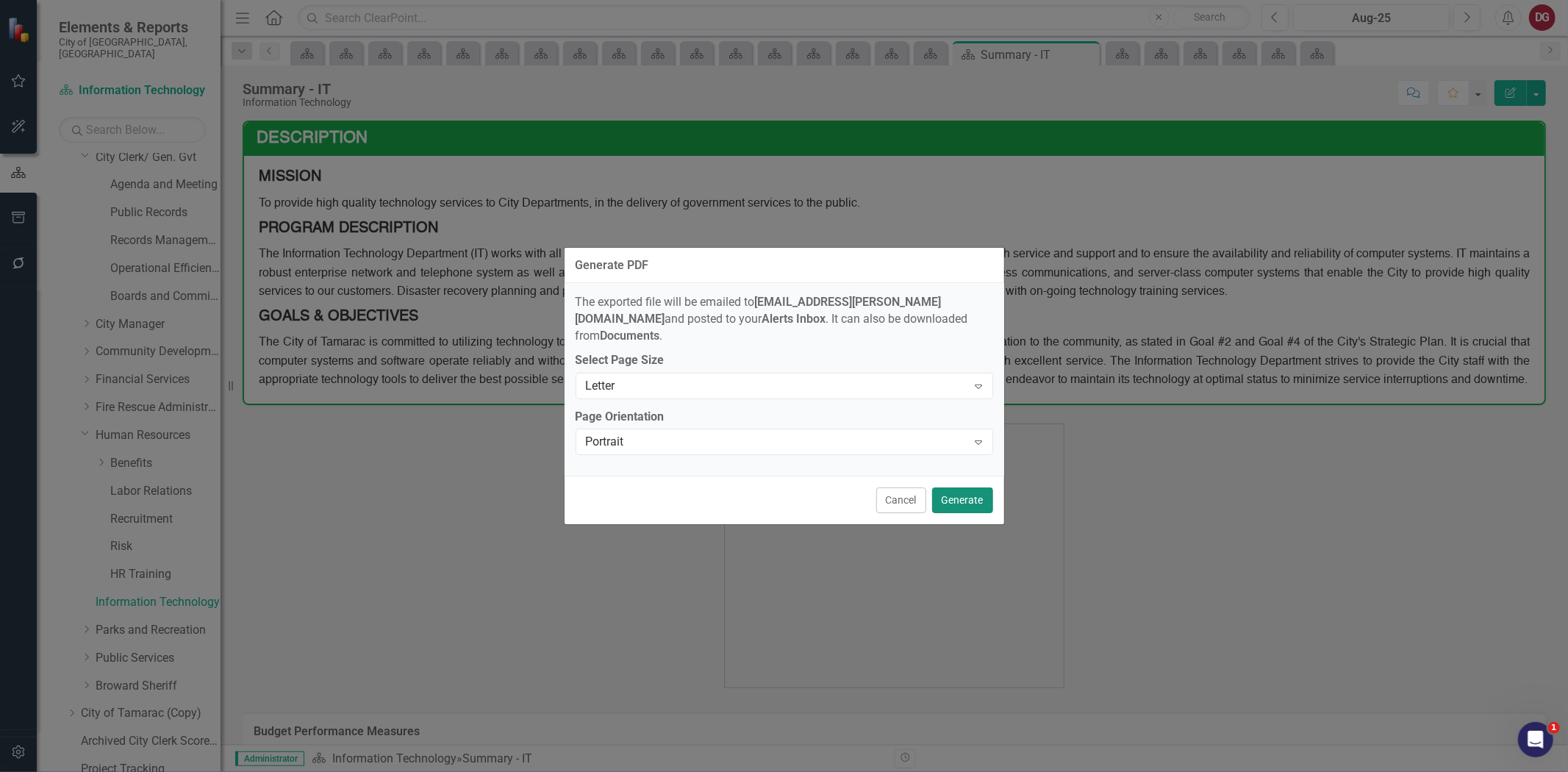
click at [969, 489] on button "Generate" at bounding box center [963, 500] width 61 height 25
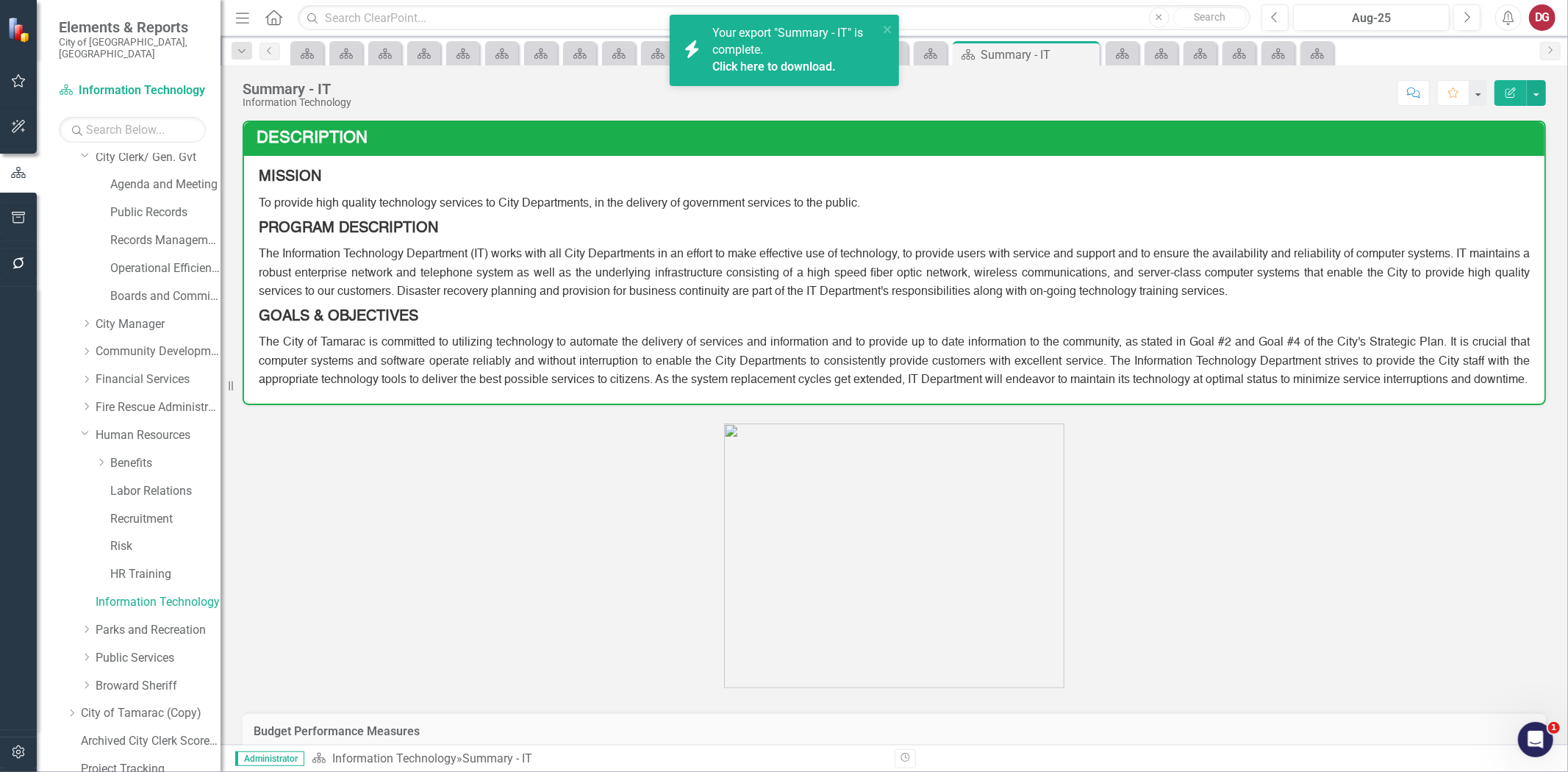
click at [781, 66] on link "Click here to download." at bounding box center [775, 66] width 124 height 14
